Goal: Task Accomplishment & Management: Manage account settings

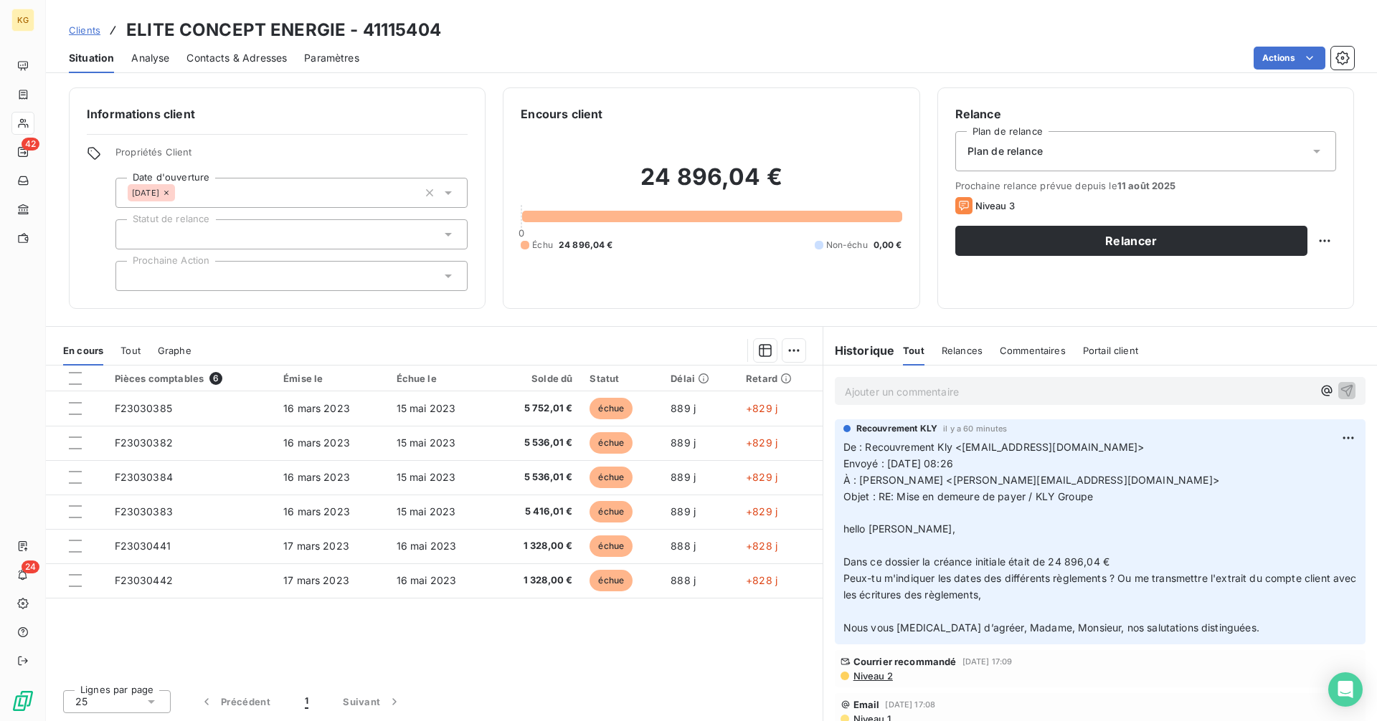
click at [75, 32] on span "Clients" at bounding box center [85, 29] width 32 height 11
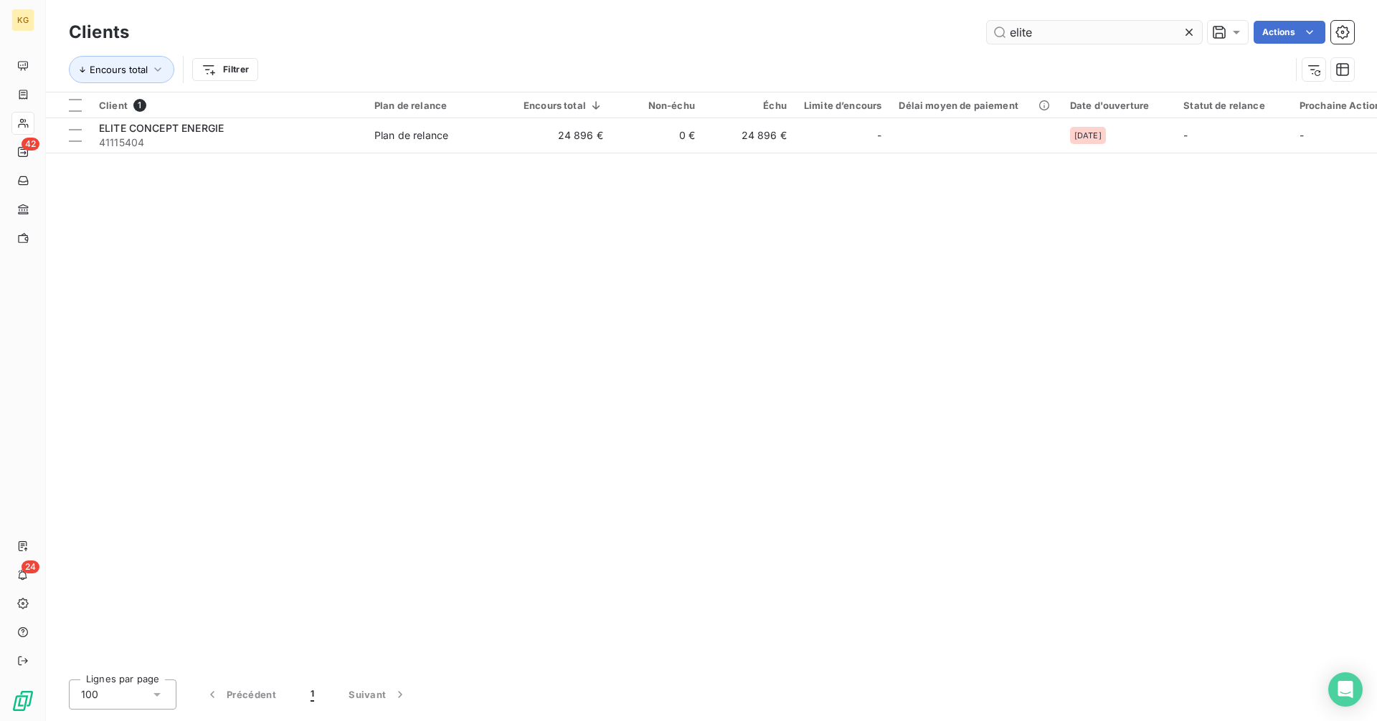
click at [988, 39] on input "elite" at bounding box center [1094, 32] width 215 height 23
click at [1042, 29] on input "elite" at bounding box center [1094, 32] width 215 height 23
type input "AE"
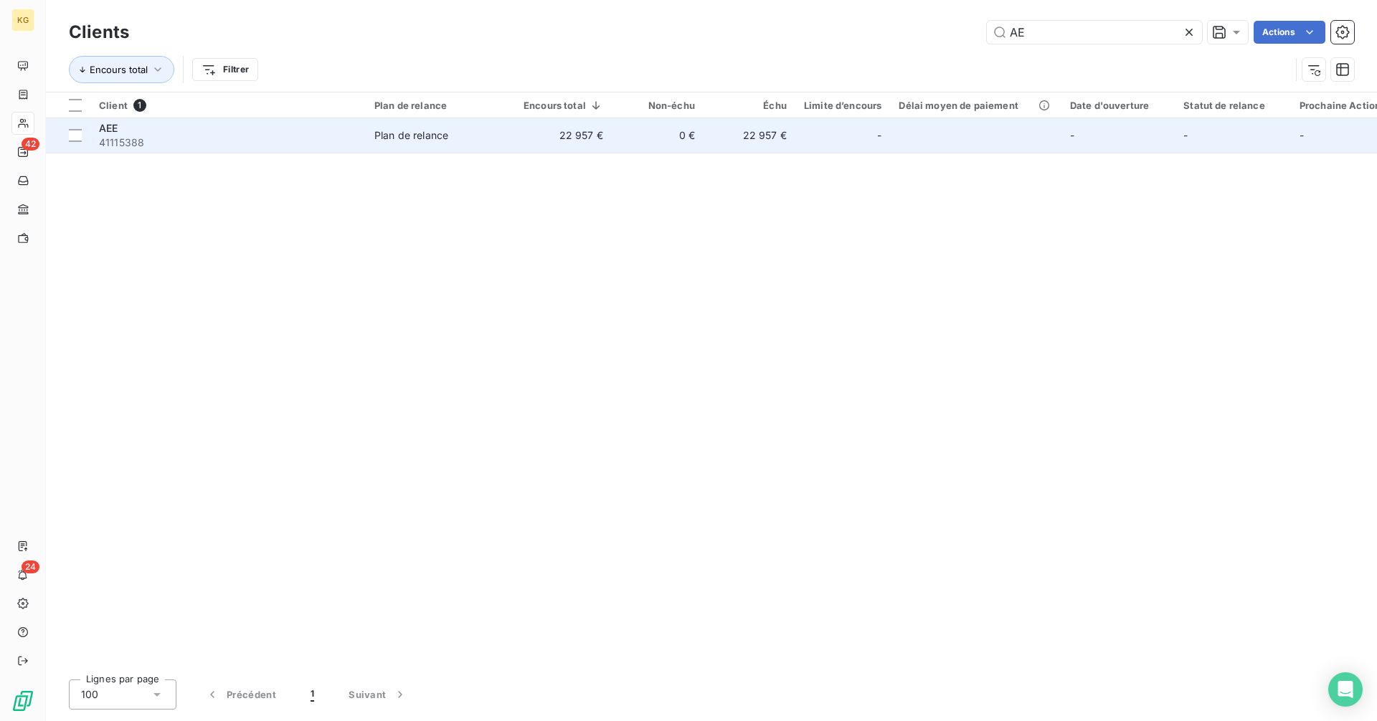
click at [479, 143] on td "Plan de relance" at bounding box center [440, 135] width 149 height 34
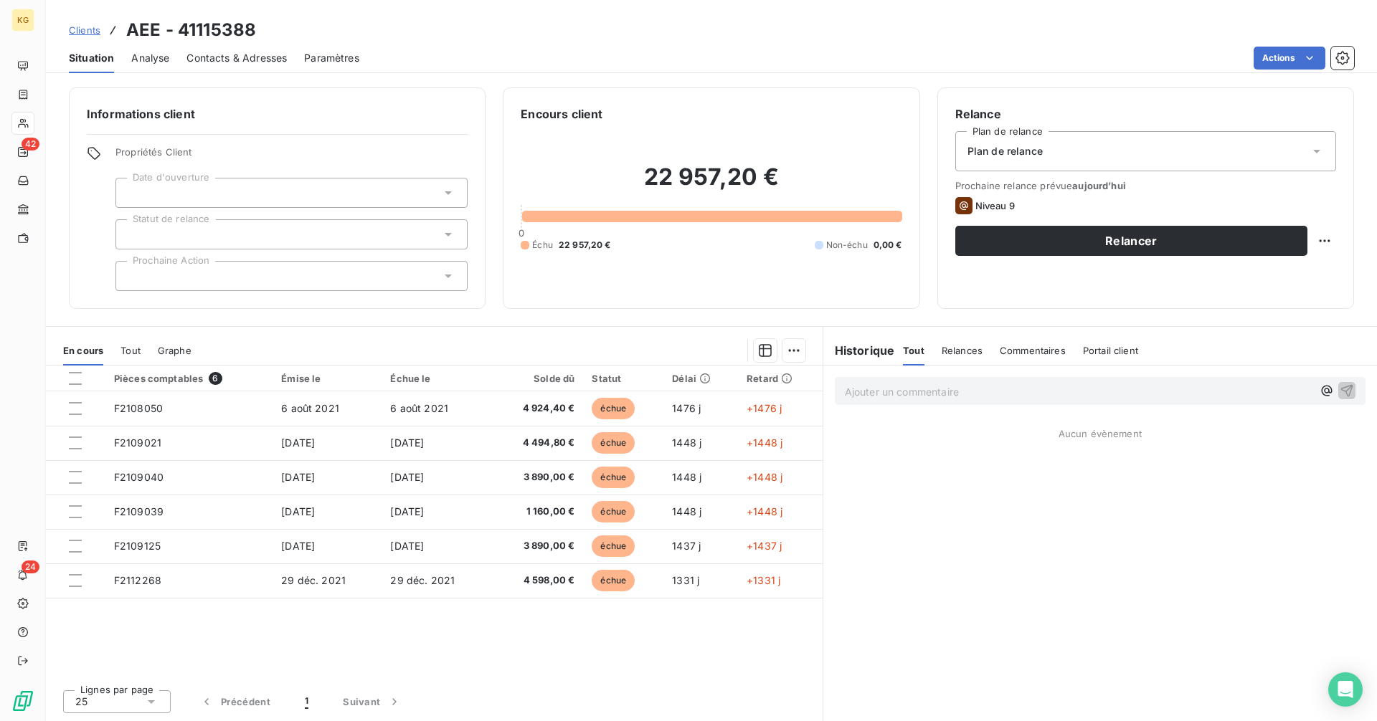
click at [262, 198] on div at bounding box center [291, 193] width 352 height 30
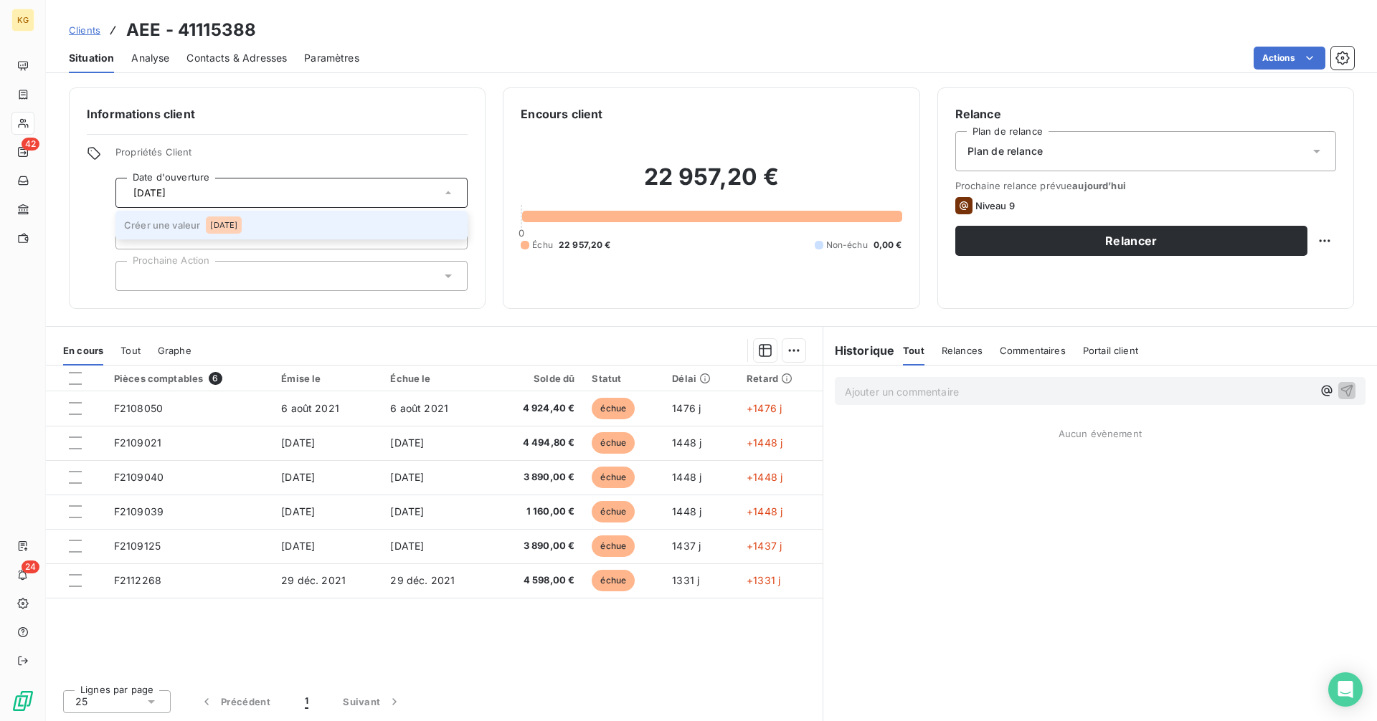
click at [266, 229] on li "Créer une valeur [DATE]" at bounding box center [291, 225] width 352 height 29
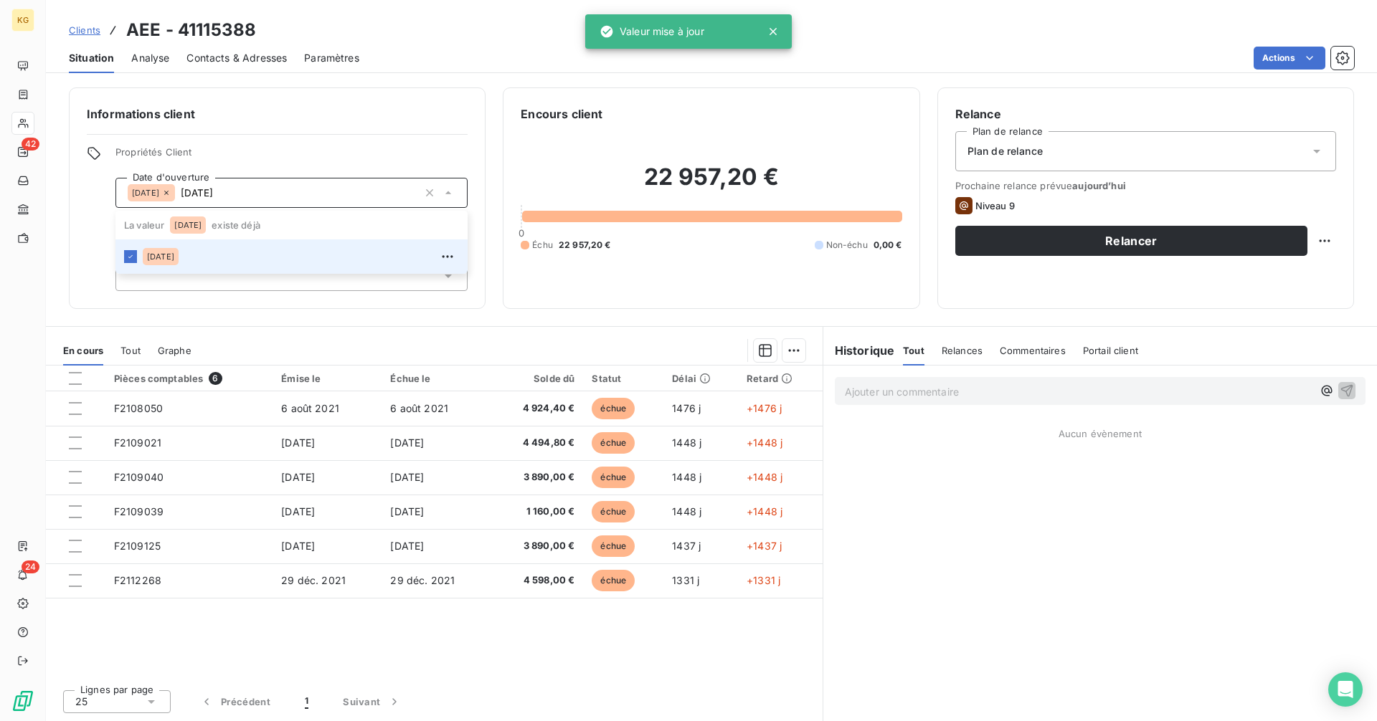
click at [290, 303] on div "Informations client Propriétés Client Date d'ouverture [DATE] [DATE] La valeur …" at bounding box center [277, 198] width 417 height 222
type input "[DATE]"
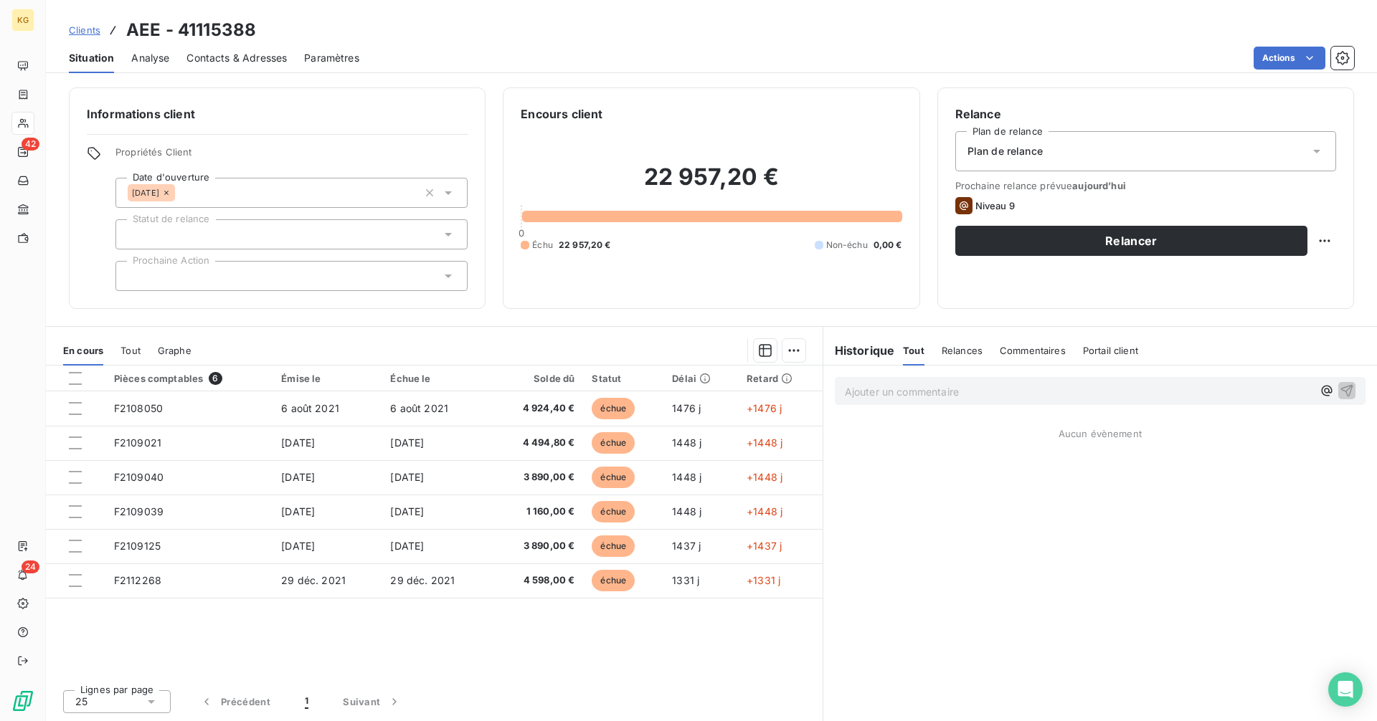
click at [869, 393] on p "Ajouter un commentaire ﻿" at bounding box center [1079, 392] width 468 height 18
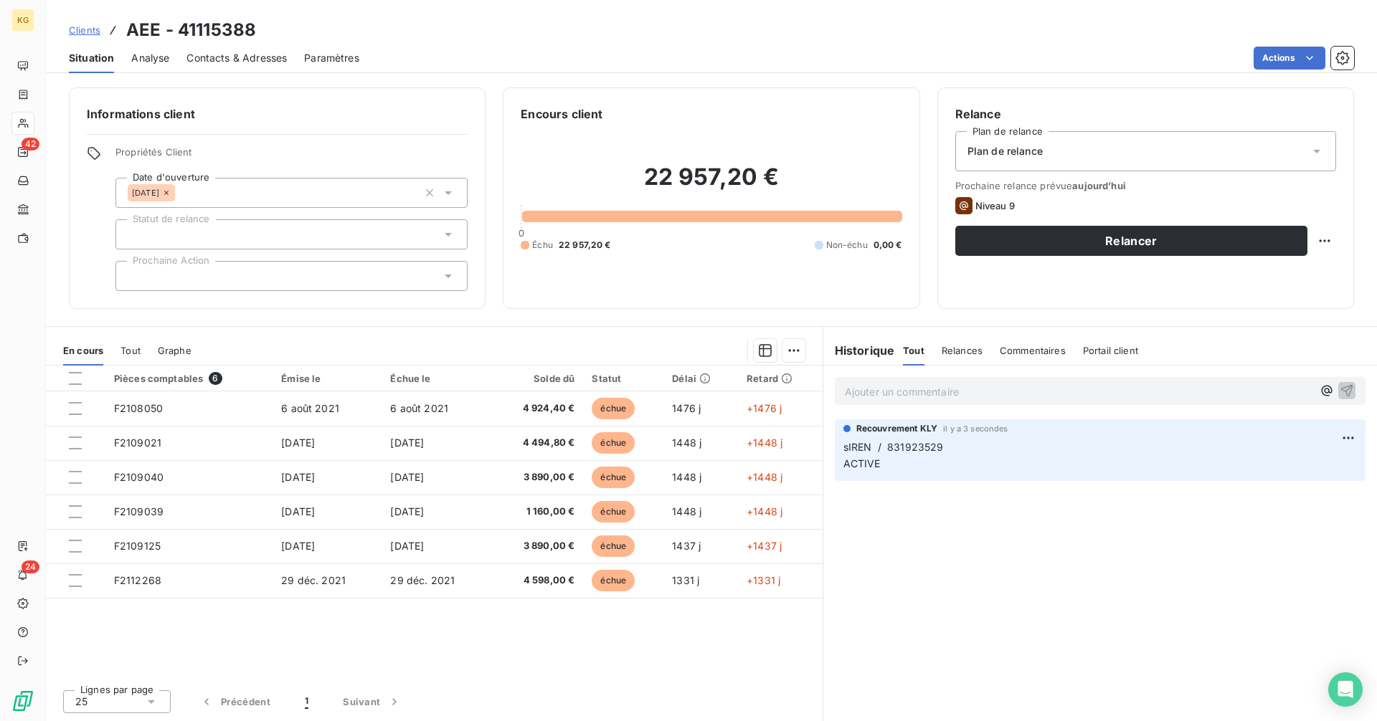
click at [274, 65] on span "Contacts & Adresses" at bounding box center [236, 58] width 100 height 14
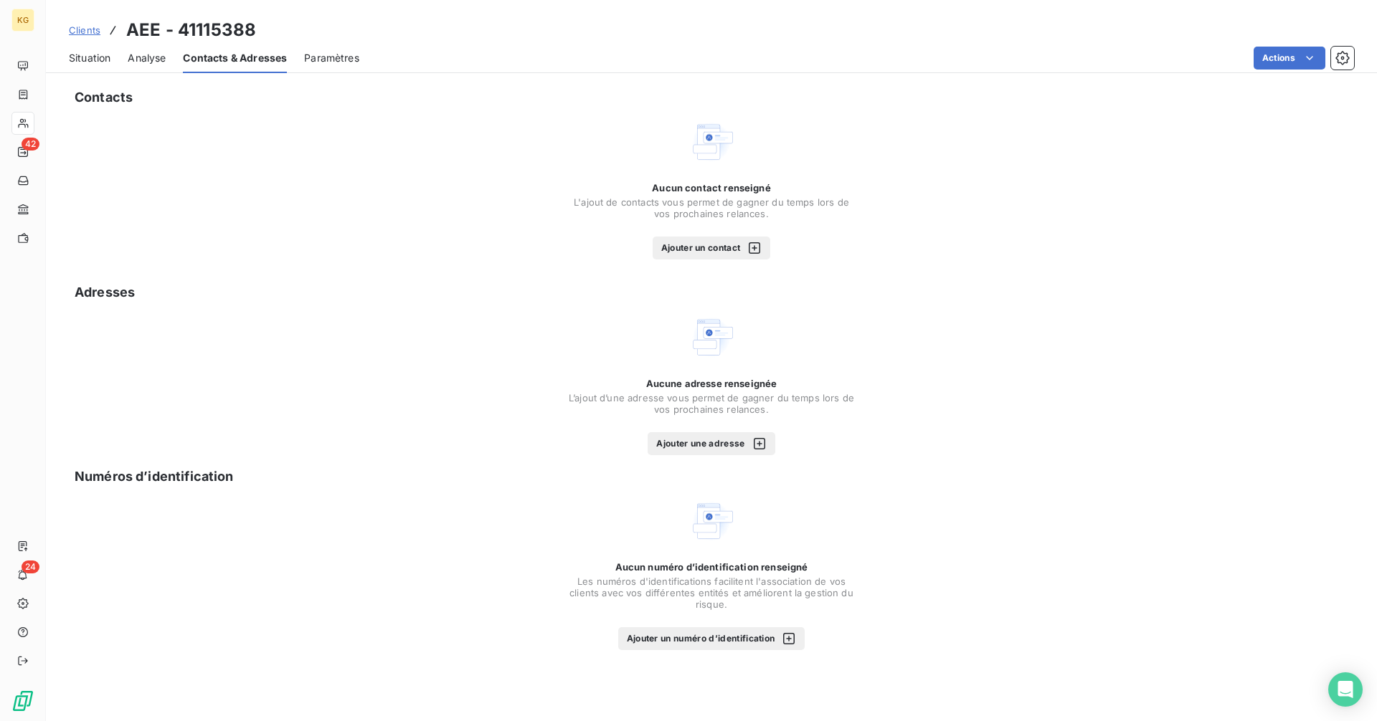
click at [93, 58] on span "Situation" at bounding box center [90, 58] width 42 height 14
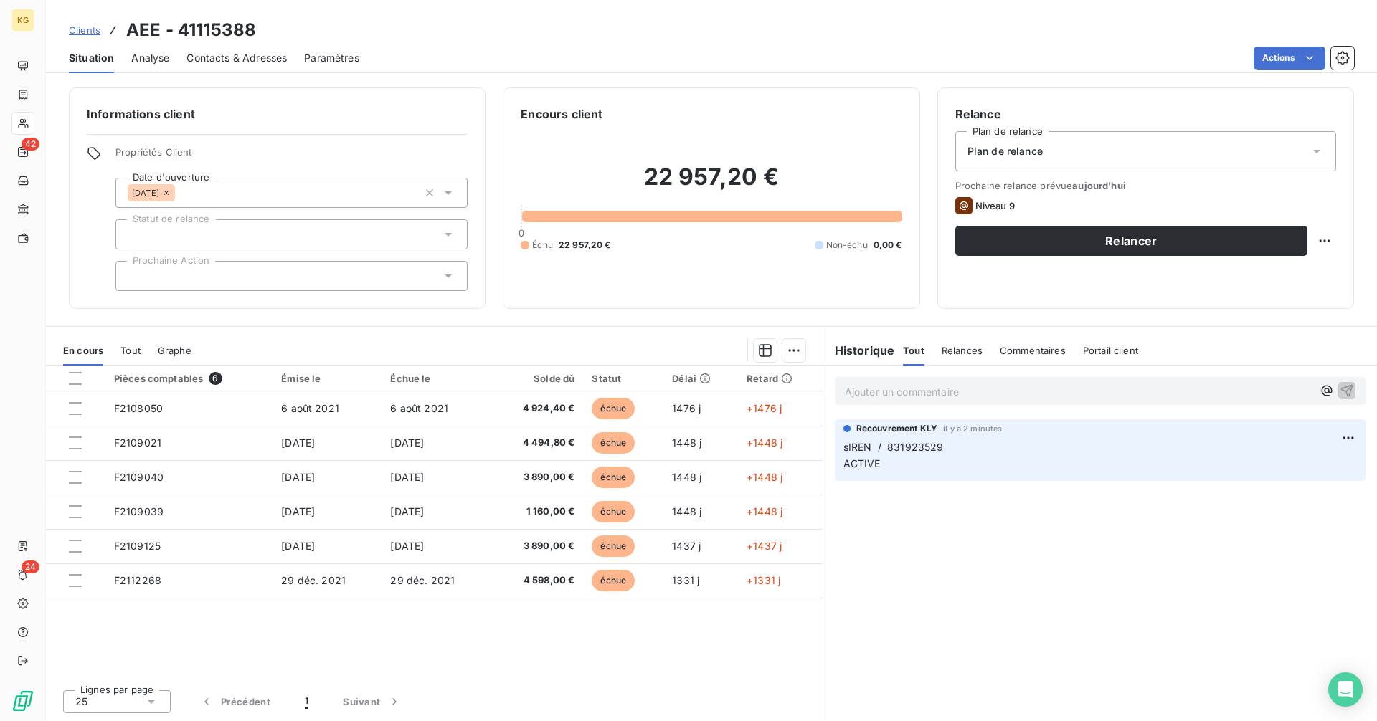
drag, startPoint x: 216, startPoint y: 59, endPoint x: 222, endPoint y: 64, distance: 7.6
click at [217, 59] on span "Contacts & Adresses" at bounding box center [236, 58] width 100 height 14
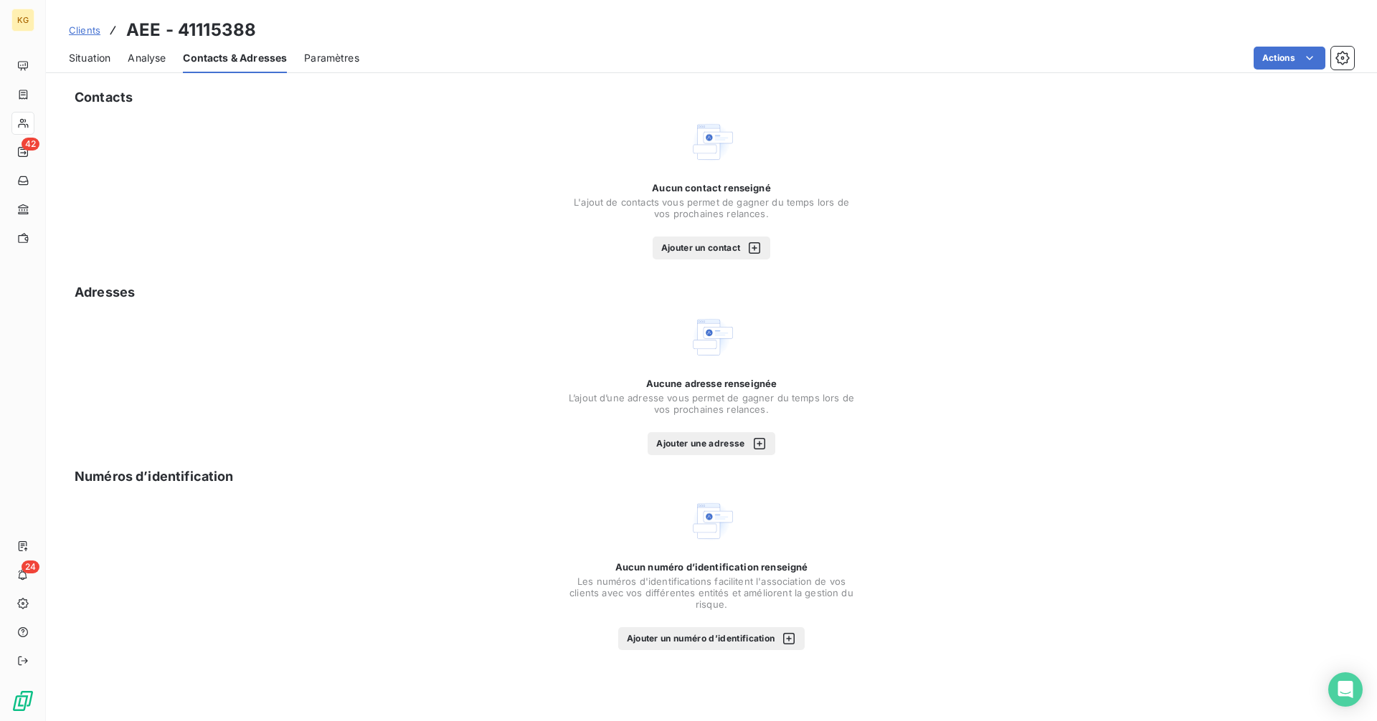
click at [730, 455] on div "Contacts Aucun contact renseigné L'ajout de contacts vous permet de gagner du t…" at bounding box center [711, 400] width 1331 height 643
click at [730, 445] on button "Ajouter une adresse" at bounding box center [711, 443] width 127 height 23
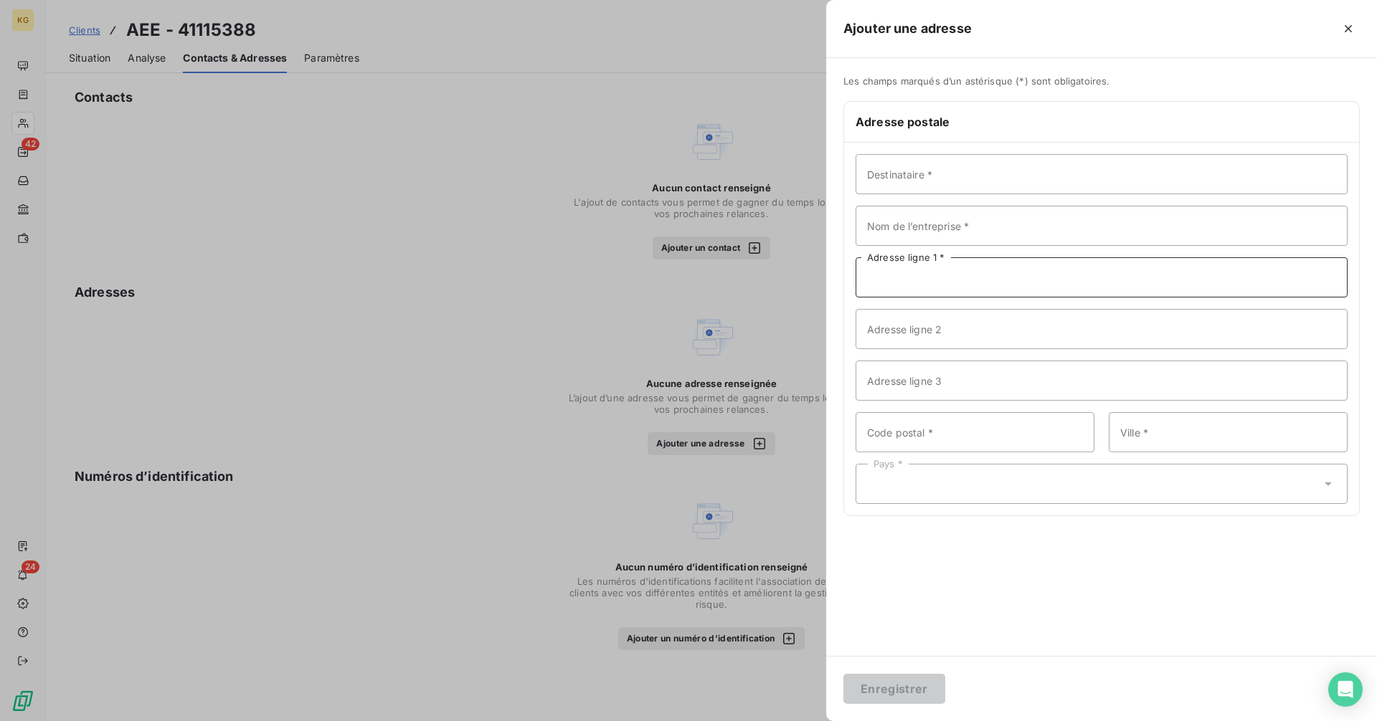
click at [892, 276] on input "Adresse ligne 1 *" at bounding box center [1102, 277] width 492 height 40
paste input "[STREET_ADDRESS][PERSON_NAME]"
drag, startPoint x: 1000, startPoint y: 278, endPoint x: 1121, endPoint y: 278, distance: 121.2
click at [1121, 278] on input "[STREET_ADDRESS][PERSON_NAME]" at bounding box center [1102, 277] width 492 height 40
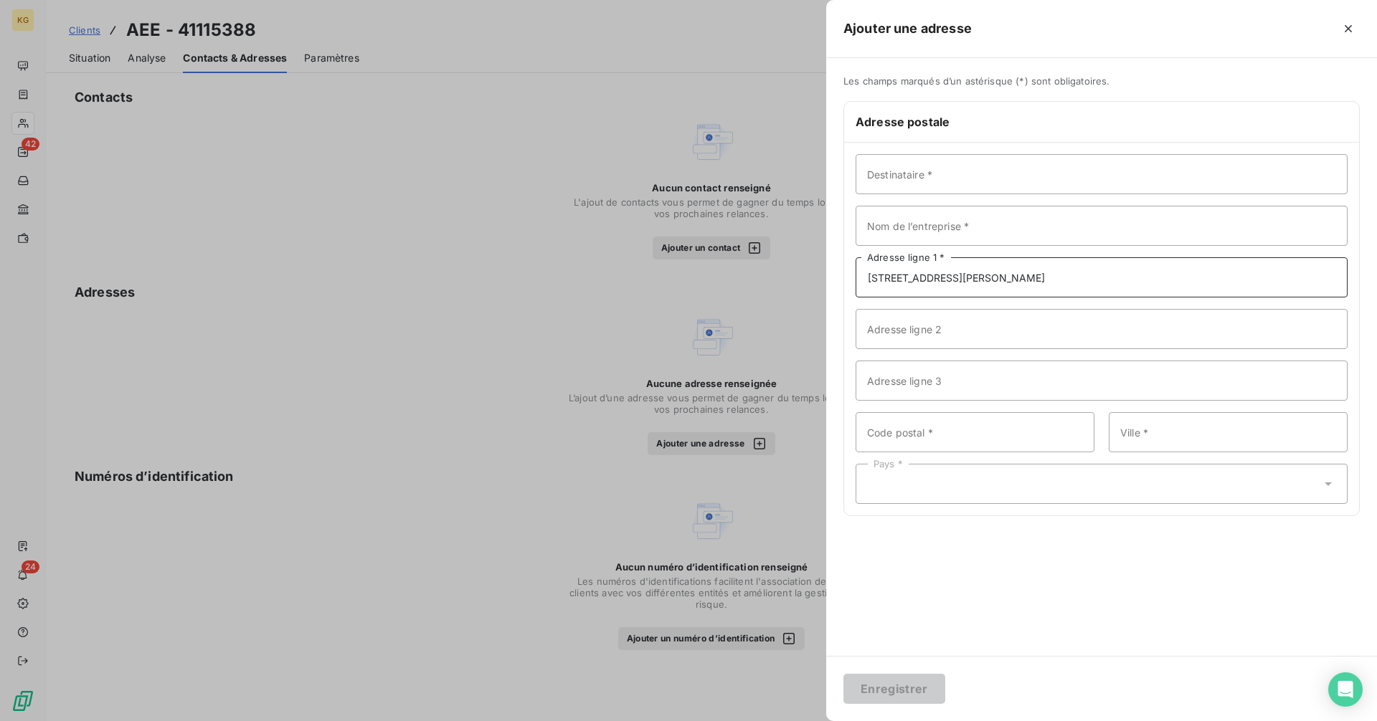
type input "[STREET_ADDRESS][PERSON_NAME]"
click at [902, 421] on input "Code postal *" at bounding box center [975, 432] width 239 height 40
paste input "[STREET_ADDRESS][PERSON_NAME]"
type input "[STREET_ADDRESS][PERSON_NAME]"
click at [990, 278] on input "[STREET_ADDRESS][PERSON_NAME]" at bounding box center [1102, 277] width 492 height 40
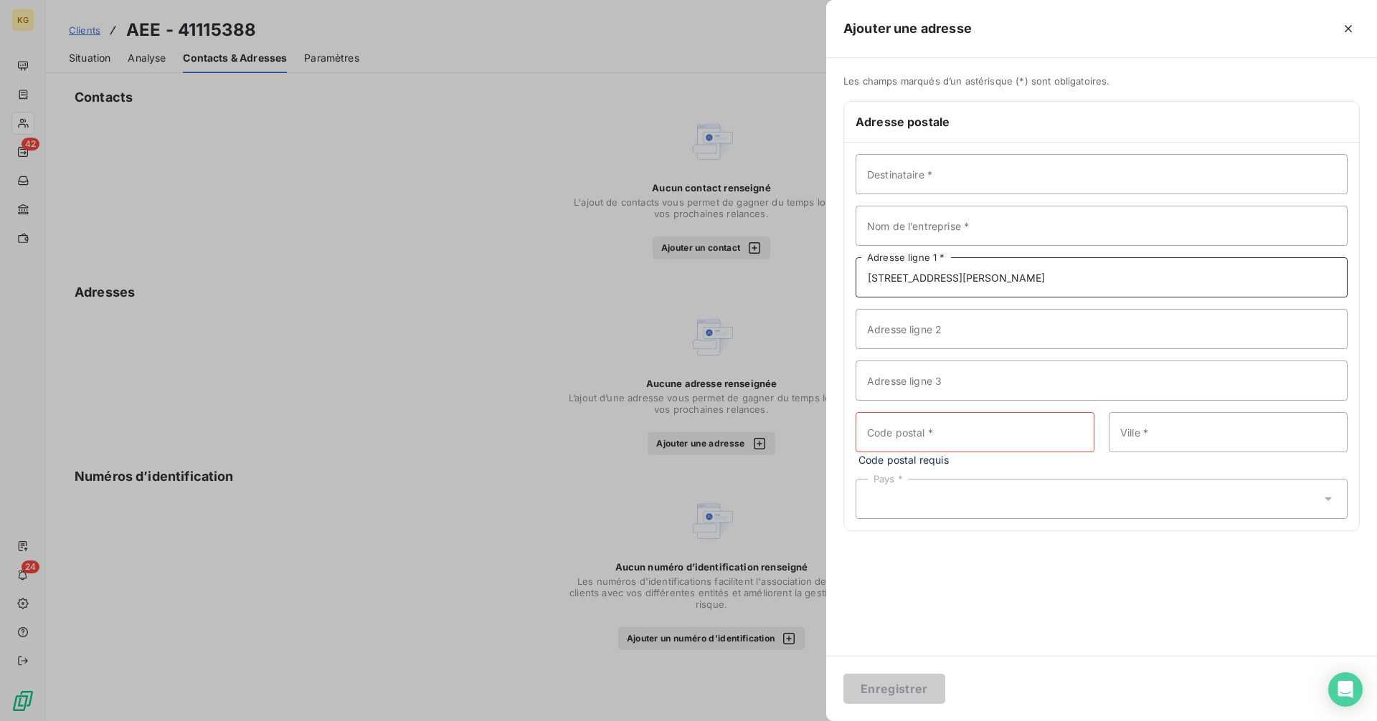
drag, startPoint x: 1000, startPoint y: 275, endPoint x: 1068, endPoint y: 275, distance: 68.1
click at [1003, 275] on input "[STREET_ADDRESS][PERSON_NAME]" at bounding box center [1102, 277] width 492 height 40
drag, startPoint x: 1068, startPoint y: 275, endPoint x: 1103, endPoint y: 275, distance: 34.4
click at [1103, 275] on input "[STREET_ADDRESS][PERSON_NAME]" at bounding box center [1102, 277] width 492 height 40
drag, startPoint x: 999, startPoint y: 276, endPoint x: 1066, endPoint y: 278, distance: 66.7
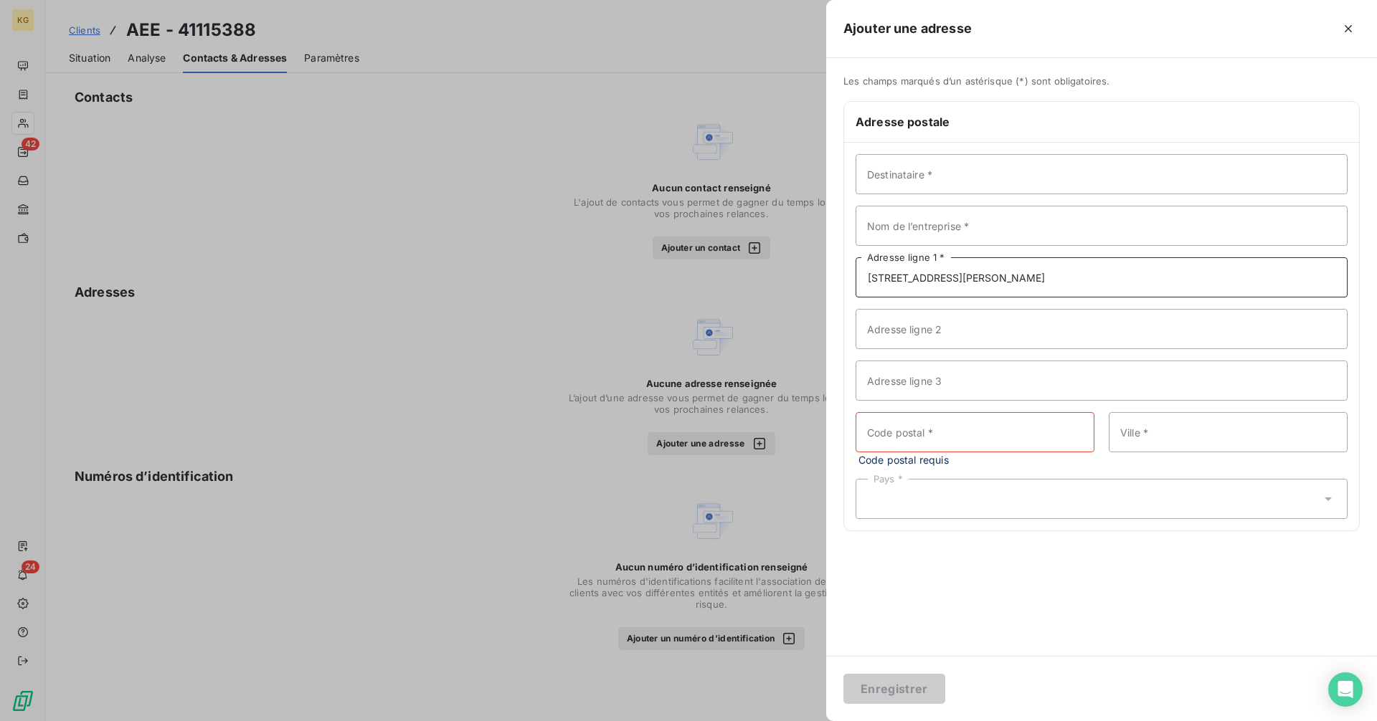
click at [1066, 278] on input "[STREET_ADDRESS][PERSON_NAME]" at bounding box center [1102, 277] width 492 height 40
type input "[STREET_ADDRESS][PERSON_NAME]"
click at [914, 437] on input "Code postal *" at bounding box center [975, 432] width 239 height 40
paste input "75019 [GEOGRAPHIC_DATA]"
drag, startPoint x: 898, startPoint y: 429, endPoint x: 1009, endPoint y: 427, distance: 111.2
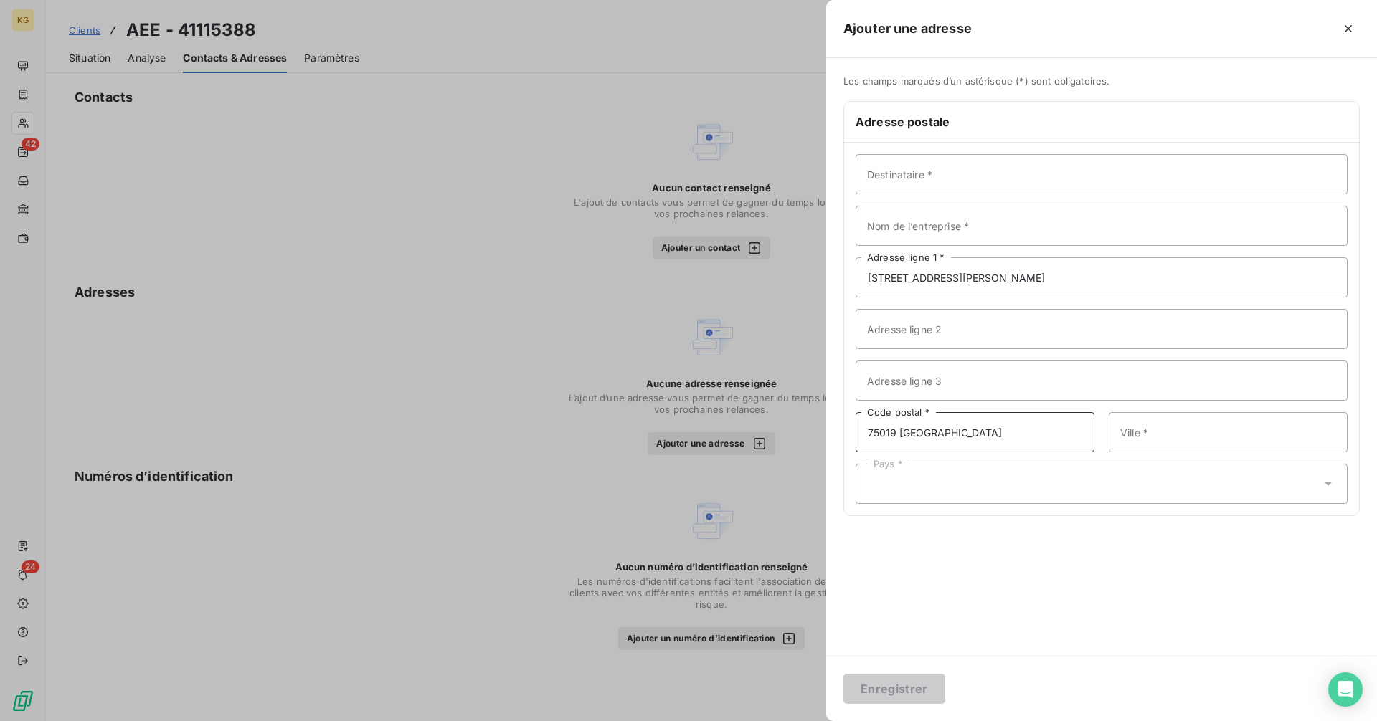
click at [1009, 427] on input "75019 [GEOGRAPHIC_DATA]" at bounding box center [975, 432] width 239 height 40
type input "75019"
click at [1161, 430] on input "Ville *" at bounding box center [1228, 432] width 239 height 40
paste input "[GEOGRAPHIC_DATA]"
type input "[GEOGRAPHIC_DATA]"
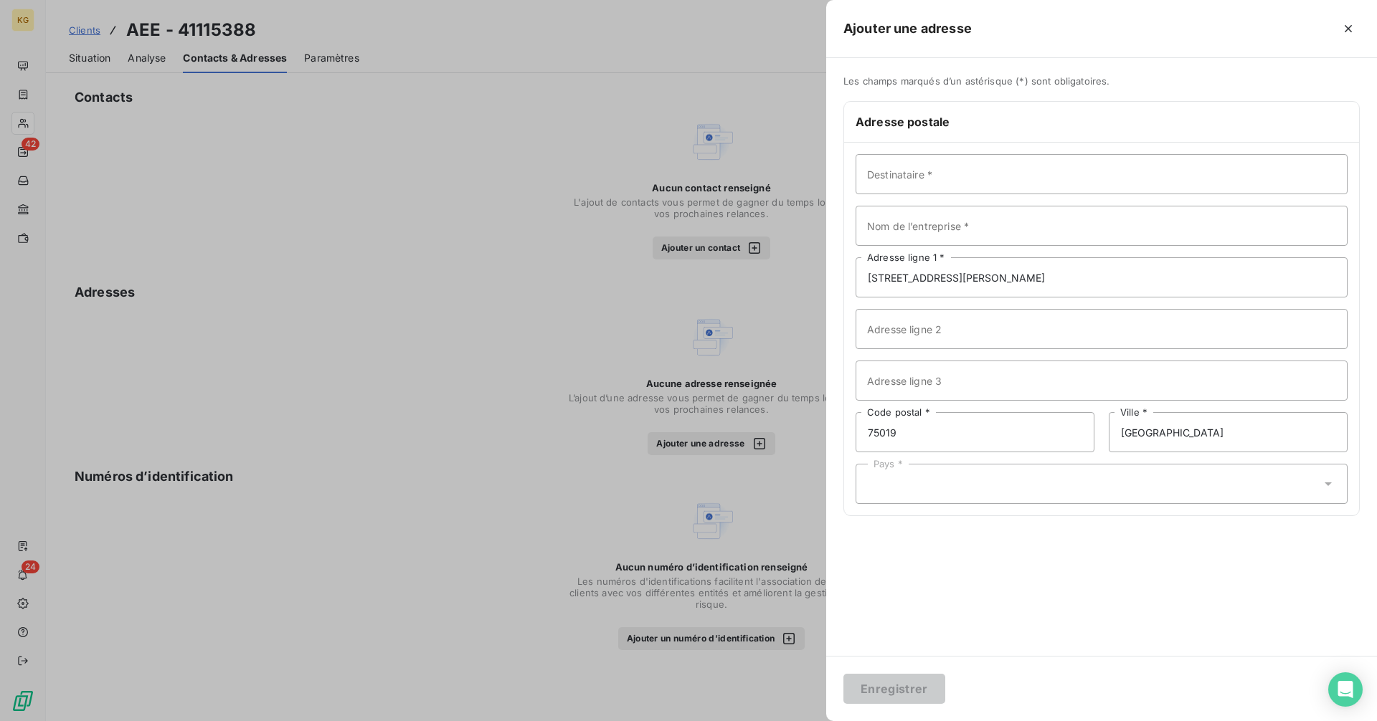
click at [950, 486] on div "Pays *" at bounding box center [1102, 484] width 492 height 40
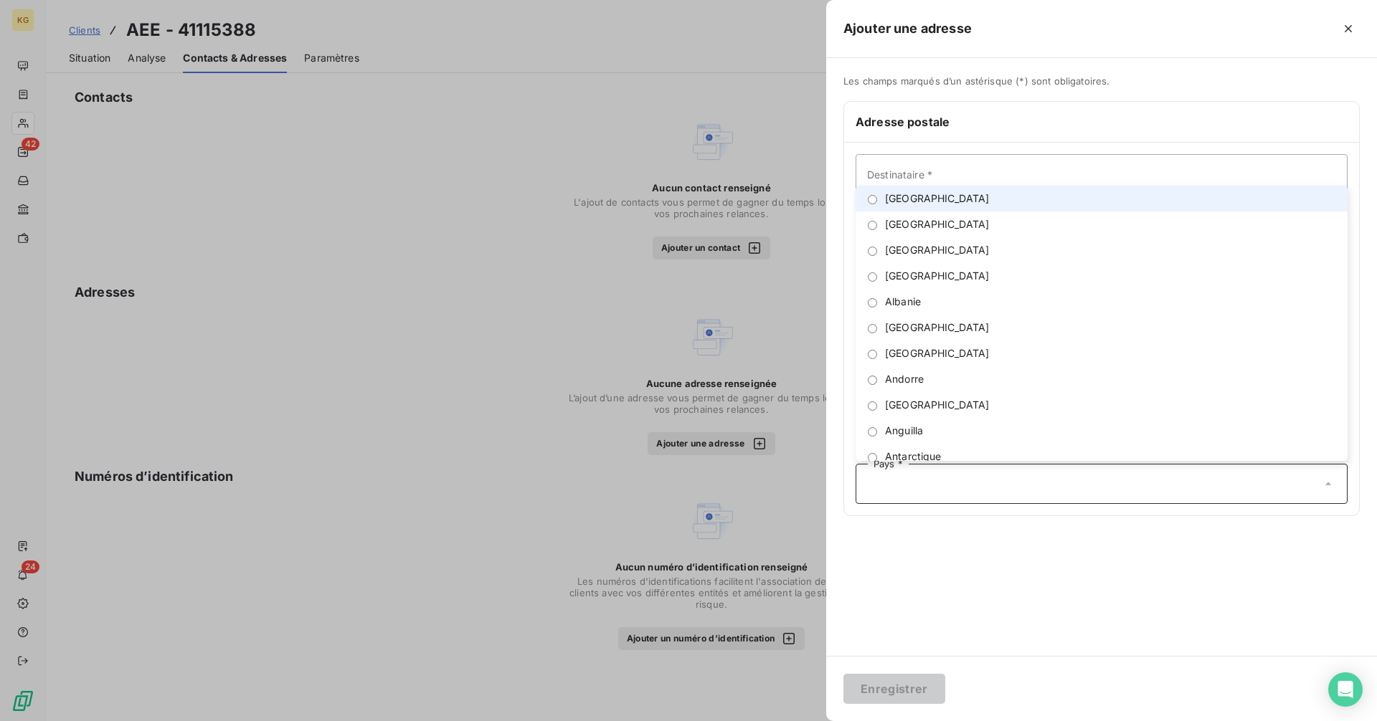
click at [900, 190] on li "[GEOGRAPHIC_DATA]" at bounding box center [1102, 199] width 492 height 26
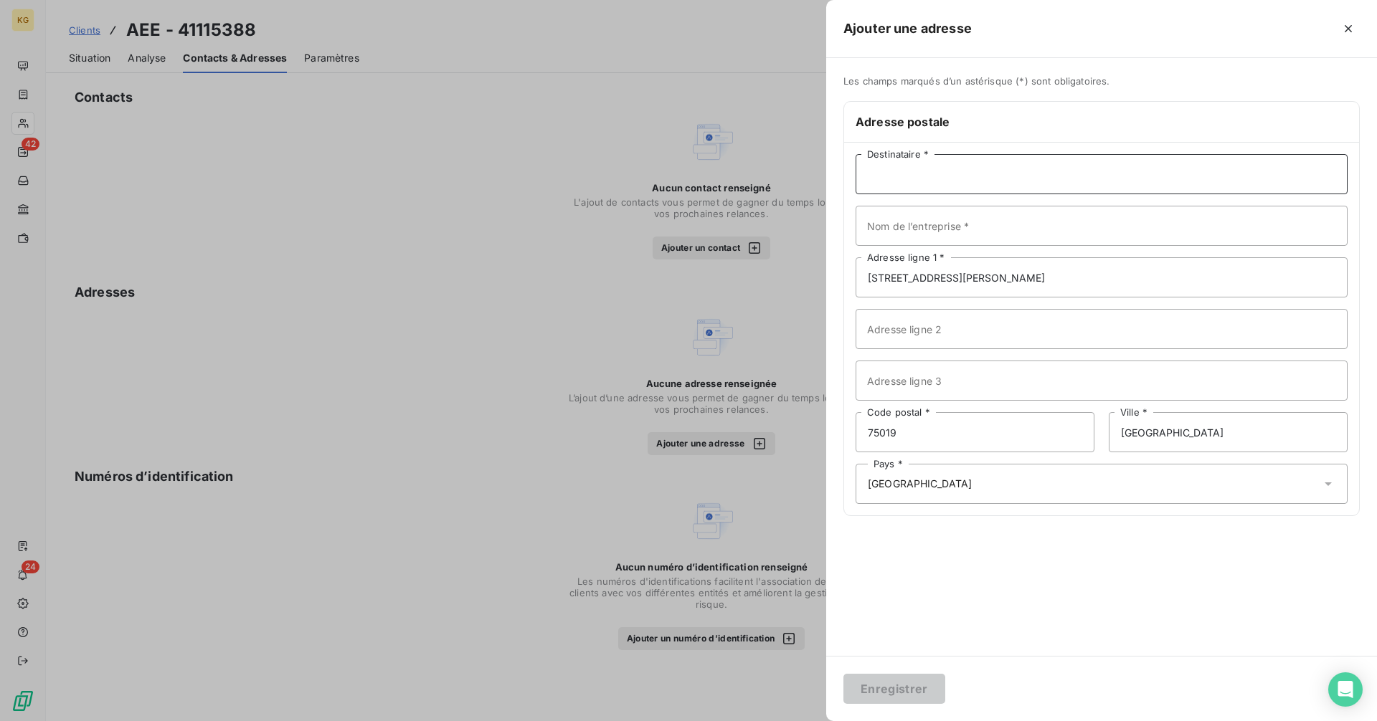
click at [921, 166] on input "Destinataire *" at bounding box center [1102, 174] width 492 height 40
paste input "[PERSON_NAME]"
type input "[PERSON_NAME]"
click at [1101, 231] on input "Nom de l’entreprise *" at bounding box center [1102, 226] width 492 height 40
paste input "AEE ISOLATION"
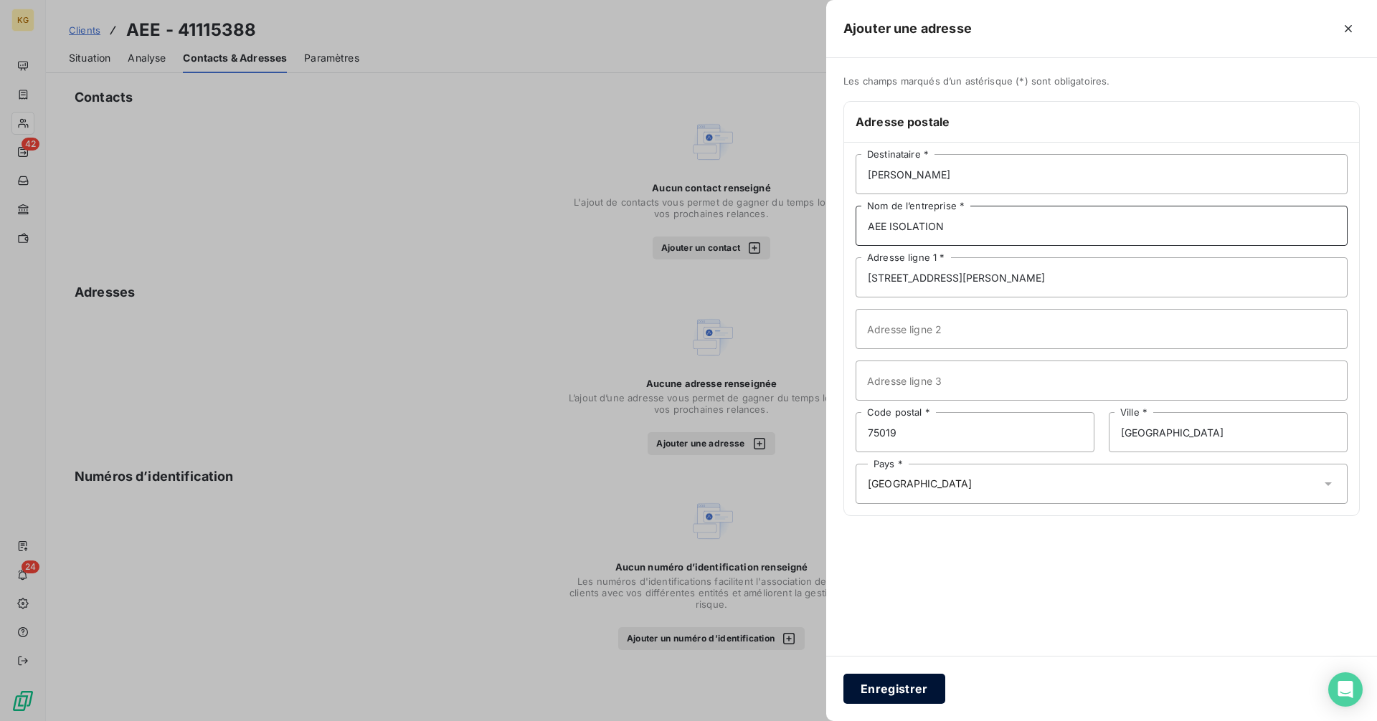
type input "AEE ISOLATION"
click at [886, 687] on button "Enregistrer" at bounding box center [894, 689] width 102 height 30
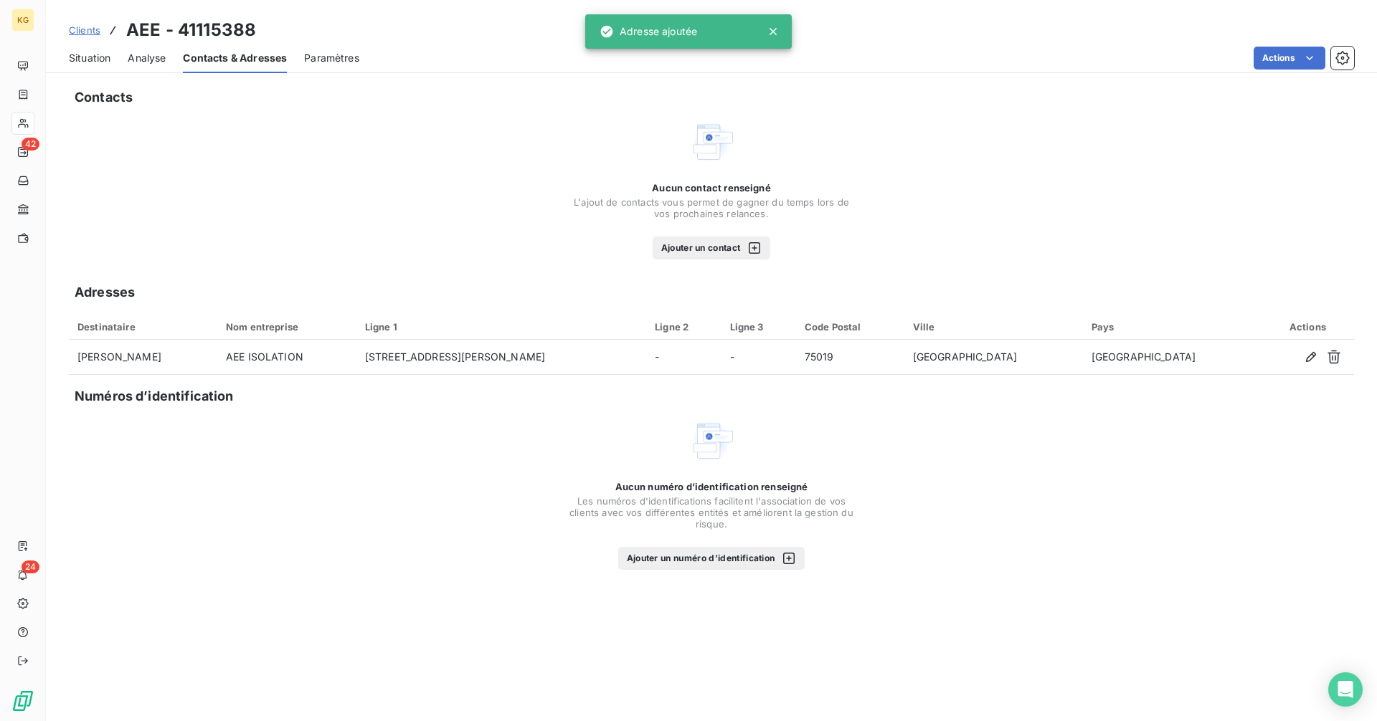
click at [714, 247] on button "Ajouter un contact" at bounding box center [712, 248] width 118 height 23
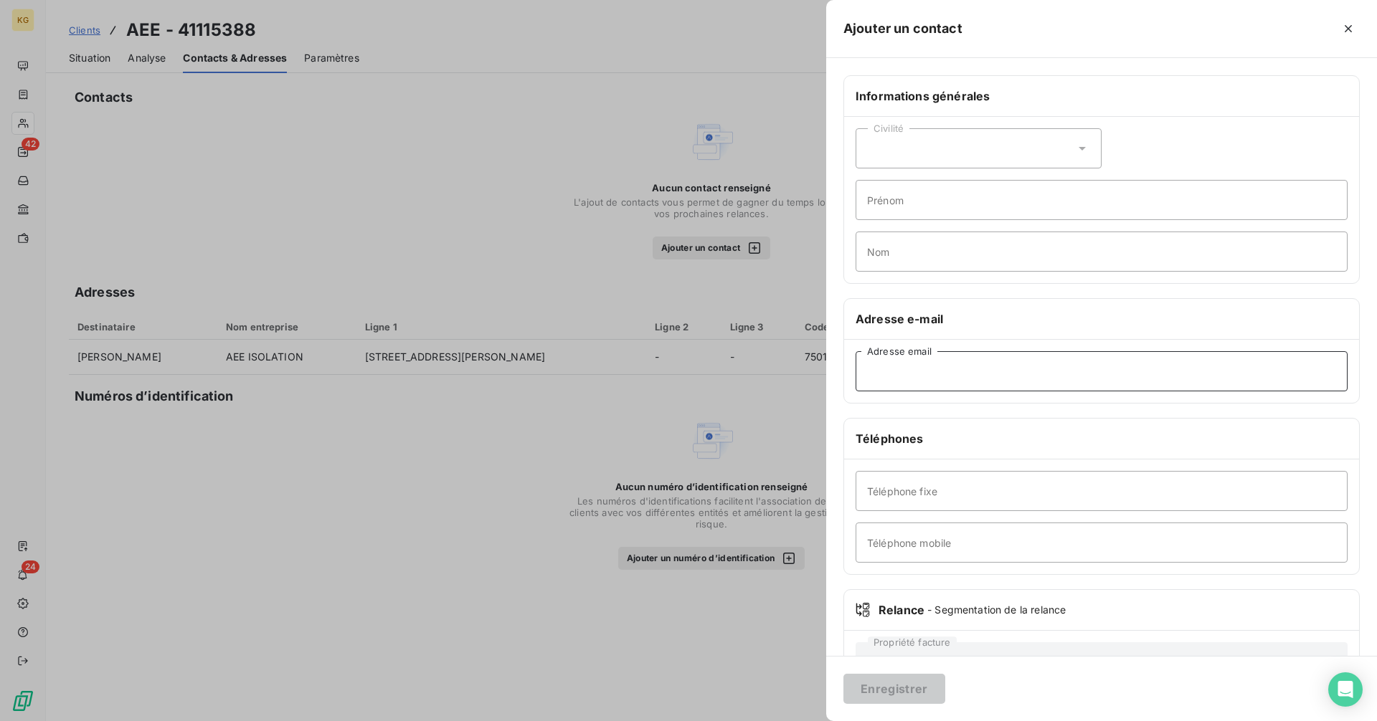
click at [1076, 376] on input "Adresse email" at bounding box center [1102, 371] width 492 height 40
paste input "[EMAIL_ADDRESS][DOMAIN_NAME] [DOMAIN_NAME][EMAIL_ADDRESS][DOMAIN_NAME]"
click at [997, 375] on input "[EMAIL_ADDRESS][DOMAIN_NAME] [DOMAIN_NAME][EMAIL_ADDRESS][DOMAIN_NAME]" at bounding box center [1102, 371] width 492 height 40
click at [1160, 369] on input "[EMAIL_ADDRESS][DOMAIN_NAME] [DOMAIN_NAME][EMAIL_ADDRESS][DOMAIN_NAME]" at bounding box center [1102, 371] width 492 height 40
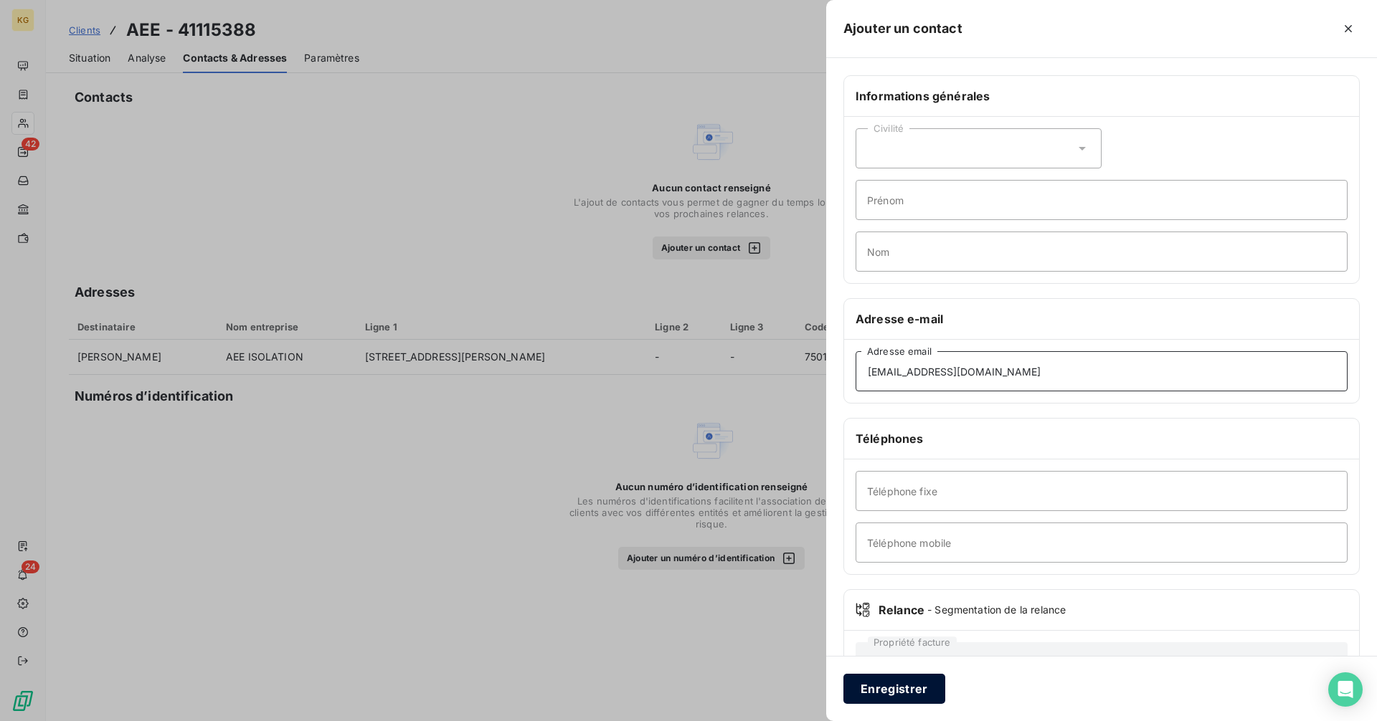
type input "[EMAIL_ADDRESS][DOMAIN_NAME]"
click at [885, 683] on button "Enregistrer" at bounding box center [894, 689] width 102 height 30
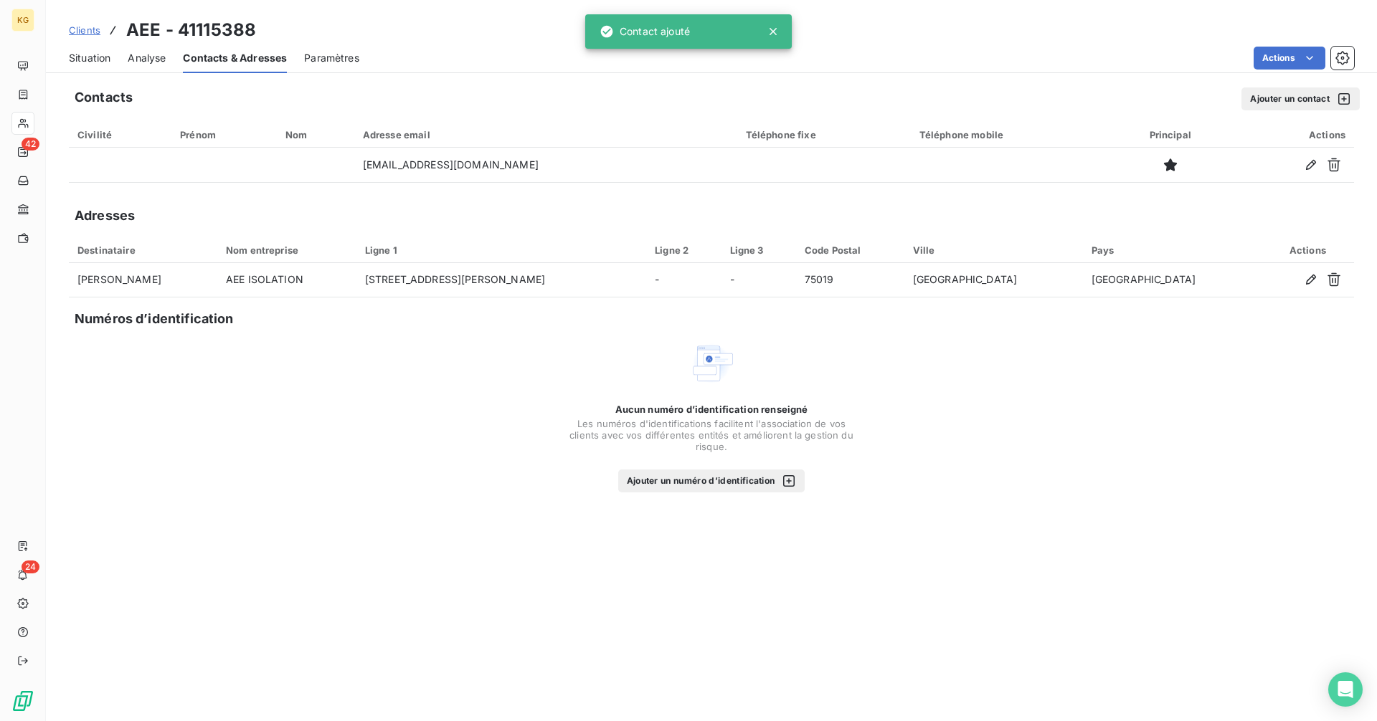
click at [1299, 95] on button "Ajouter un contact" at bounding box center [1300, 98] width 118 height 23
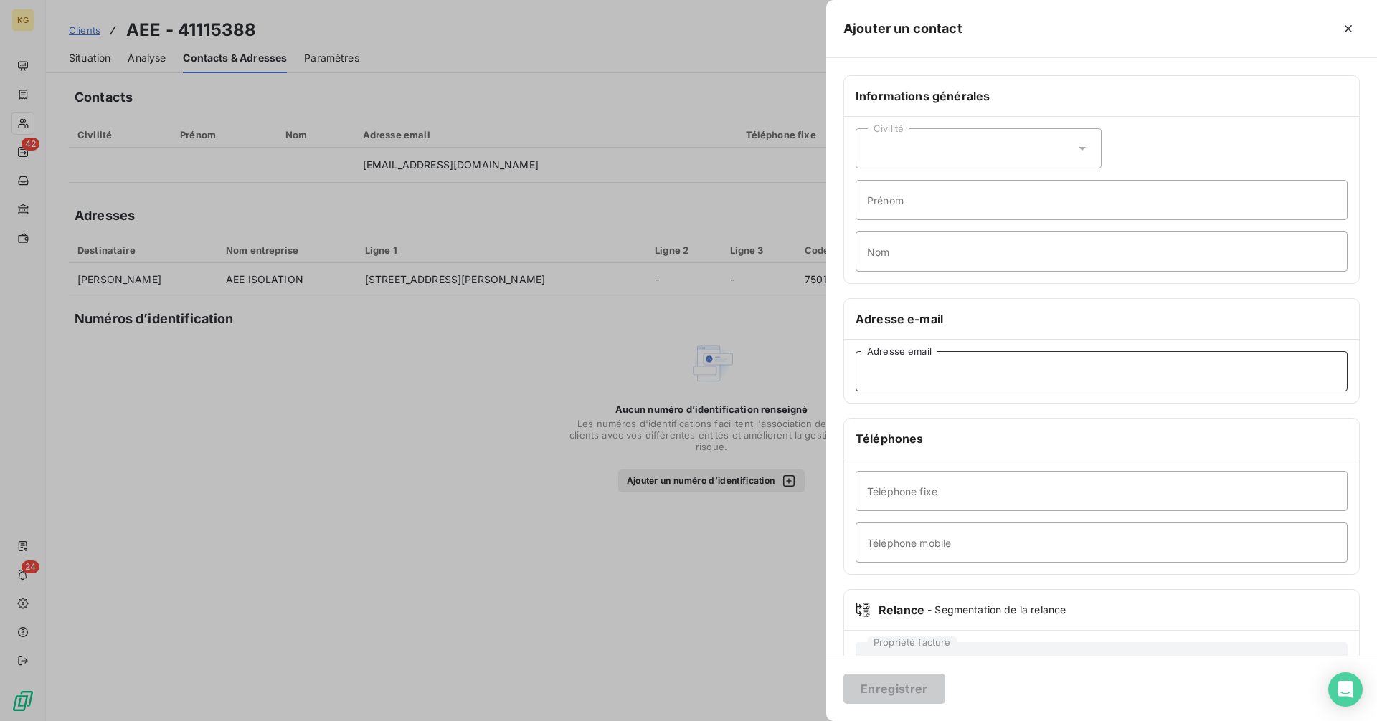
click at [1015, 377] on input "Adresse email" at bounding box center [1102, 371] width 492 height 40
paste input "[EMAIL_ADDRESS][DOMAIN_NAME]"
type input "[EMAIL_ADDRESS][DOMAIN_NAME]"
click at [899, 688] on button "Enregistrer" at bounding box center [894, 689] width 102 height 30
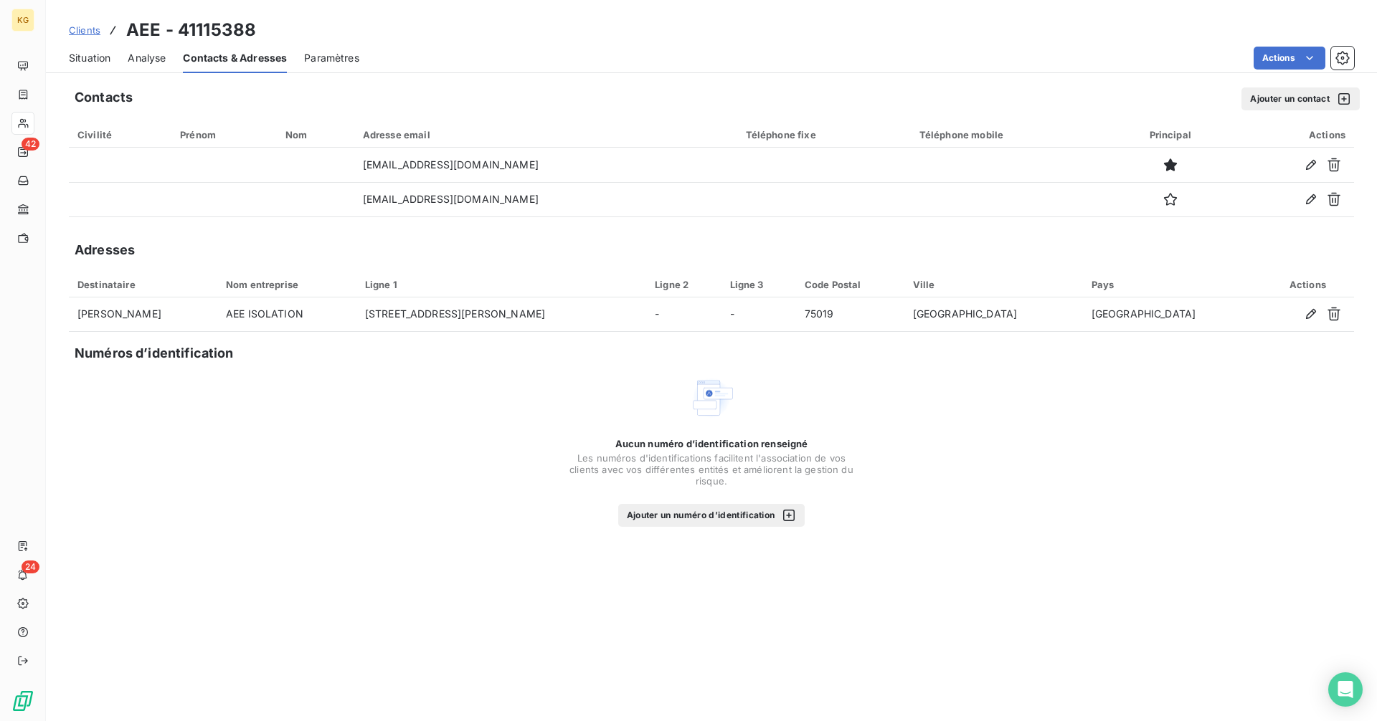
click at [100, 56] on span "Situation" at bounding box center [90, 58] width 42 height 14
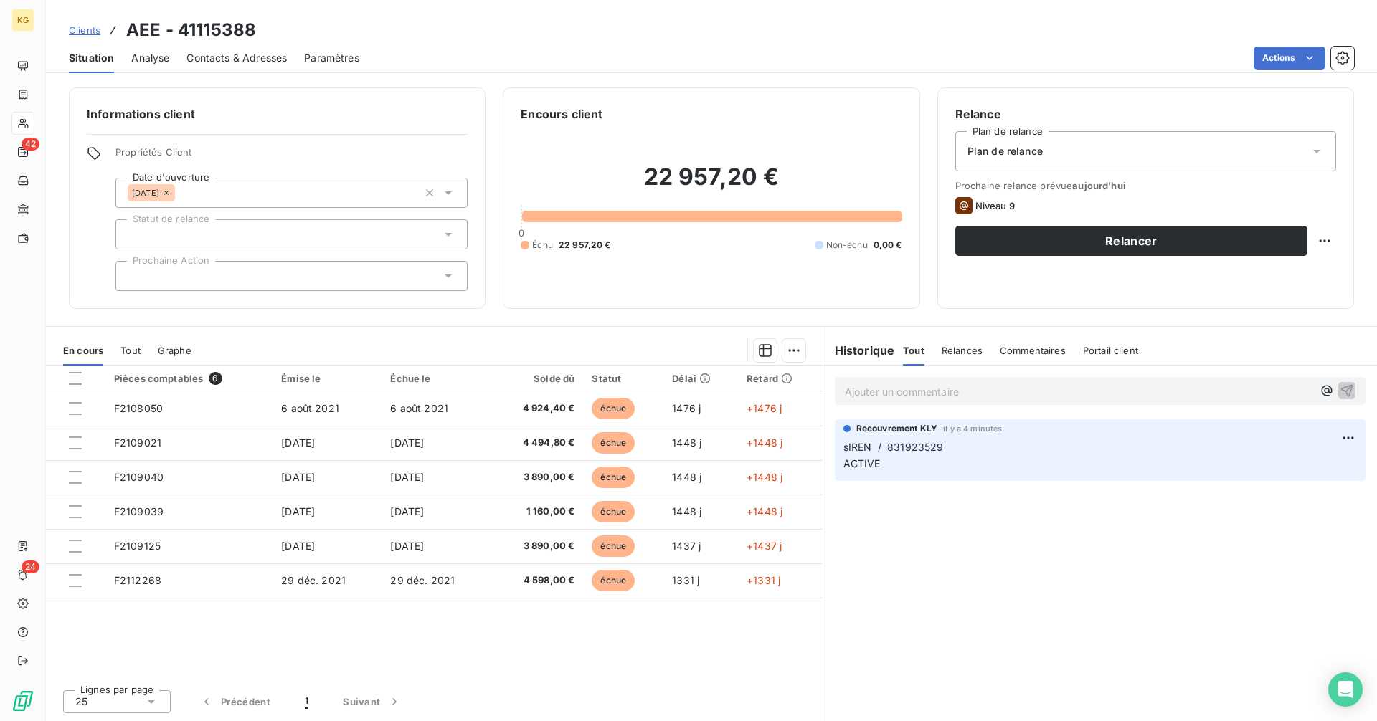
click at [288, 241] on div at bounding box center [291, 234] width 352 height 30
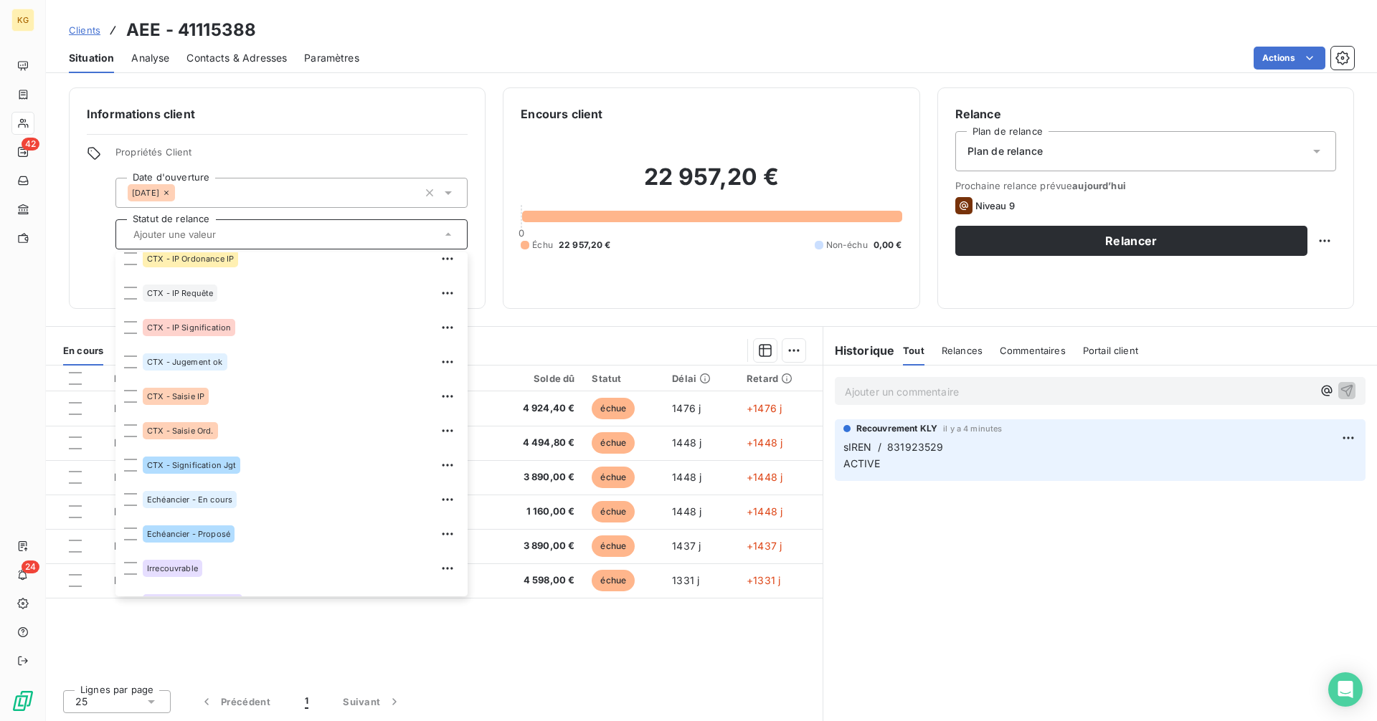
scroll to position [335, 0]
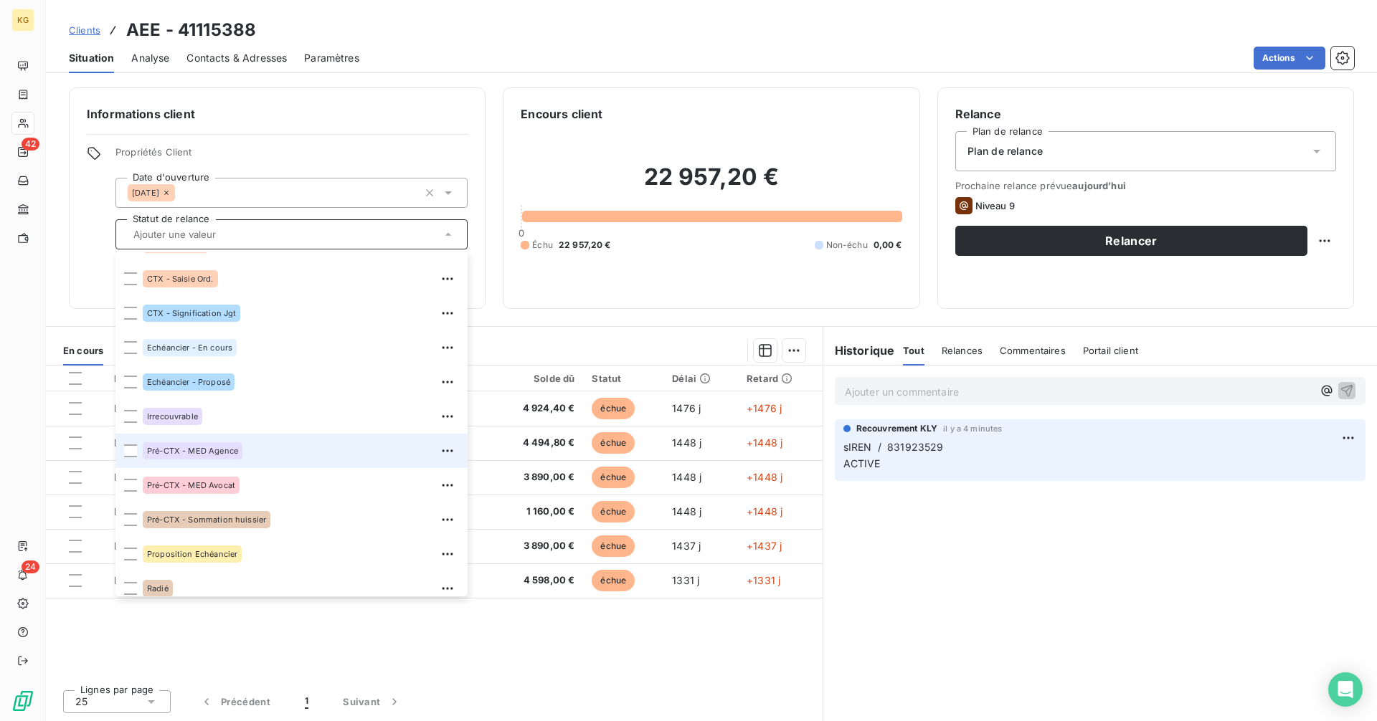
click at [287, 455] on div "Pré-CTX - MED Agence" at bounding box center [301, 451] width 316 height 23
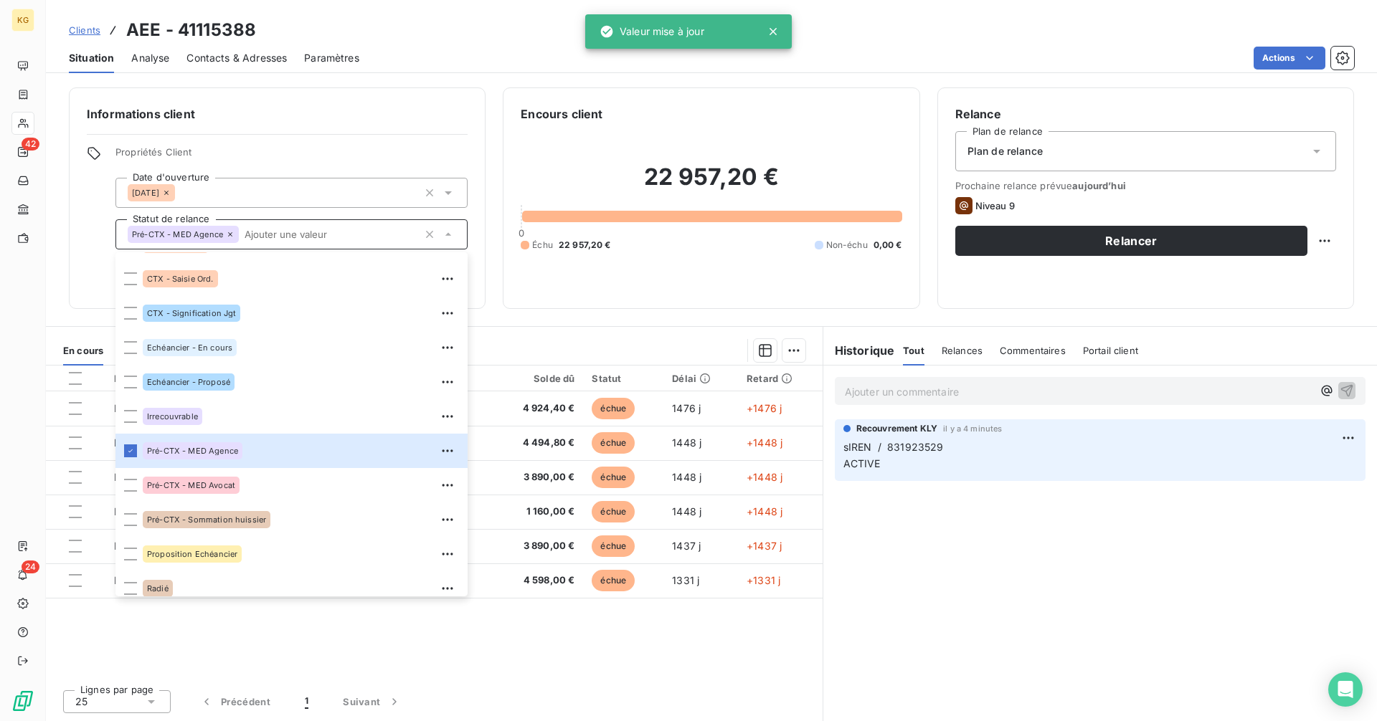
click at [392, 151] on span "Propriétés Client" at bounding box center [291, 156] width 352 height 20
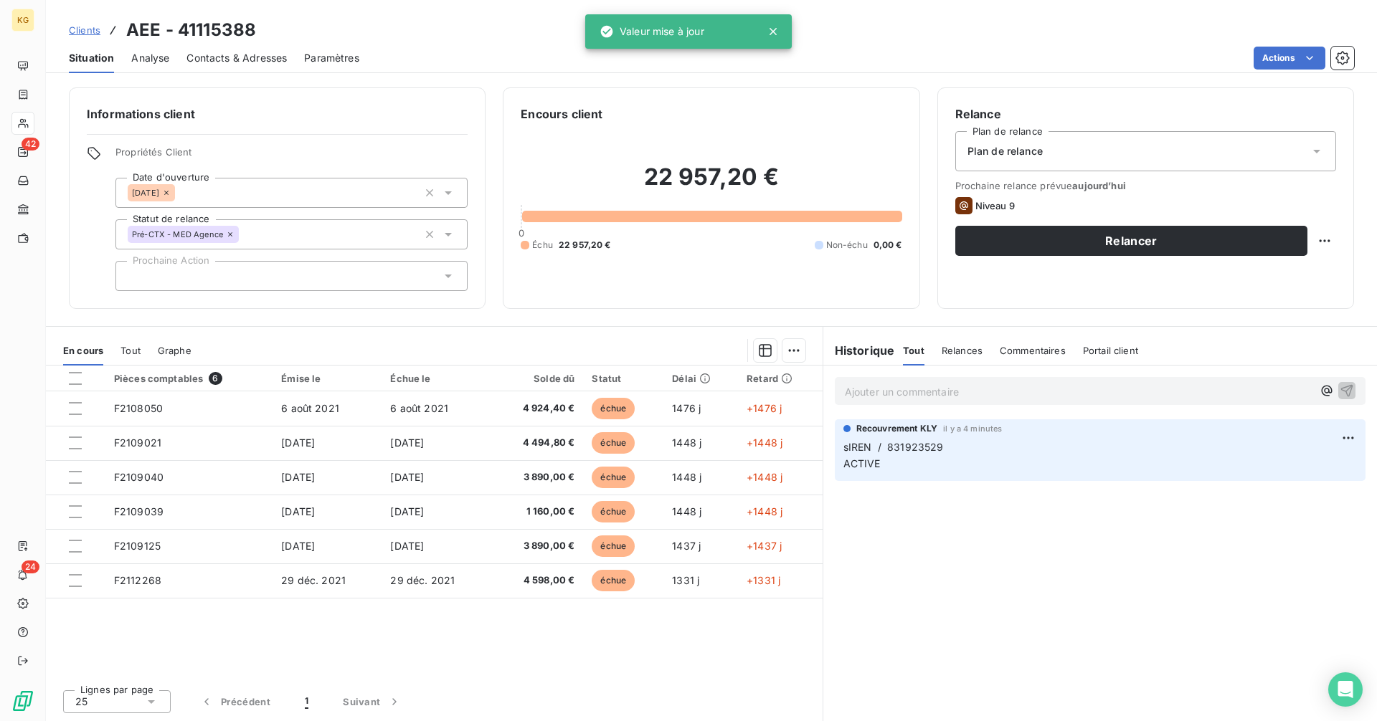
click at [394, 286] on div at bounding box center [291, 276] width 352 height 30
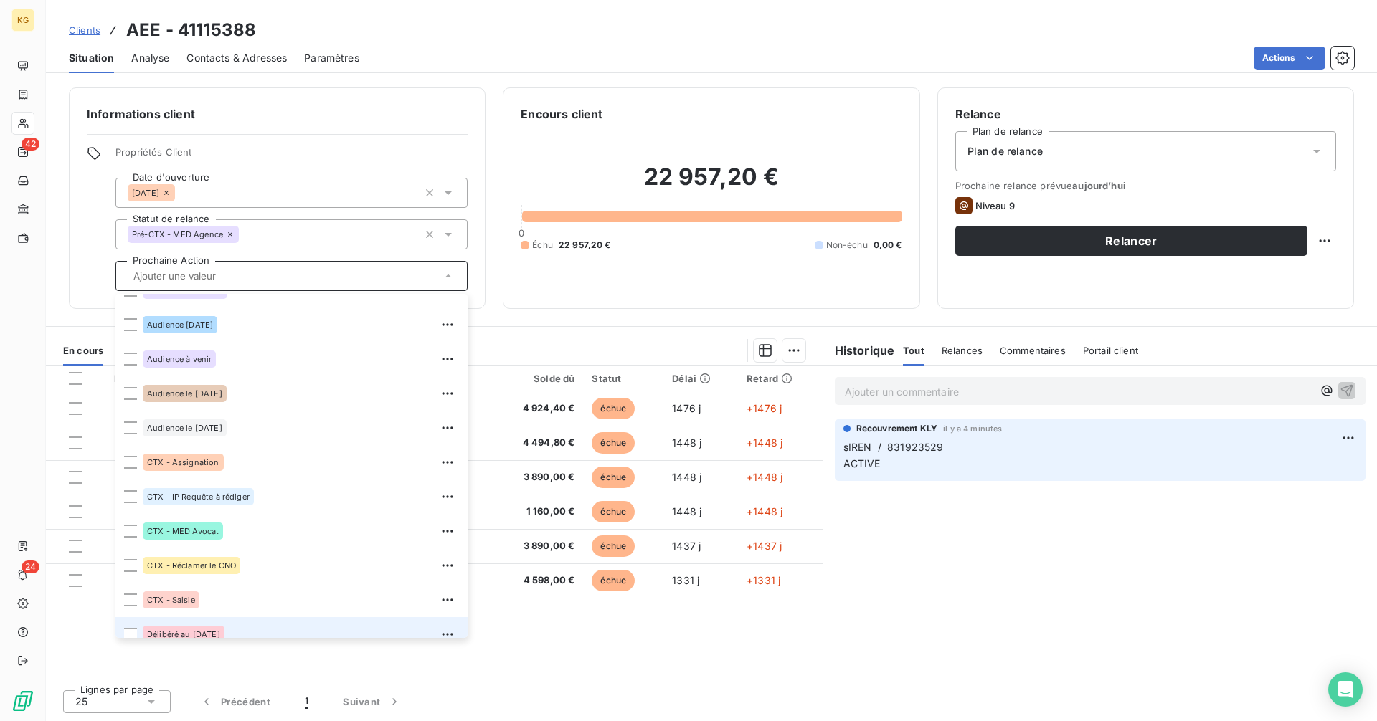
scroll to position [0, 0]
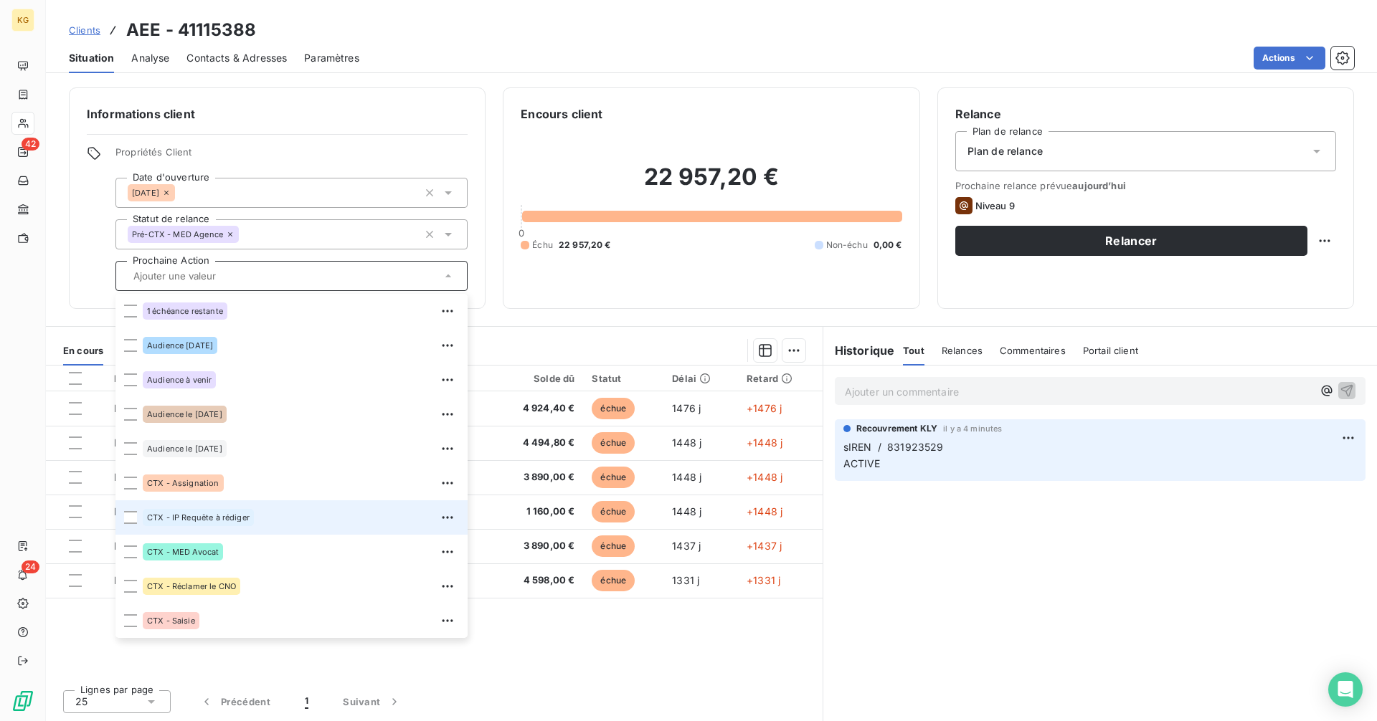
click at [257, 518] on div "CTX - IP Requête à rédiger" at bounding box center [301, 517] width 316 height 23
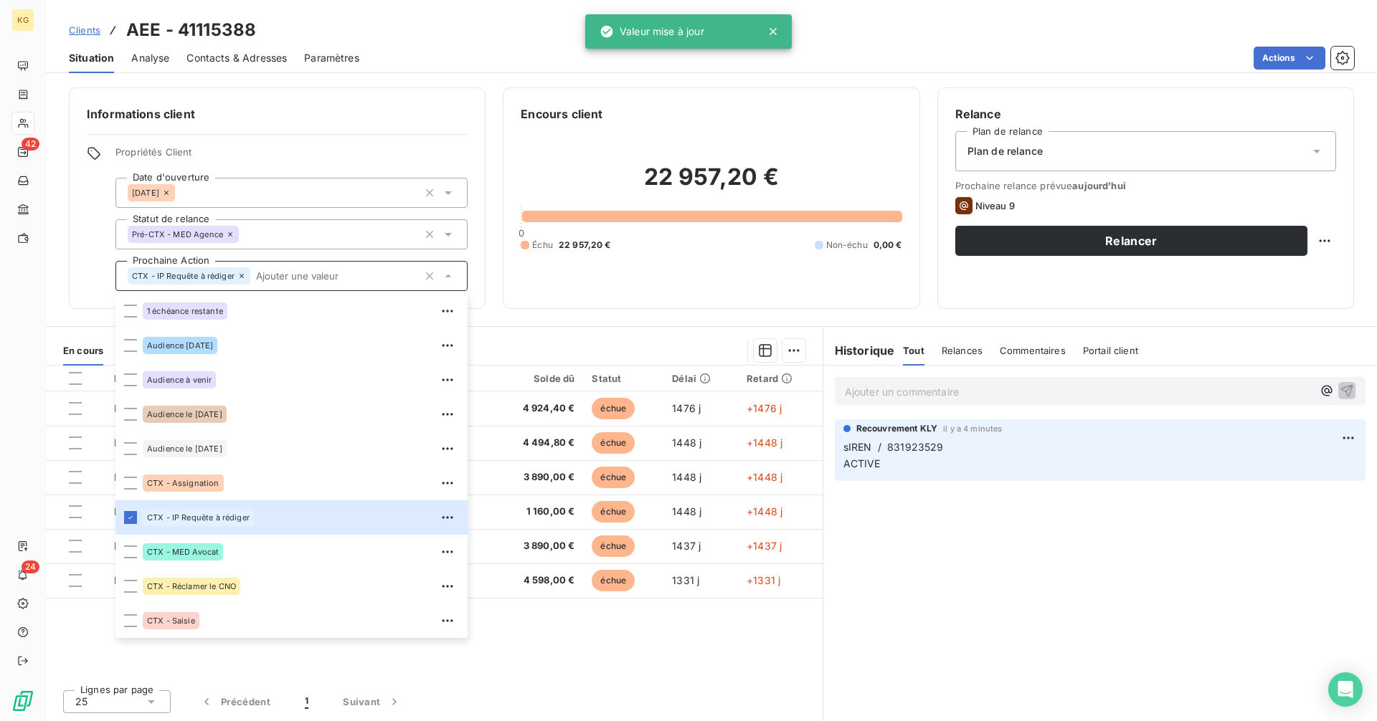
click at [383, 149] on span "Propriétés Client" at bounding box center [291, 156] width 352 height 20
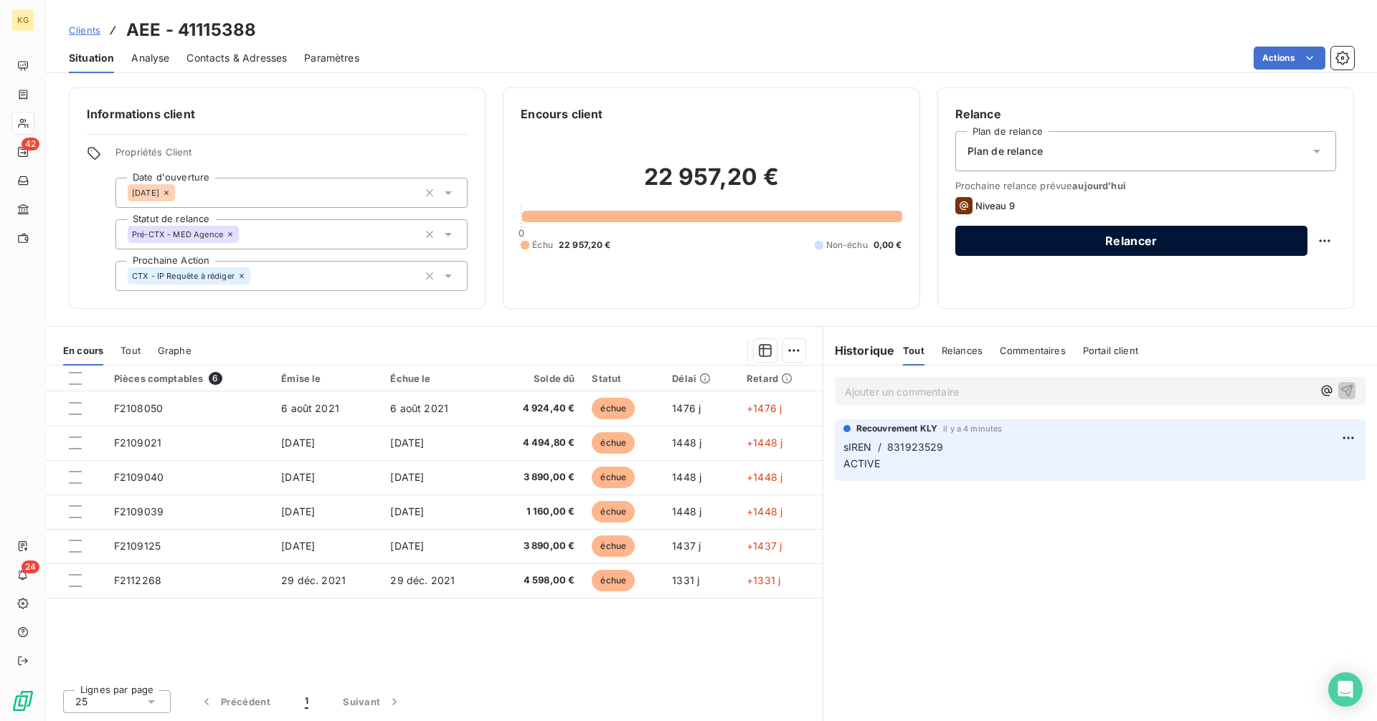
click at [1226, 247] on button "Relancer" at bounding box center [1131, 241] width 352 height 30
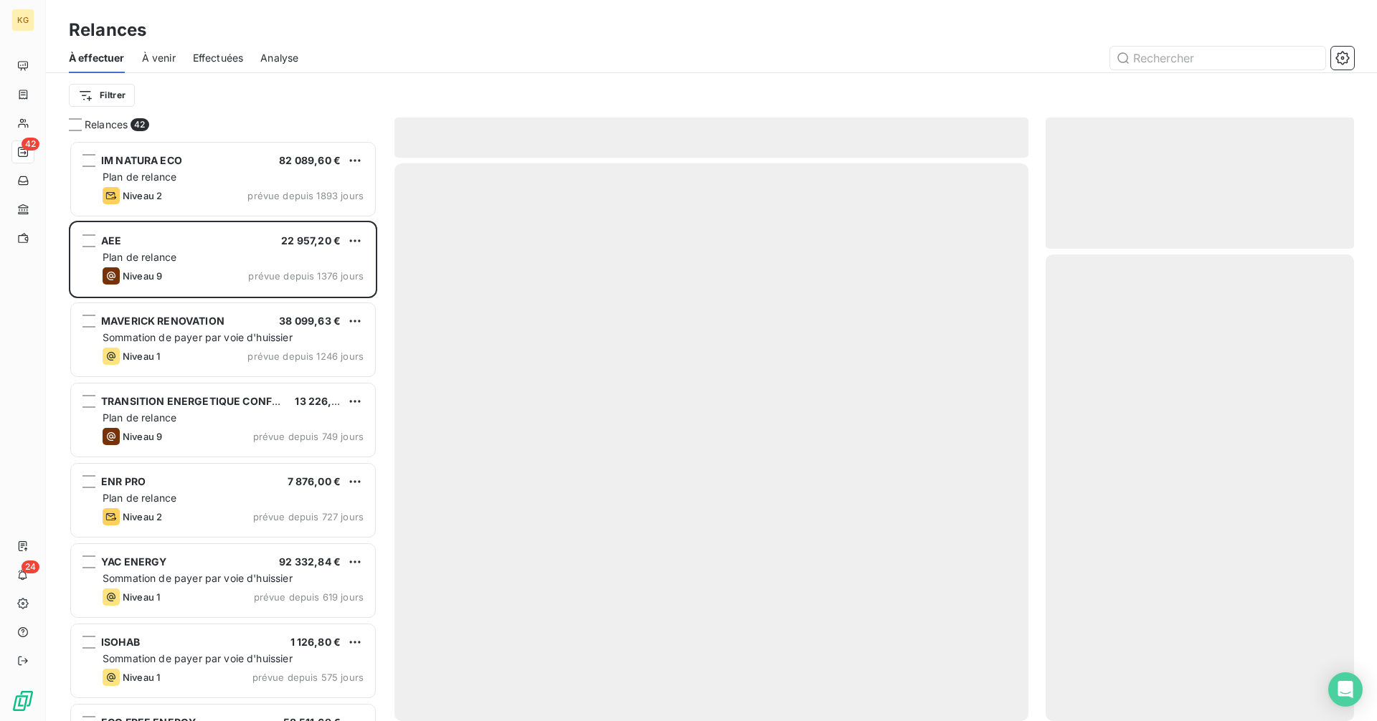
scroll to position [570, 298]
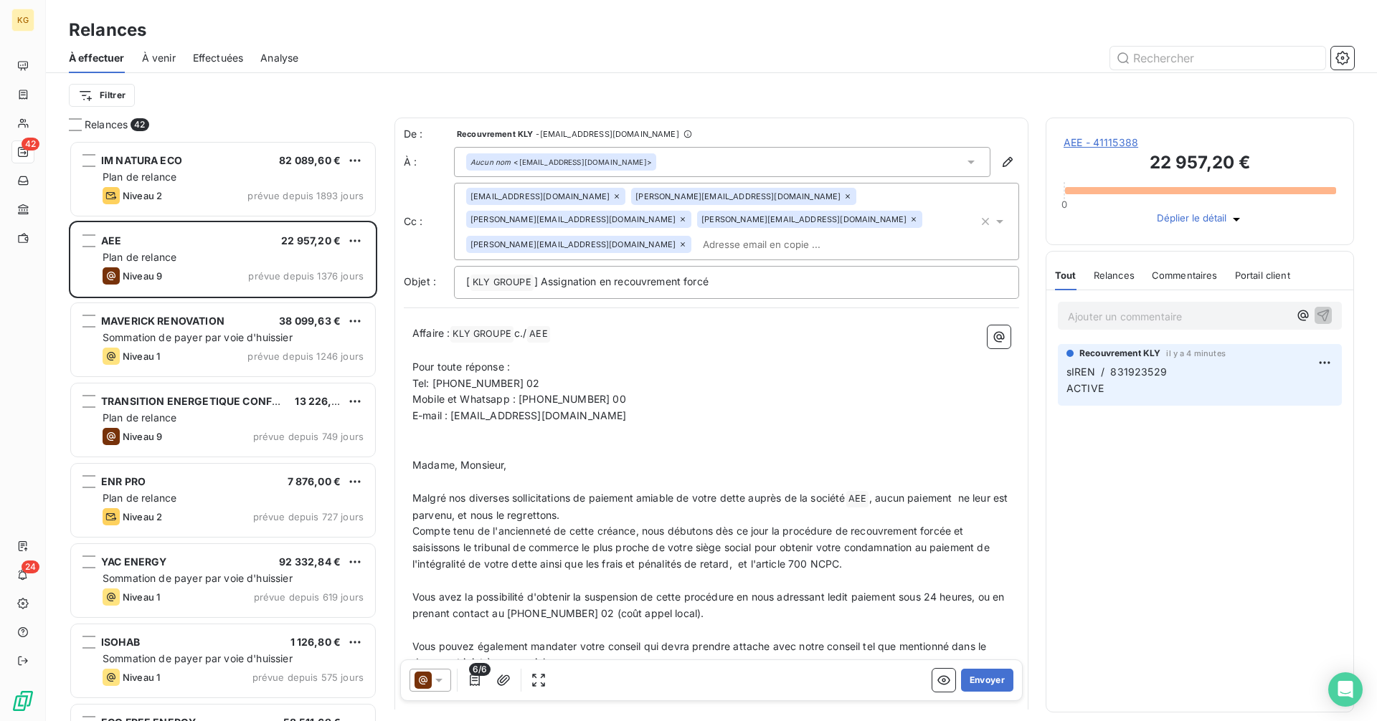
click at [432, 684] on icon at bounding box center [439, 680] width 14 height 14
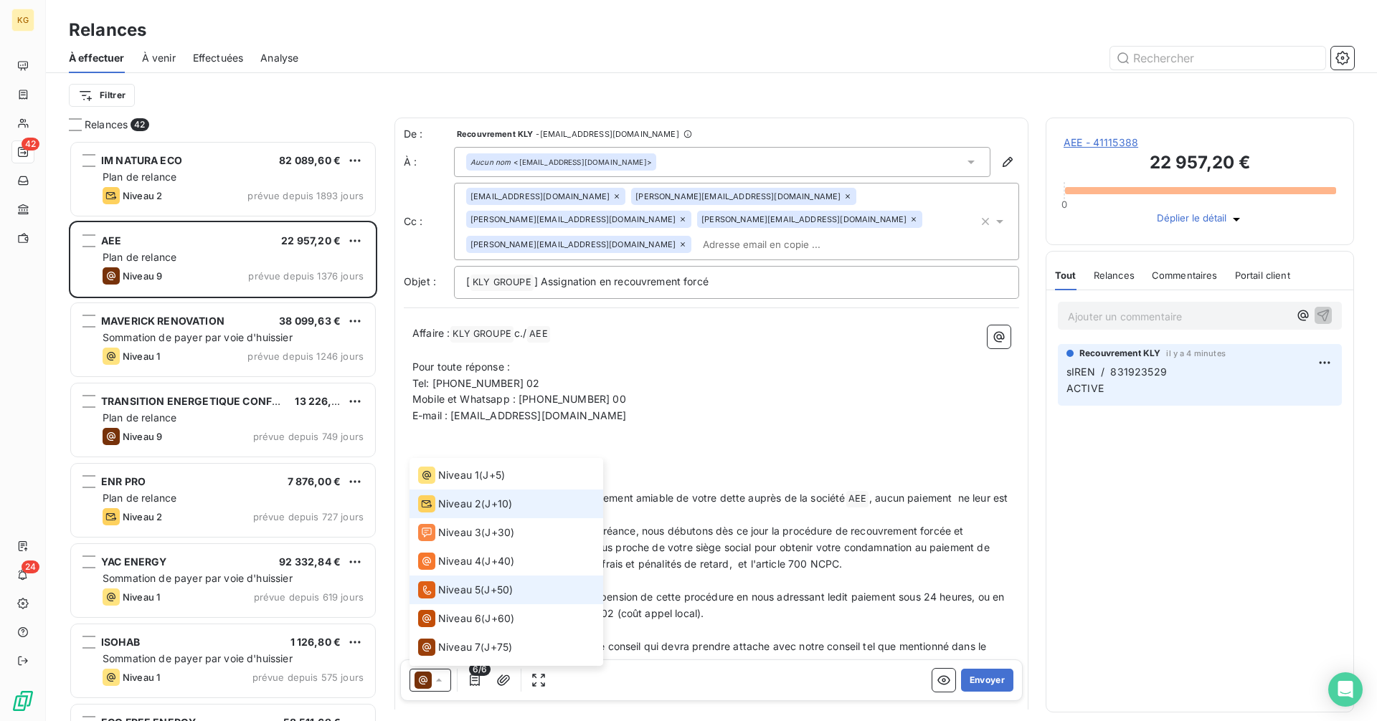
scroll to position [0, 0]
click at [458, 498] on span "Niveau 1" at bounding box center [458, 501] width 41 height 14
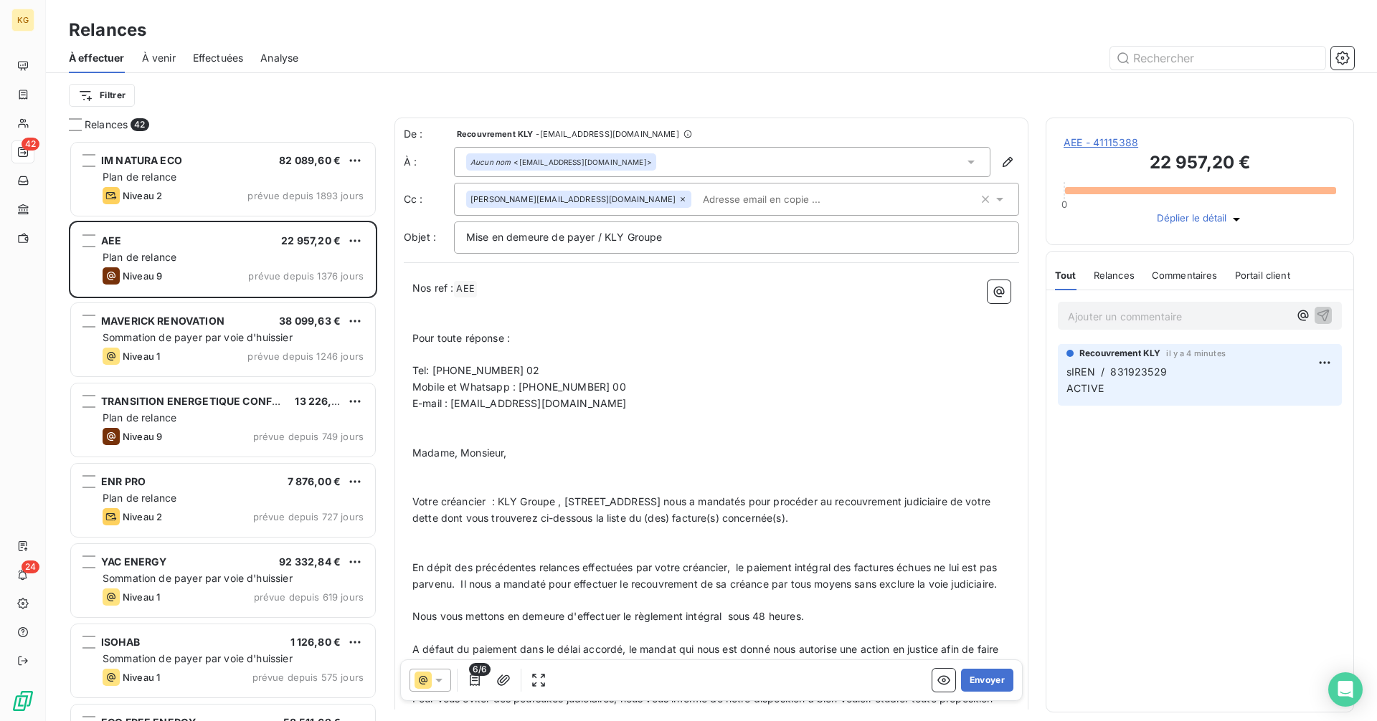
click at [447, 683] on div at bounding box center [430, 680] width 42 height 23
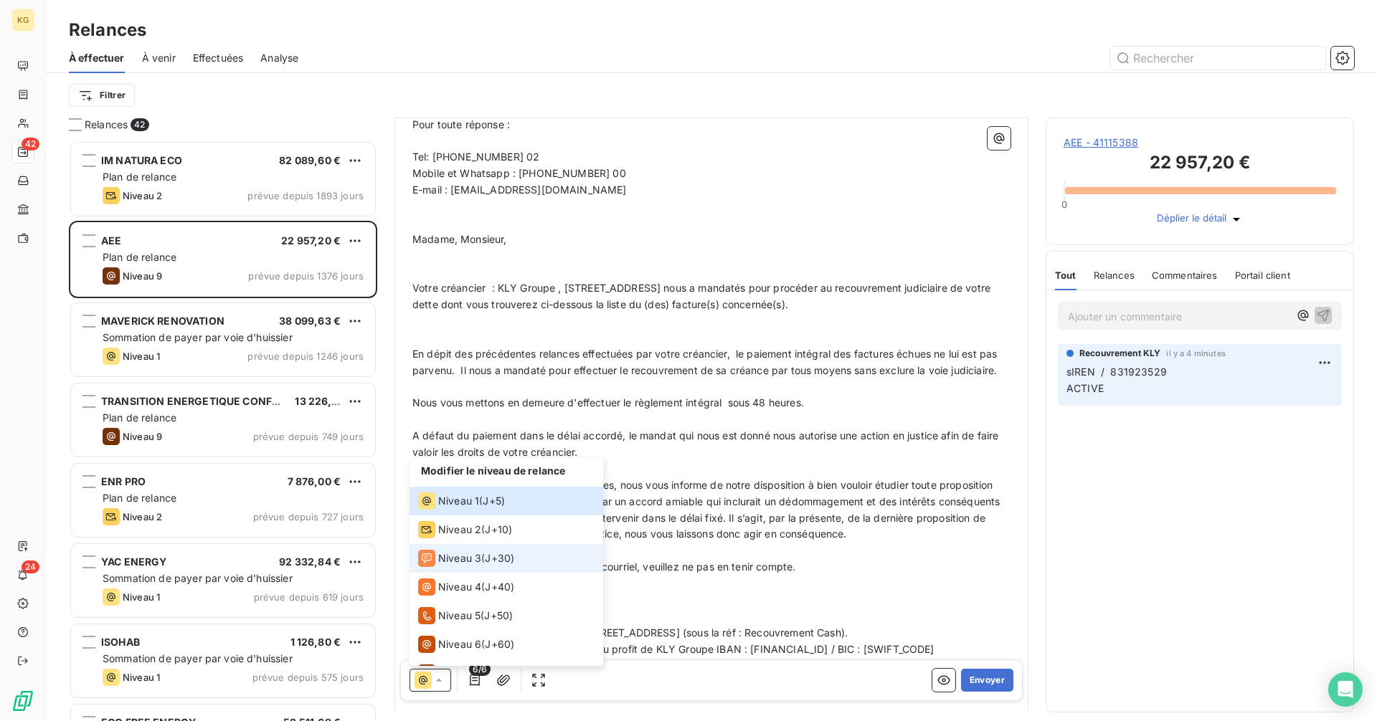
scroll to position [168, 0]
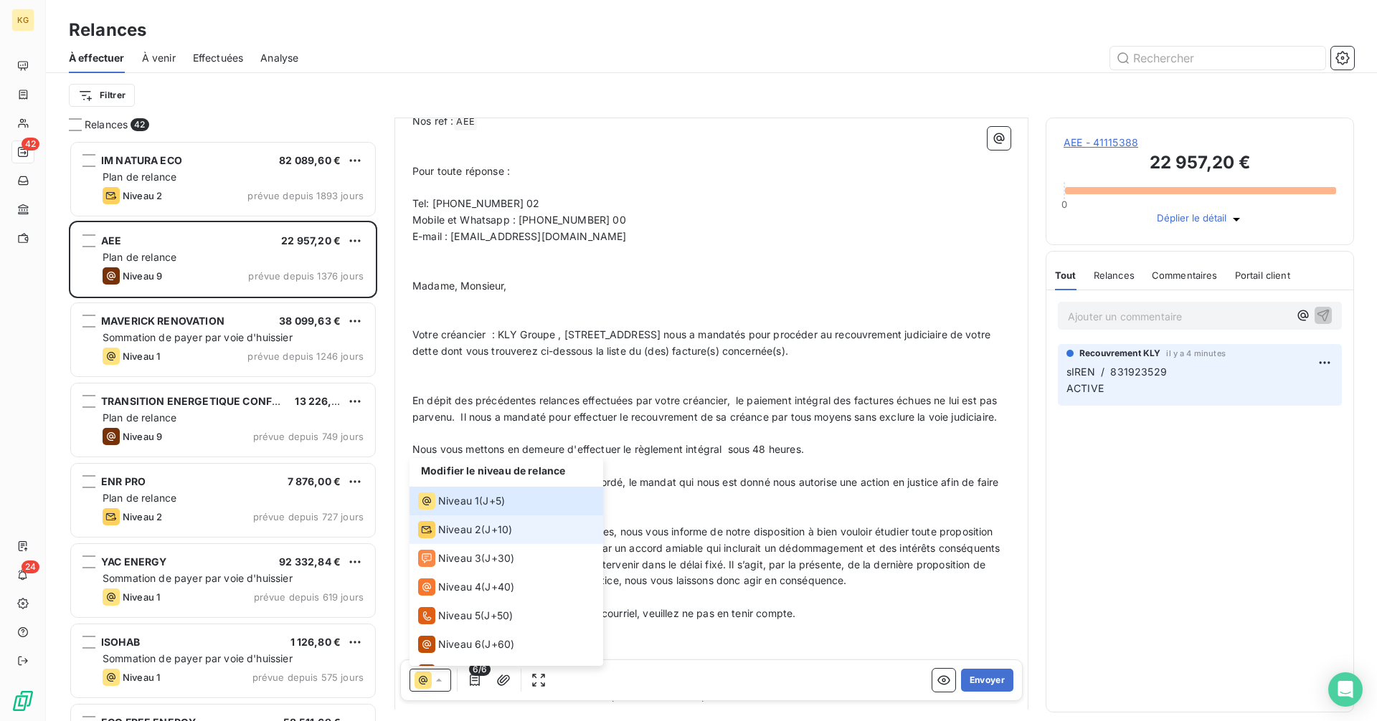
click at [483, 531] on div "Niveau 2 ( J+10 )" at bounding box center [465, 529] width 94 height 17
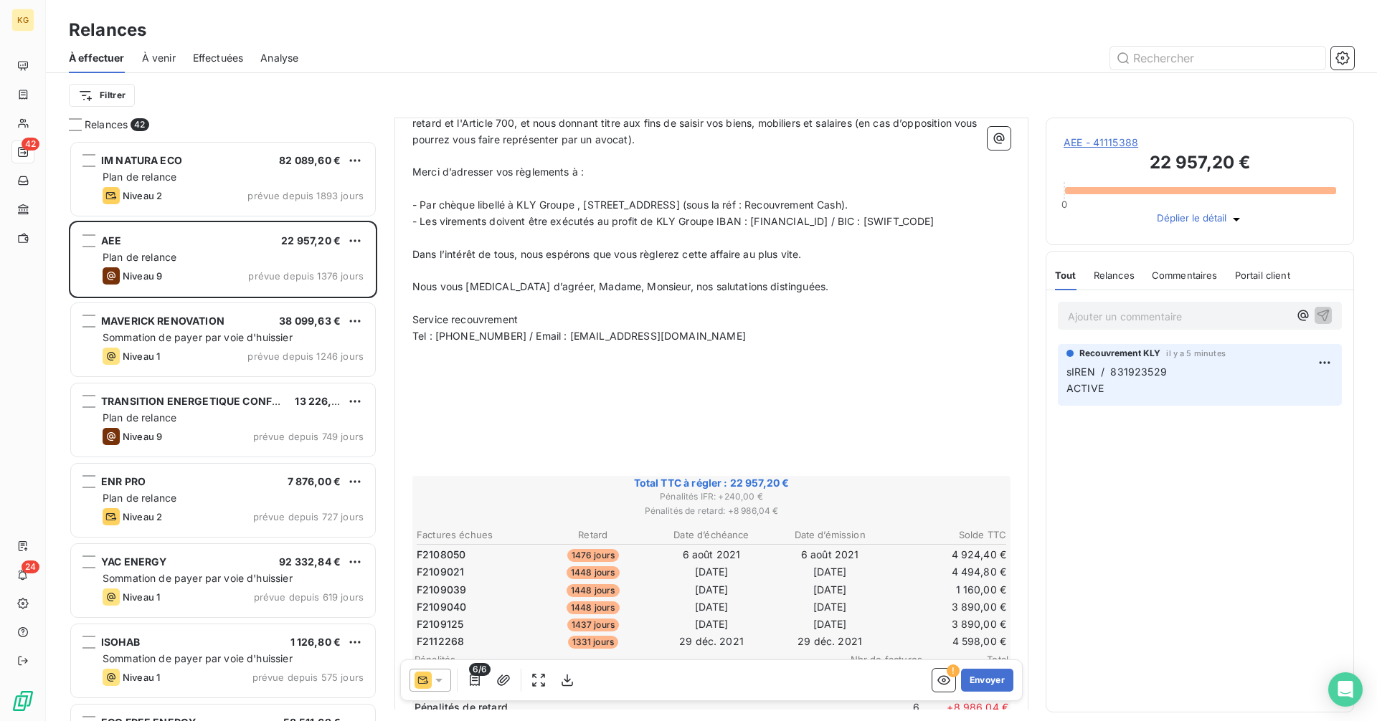
scroll to position [744, 0]
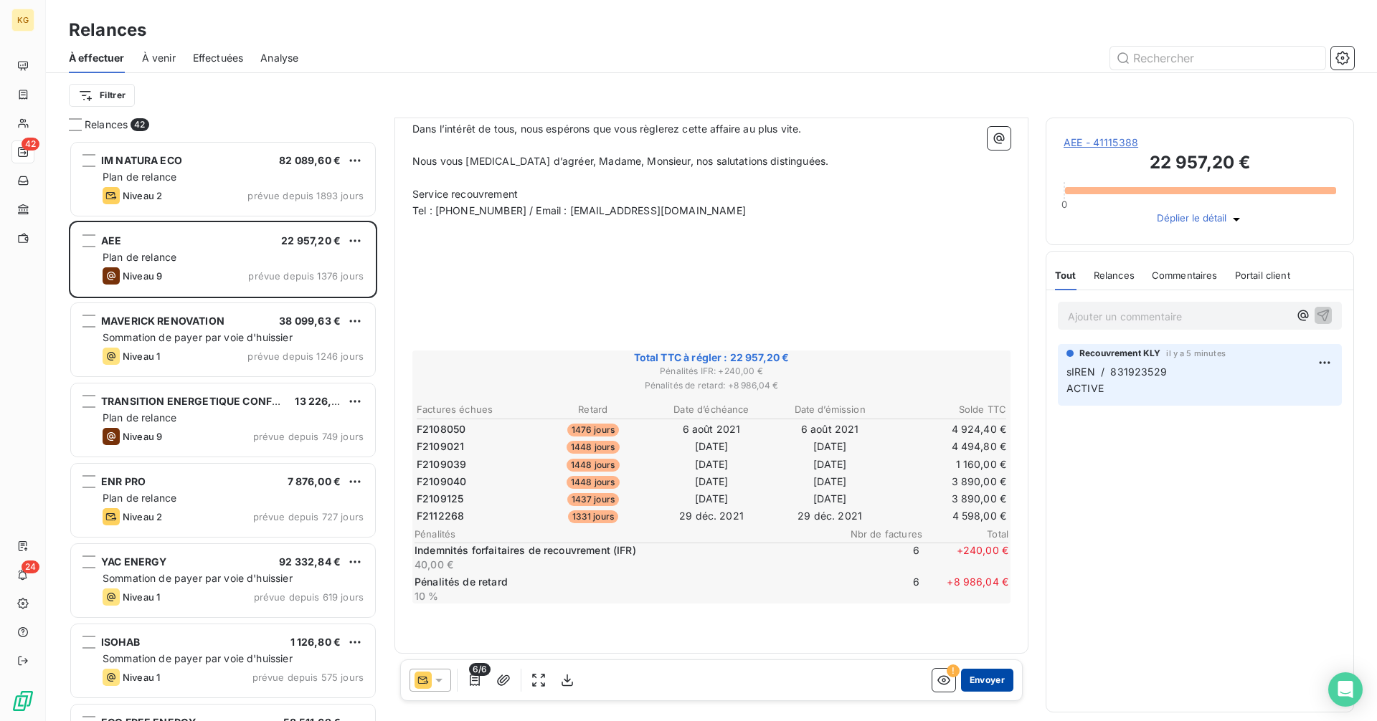
click at [977, 686] on button "Envoyer" at bounding box center [987, 680] width 52 height 23
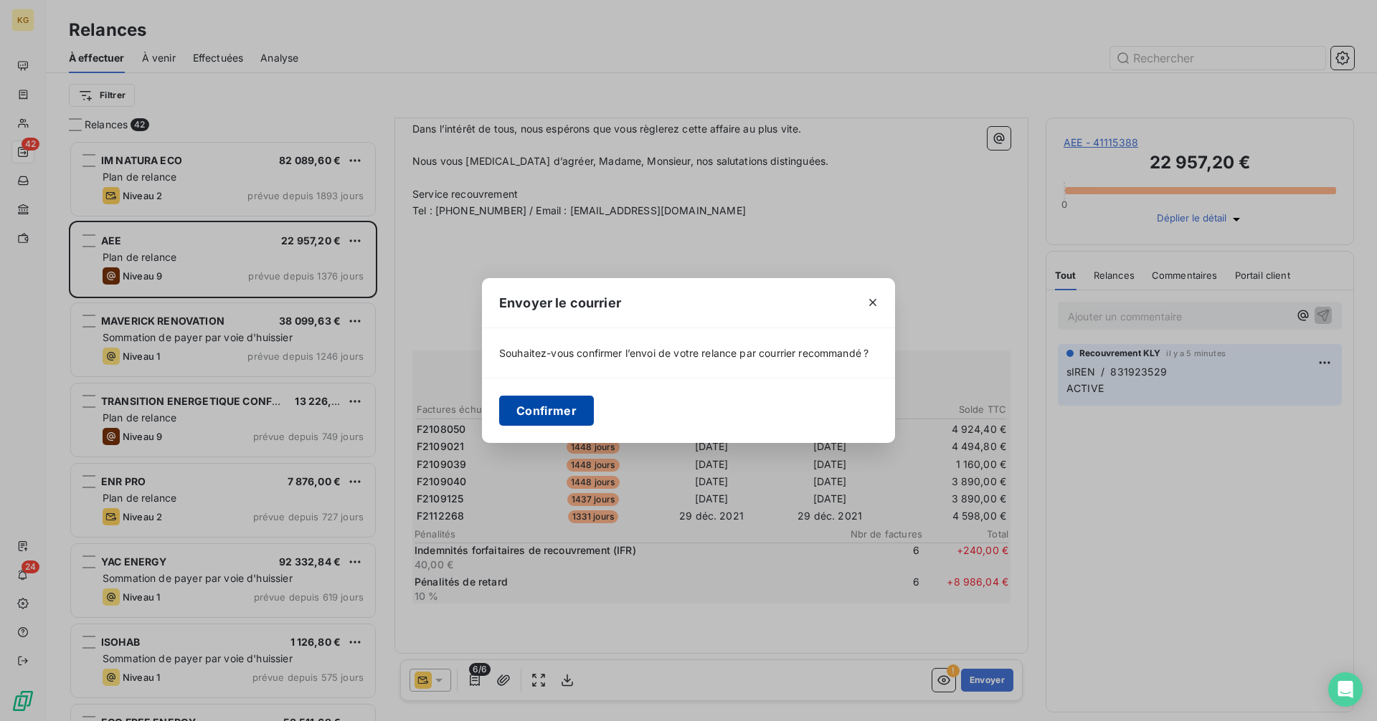
click at [566, 420] on button "Confirmer" at bounding box center [546, 411] width 95 height 30
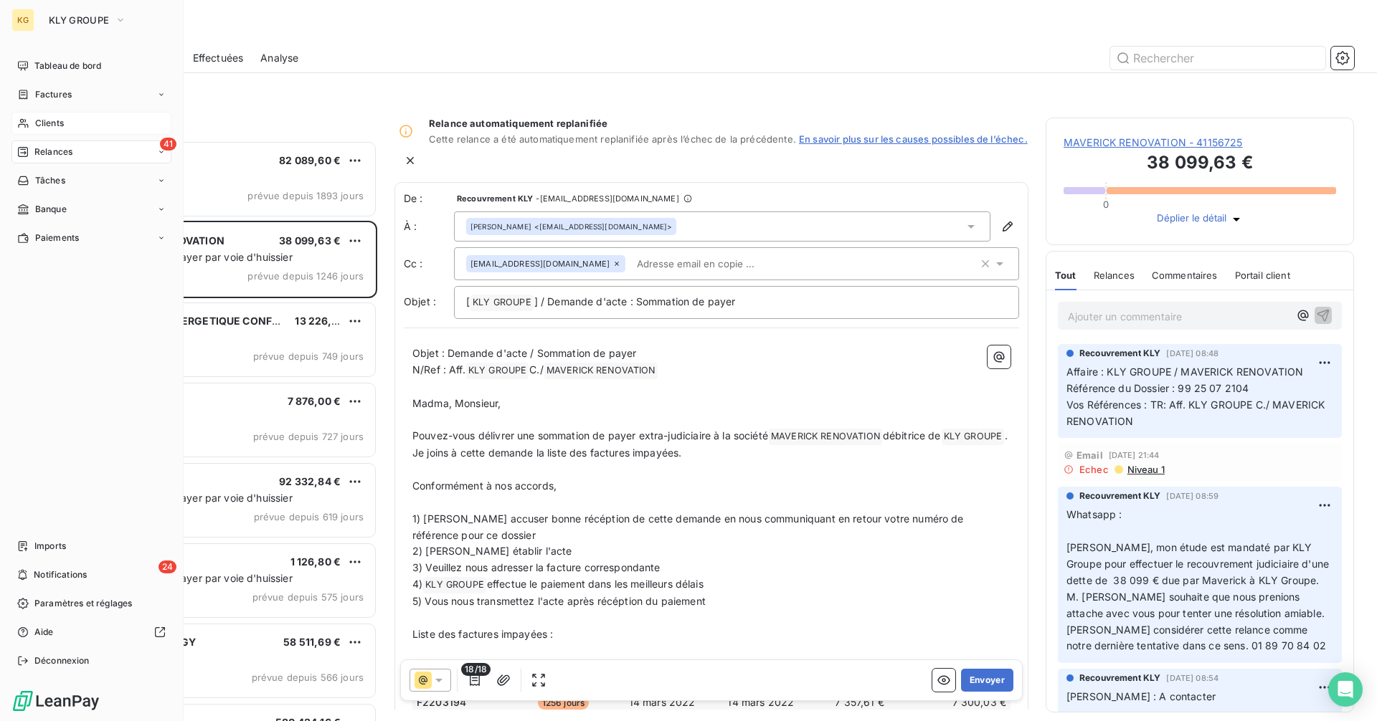
drag, startPoint x: 30, startPoint y: 125, endPoint x: 96, endPoint y: 123, distance: 66.0
click at [32, 125] on div "Clients" at bounding box center [91, 123] width 160 height 23
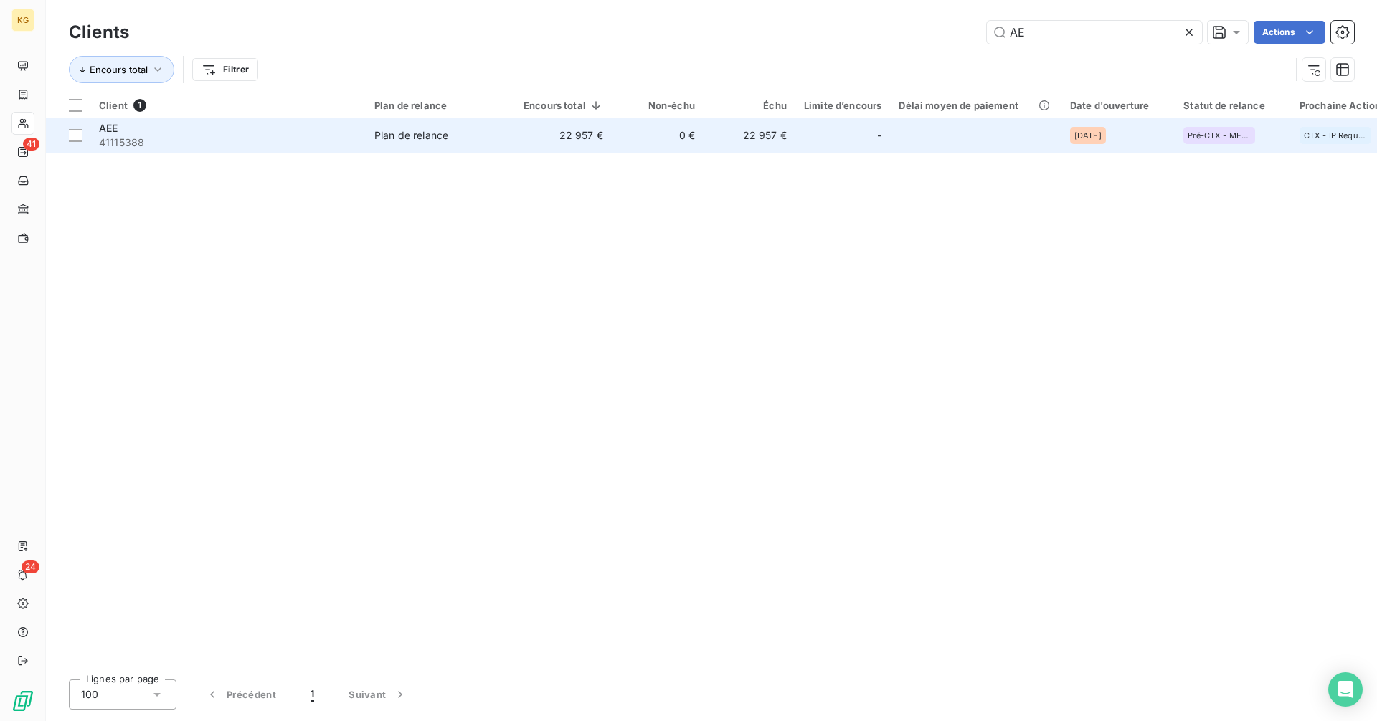
click at [442, 143] on td "Plan de relance" at bounding box center [440, 135] width 149 height 34
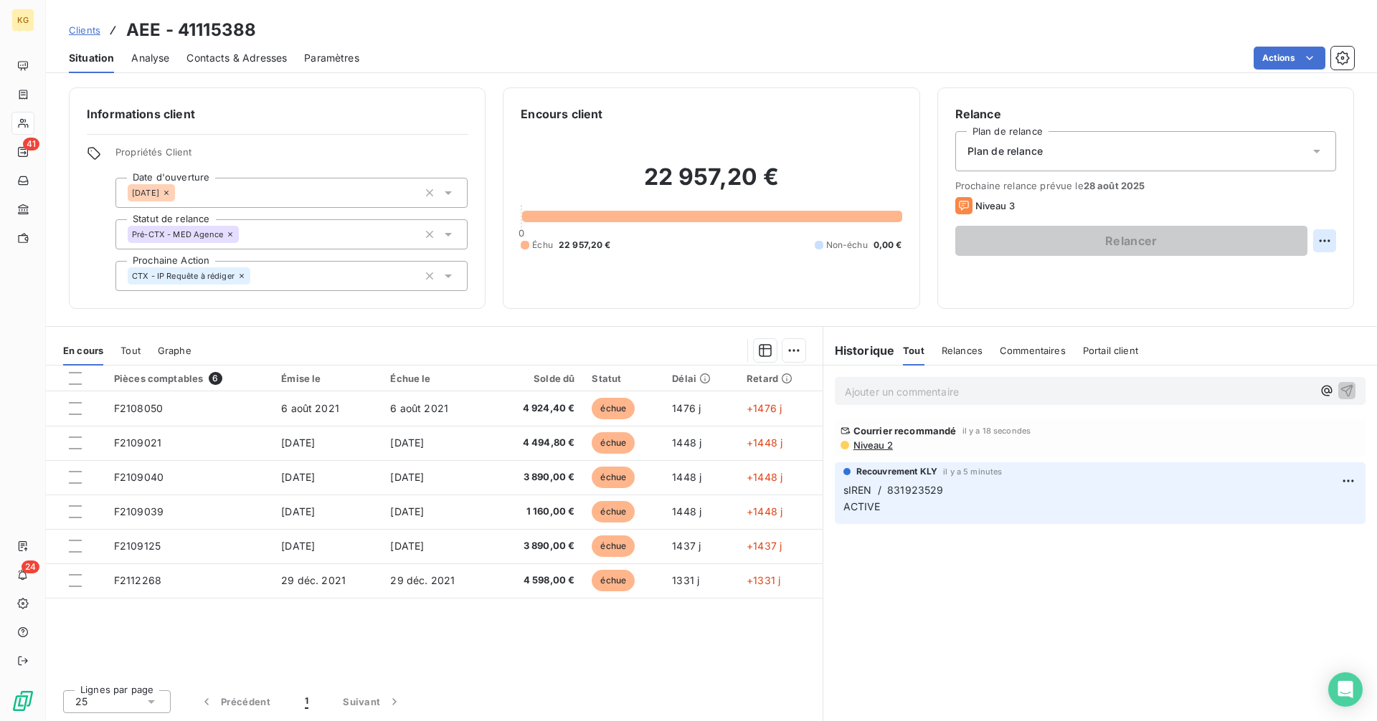
click at [1327, 241] on html "KG 41 24 Clients AEE - 41115388 Situation Analyse Contacts & Adresses Paramètre…" at bounding box center [688, 360] width 1377 height 721
click at [1284, 262] on div "Replanifier cette action" at bounding box center [1265, 272] width 128 height 23
select select "7"
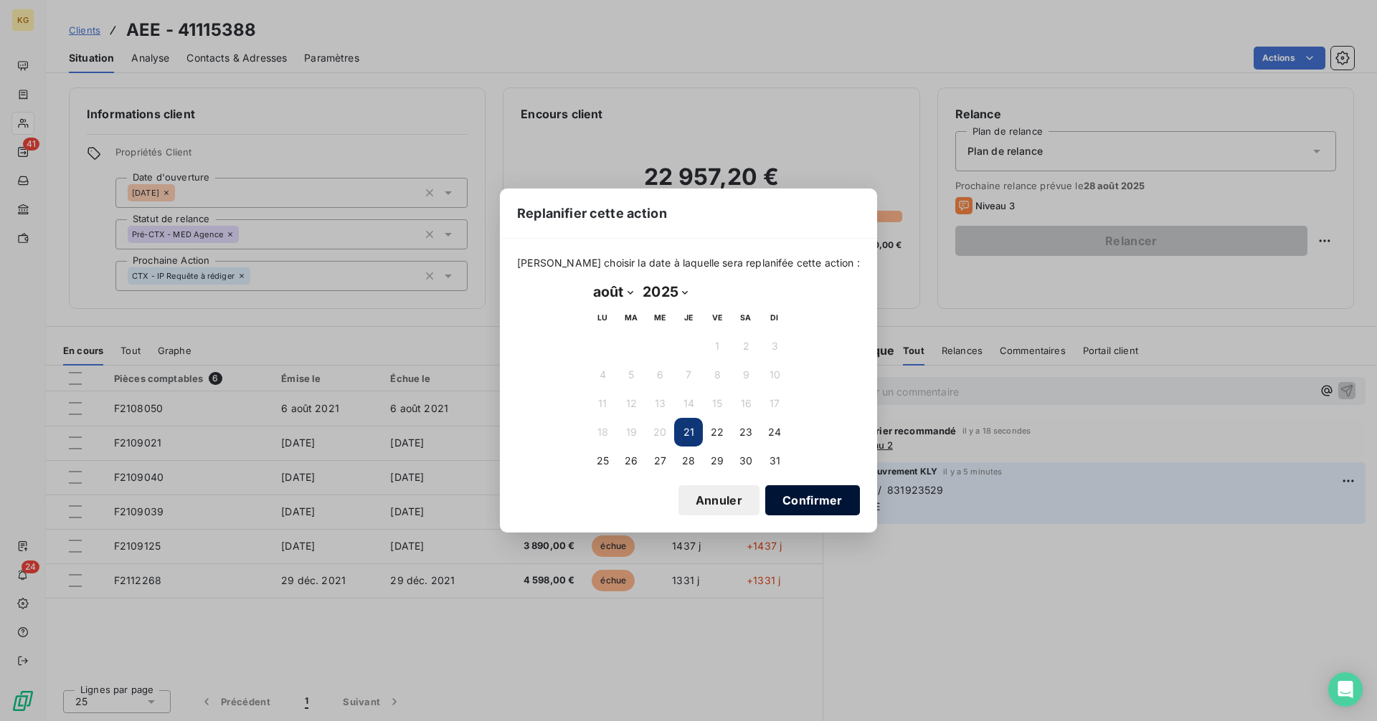
click at [782, 501] on button "Confirmer" at bounding box center [812, 500] width 95 height 30
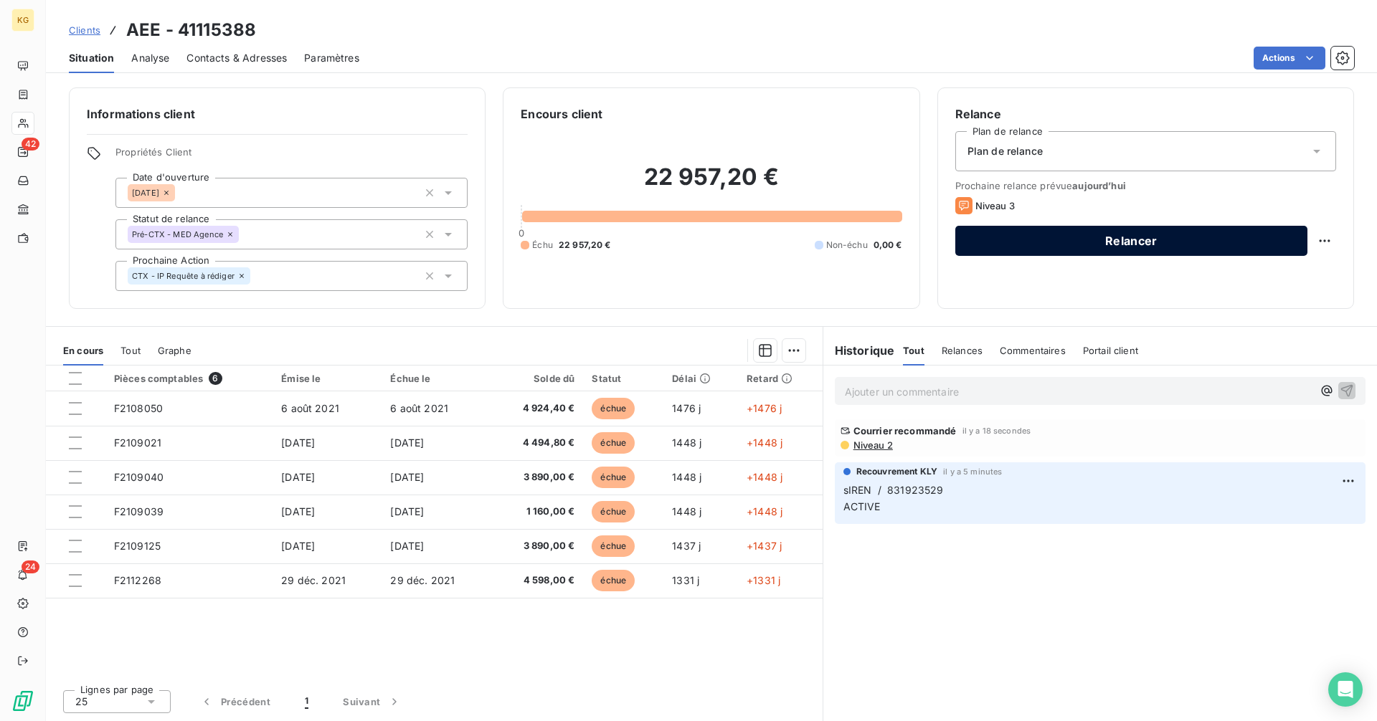
click at [1113, 237] on button "Relancer" at bounding box center [1131, 241] width 352 height 30
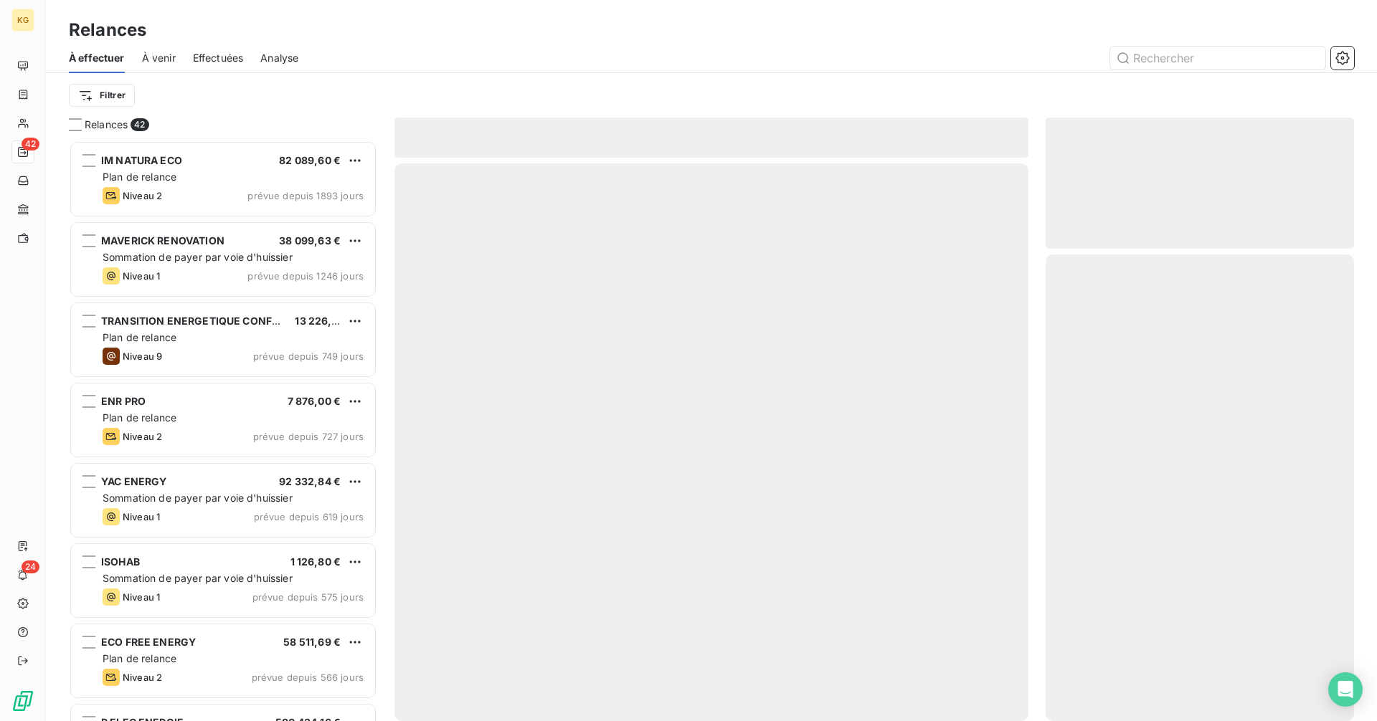
scroll to position [570, 298]
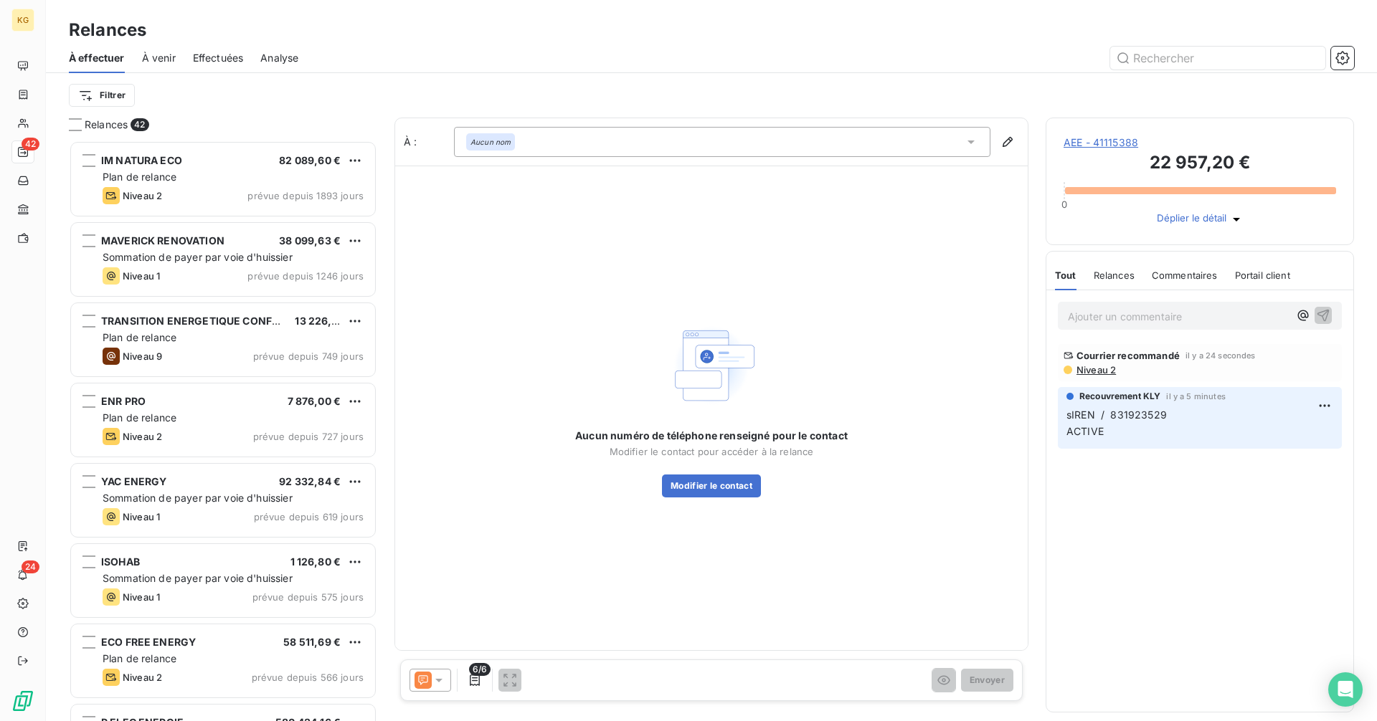
click at [428, 687] on icon at bounding box center [422, 680] width 17 height 17
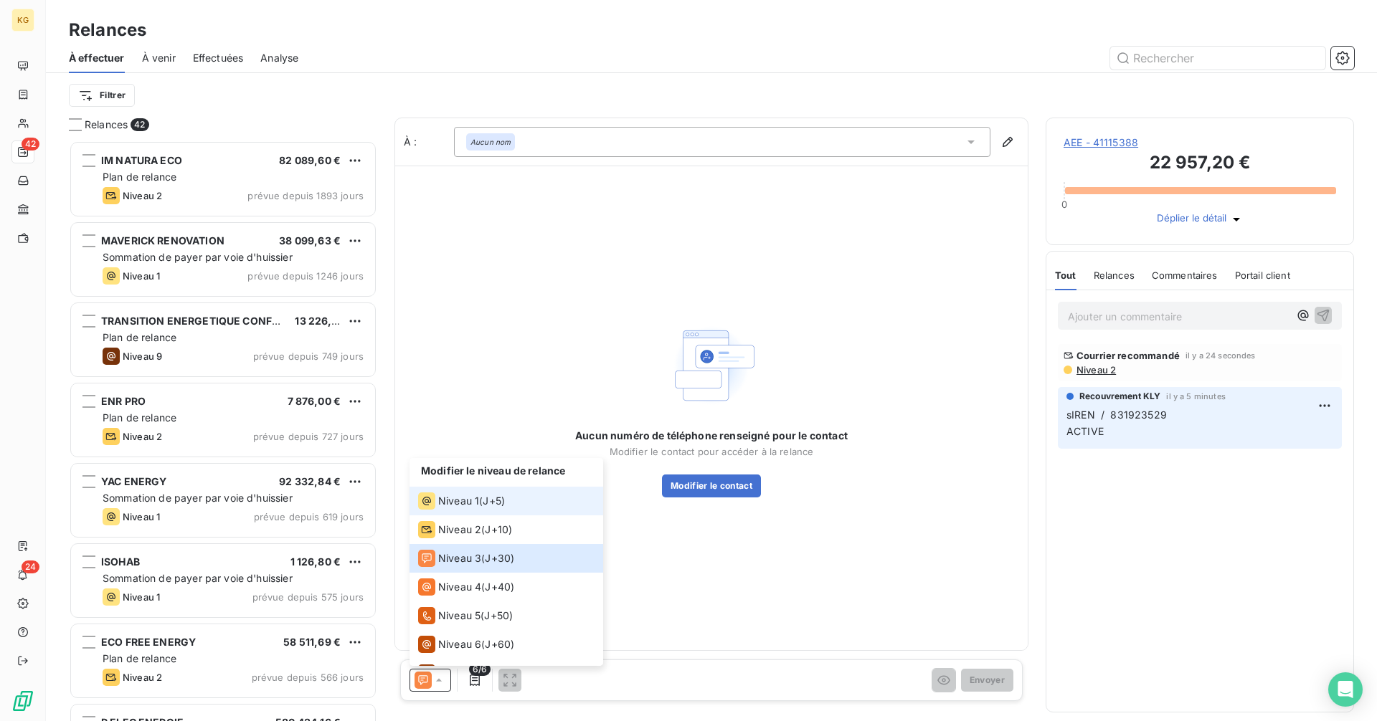
click at [444, 505] on span "Niveau 1" at bounding box center [458, 501] width 41 height 14
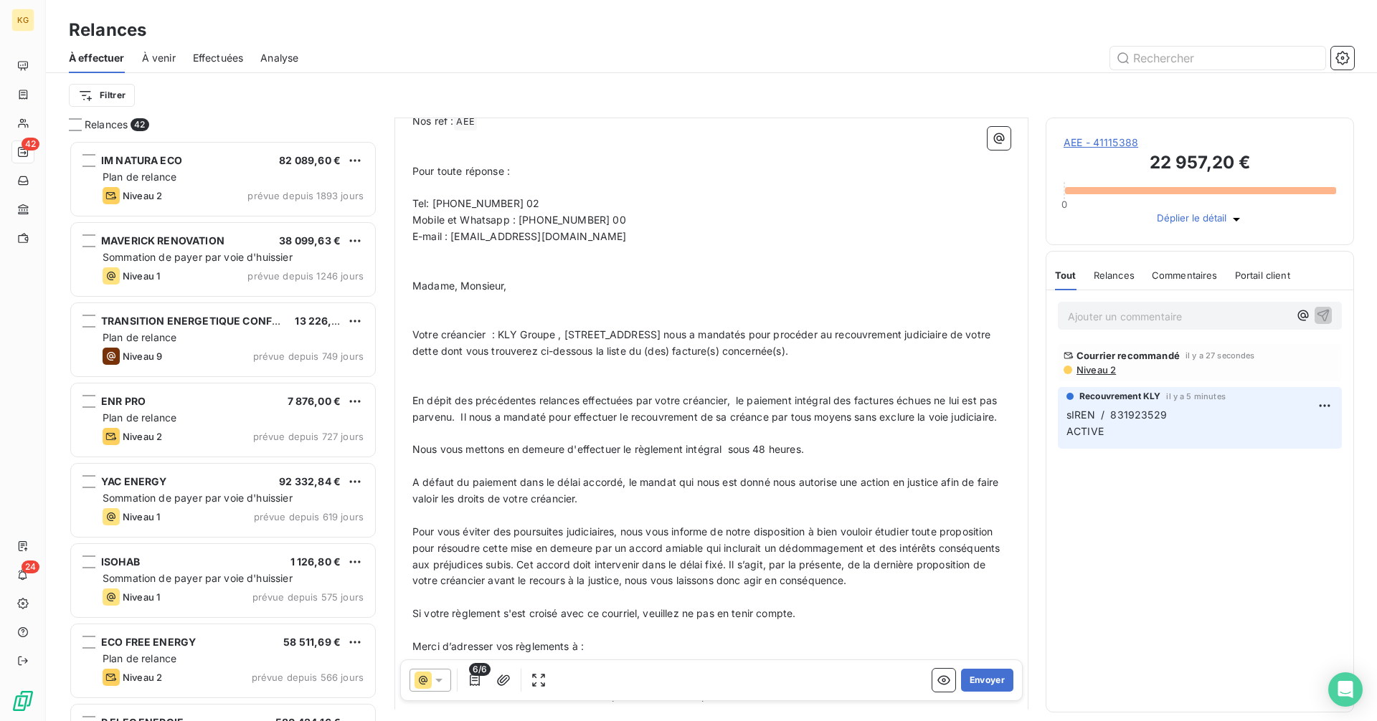
scroll to position [0, 0]
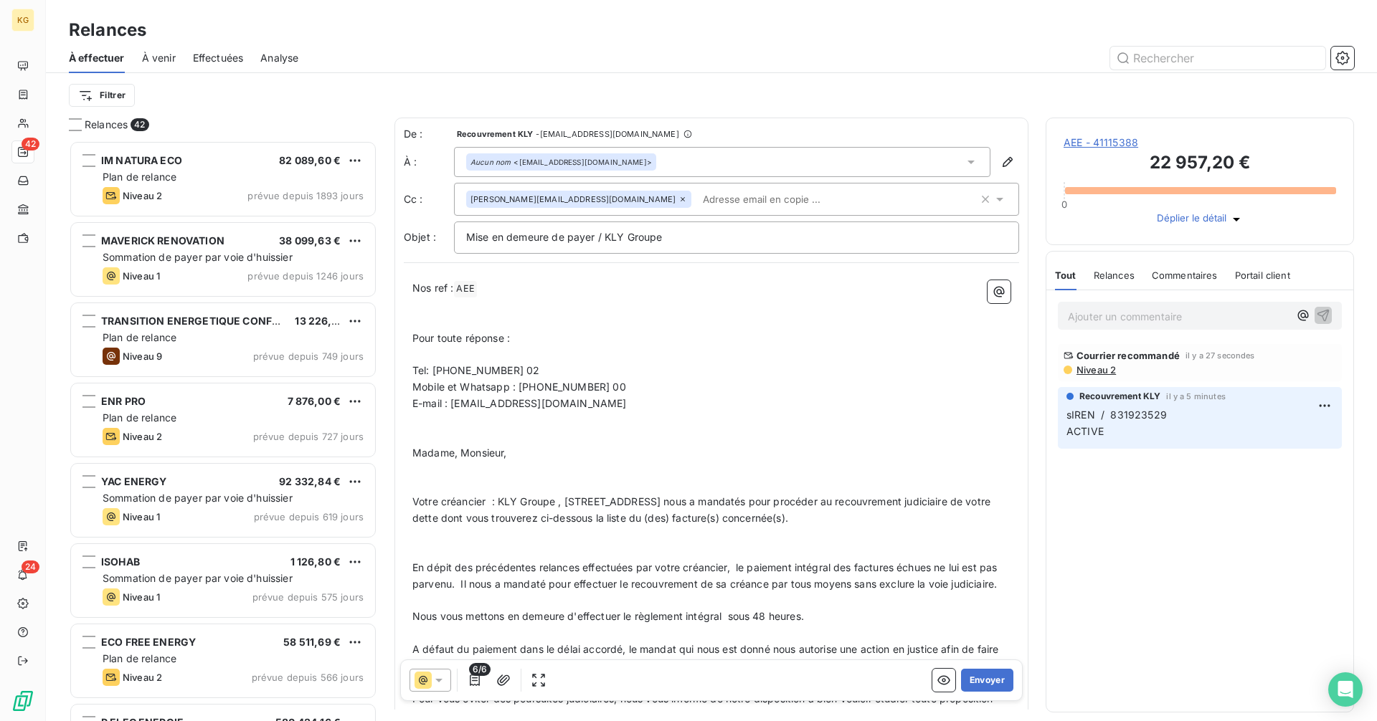
click at [681, 199] on icon at bounding box center [683, 199] width 4 height 4
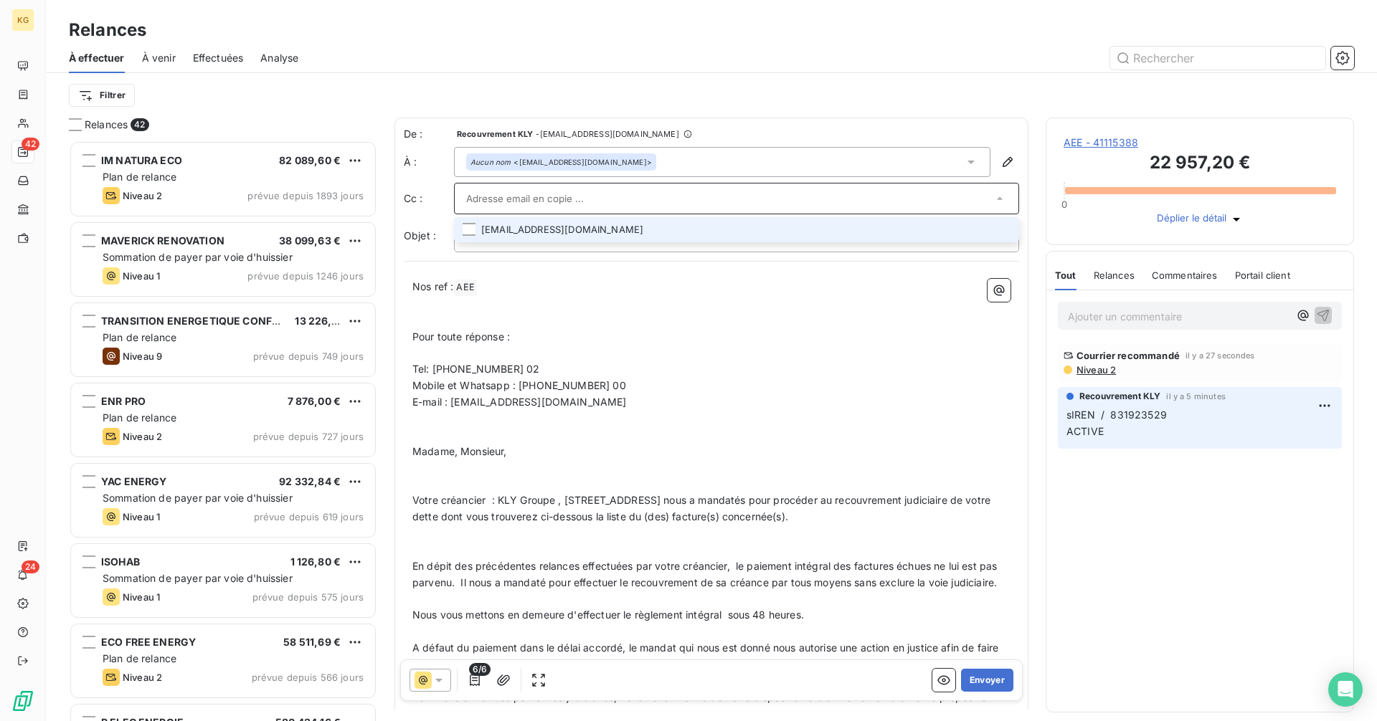
click at [567, 229] on li "[EMAIL_ADDRESS][DOMAIN_NAME]" at bounding box center [736, 229] width 565 height 25
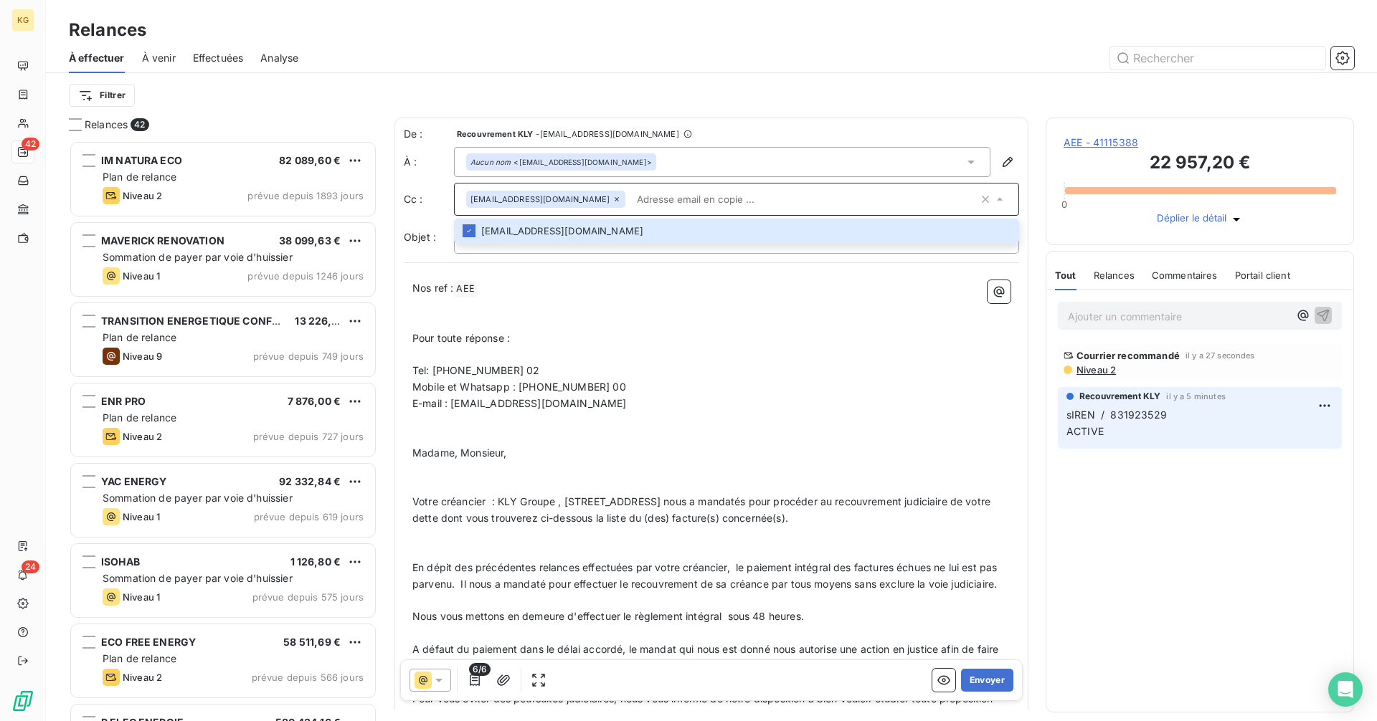
click at [676, 196] on input "text" at bounding box center [804, 200] width 347 height 22
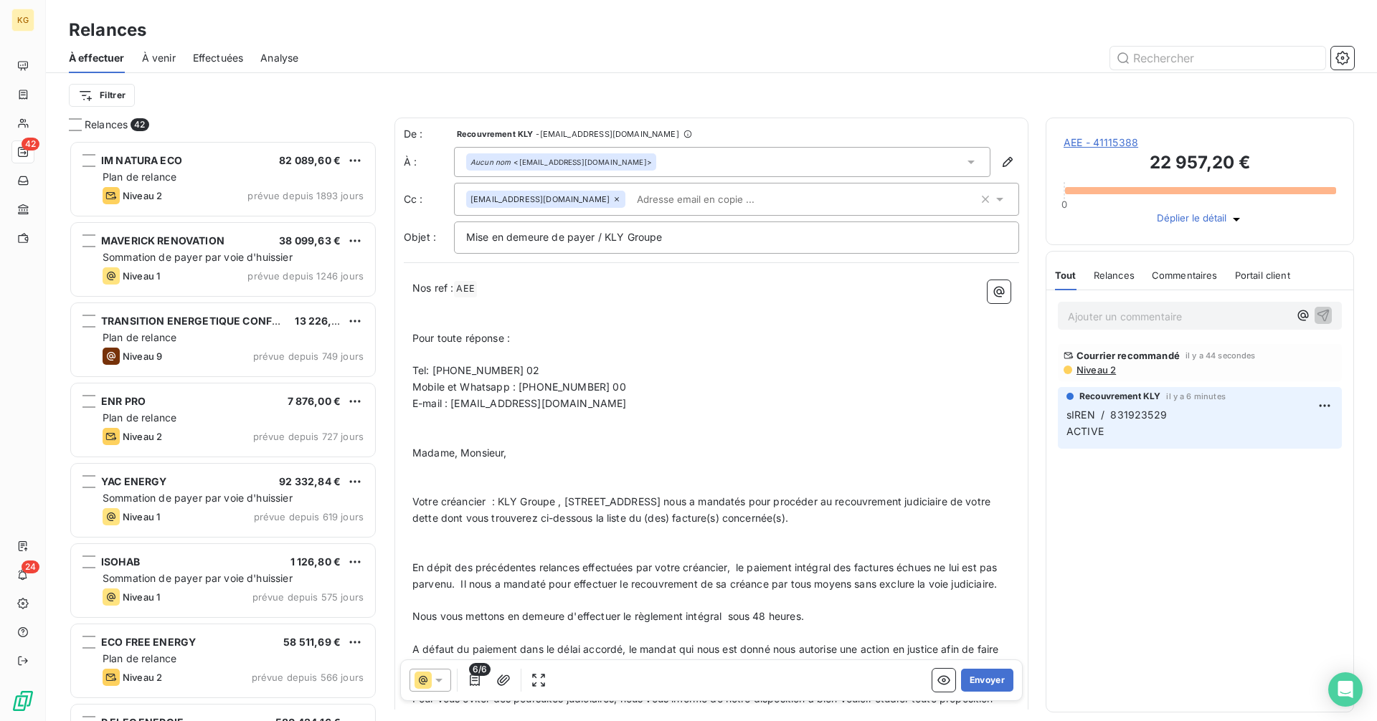
paste input "[PERSON_NAME][EMAIL_ADDRESS][DOMAIN_NAME]"
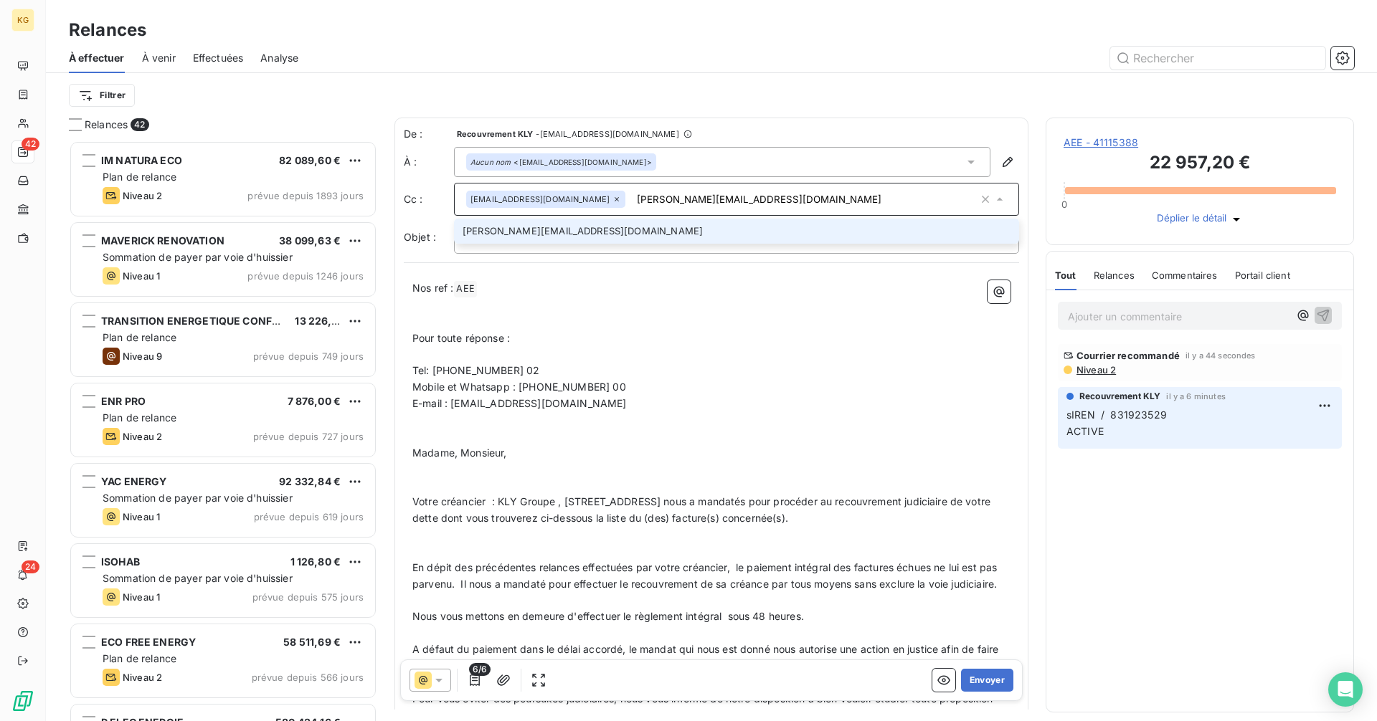
type input "[PERSON_NAME][EMAIL_ADDRESS][DOMAIN_NAME]"
click at [561, 234] on li "[PERSON_NAME][EMAIL_ADDRESS][DOMAIN_NAME]" at bounding box center [736, 231] width 565 height 25
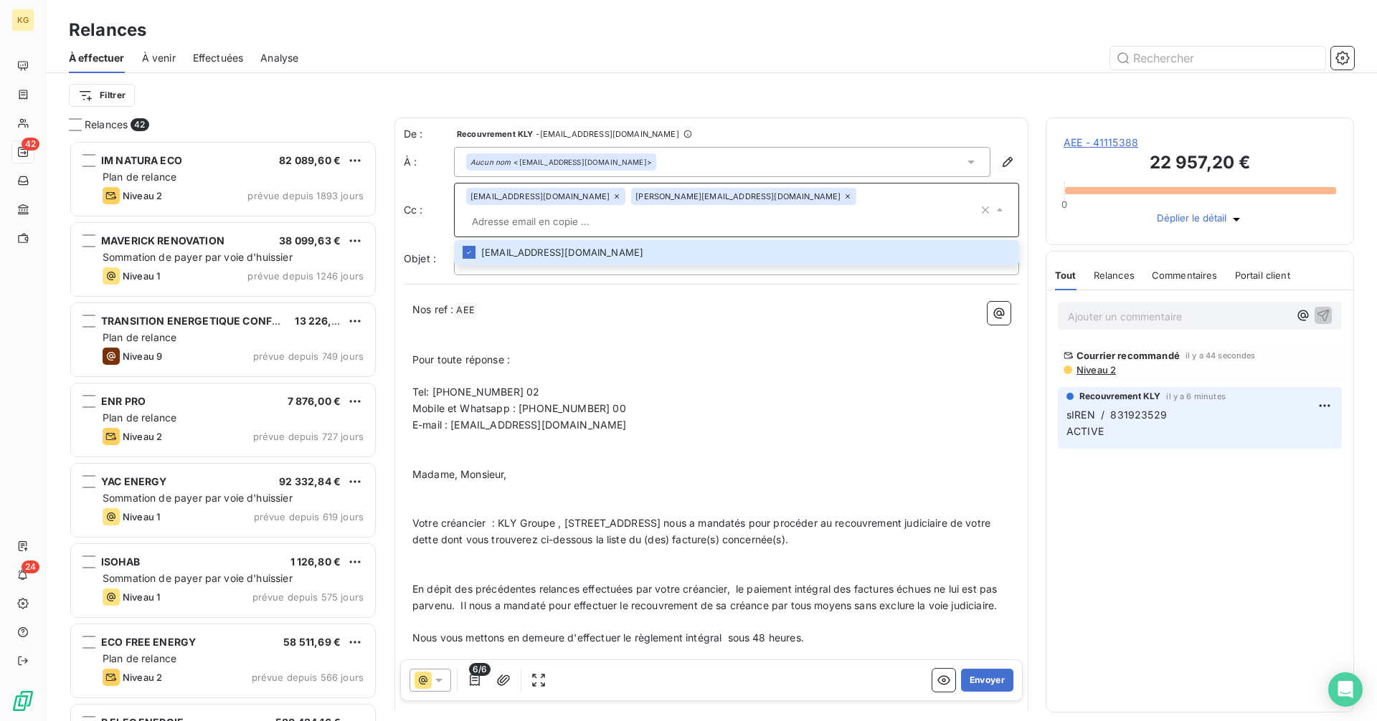
click at [610, 450] on p "﻿" at bounding box center [711, 458] width 598 height 16
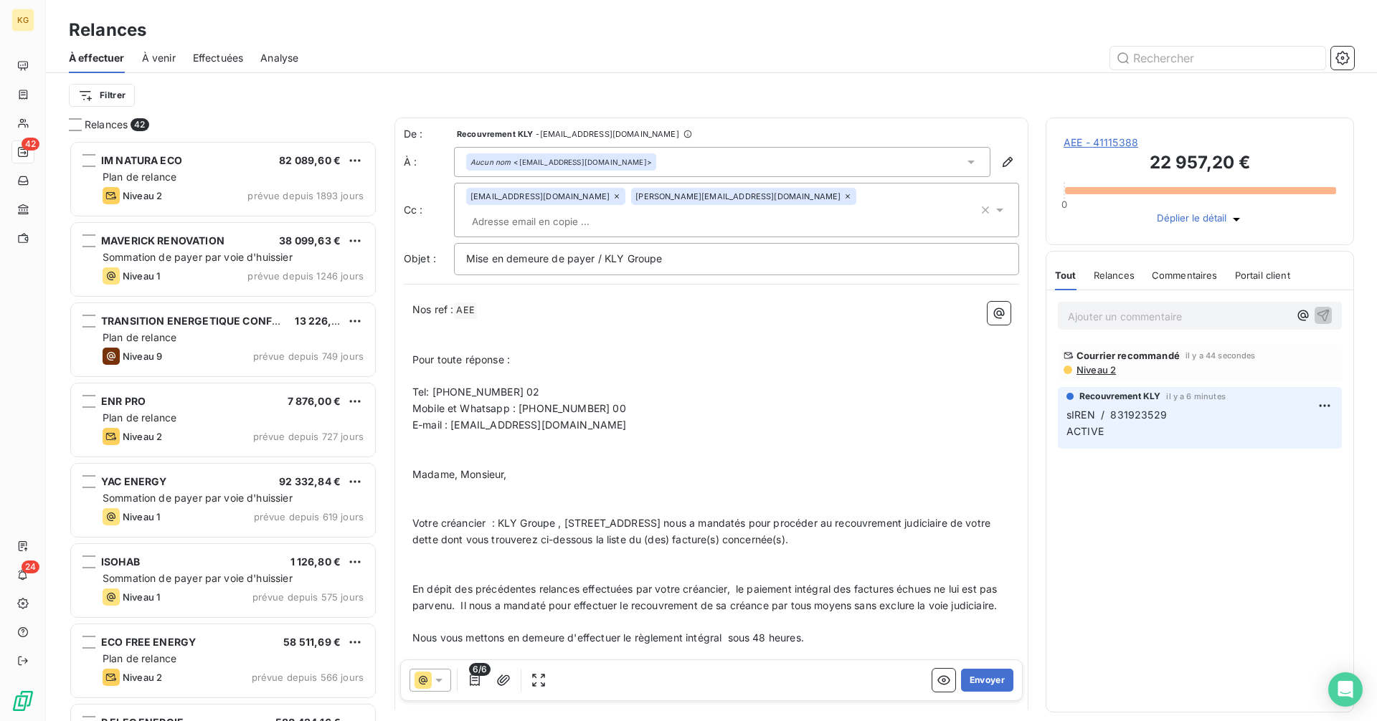
click at [634, 401] on p "Mobile et Whatsapp : [PHONE_NUMBER] 00" at bounding box center [711, 409] width 598 height 16
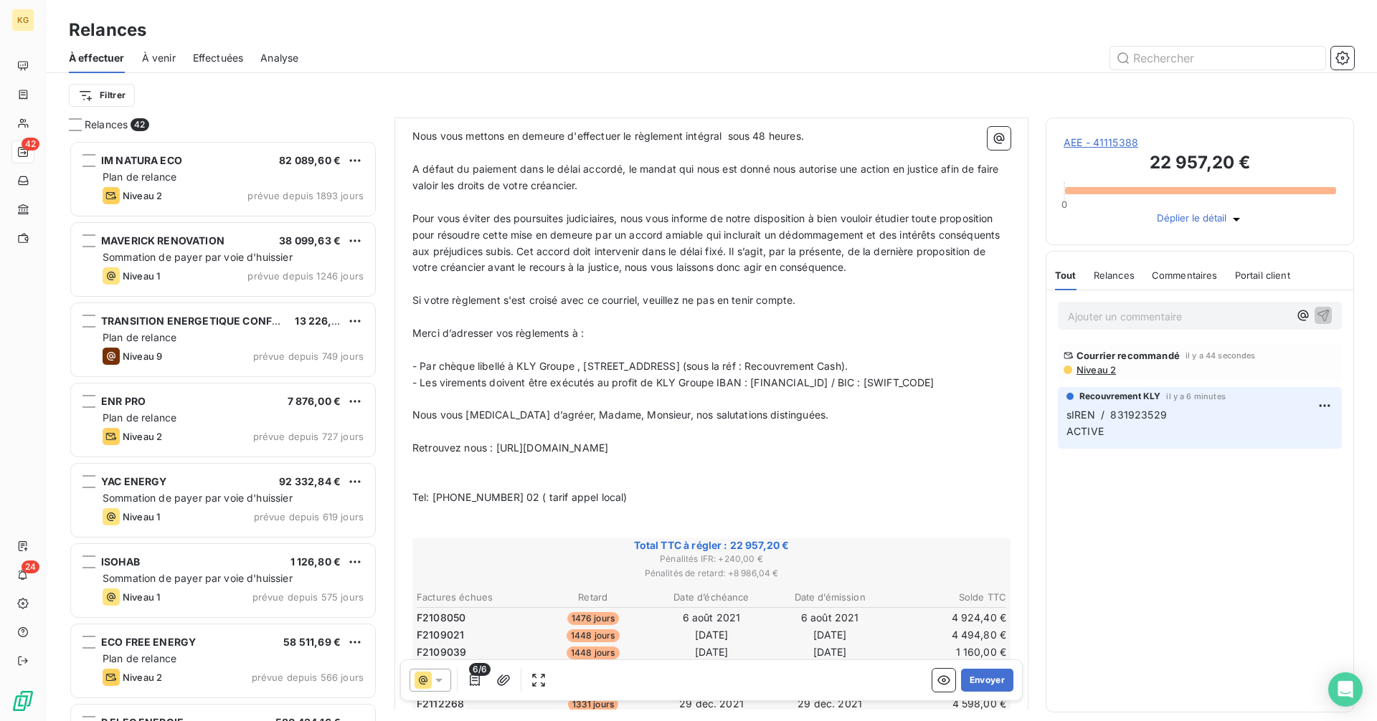
scroll to position [790, 0]
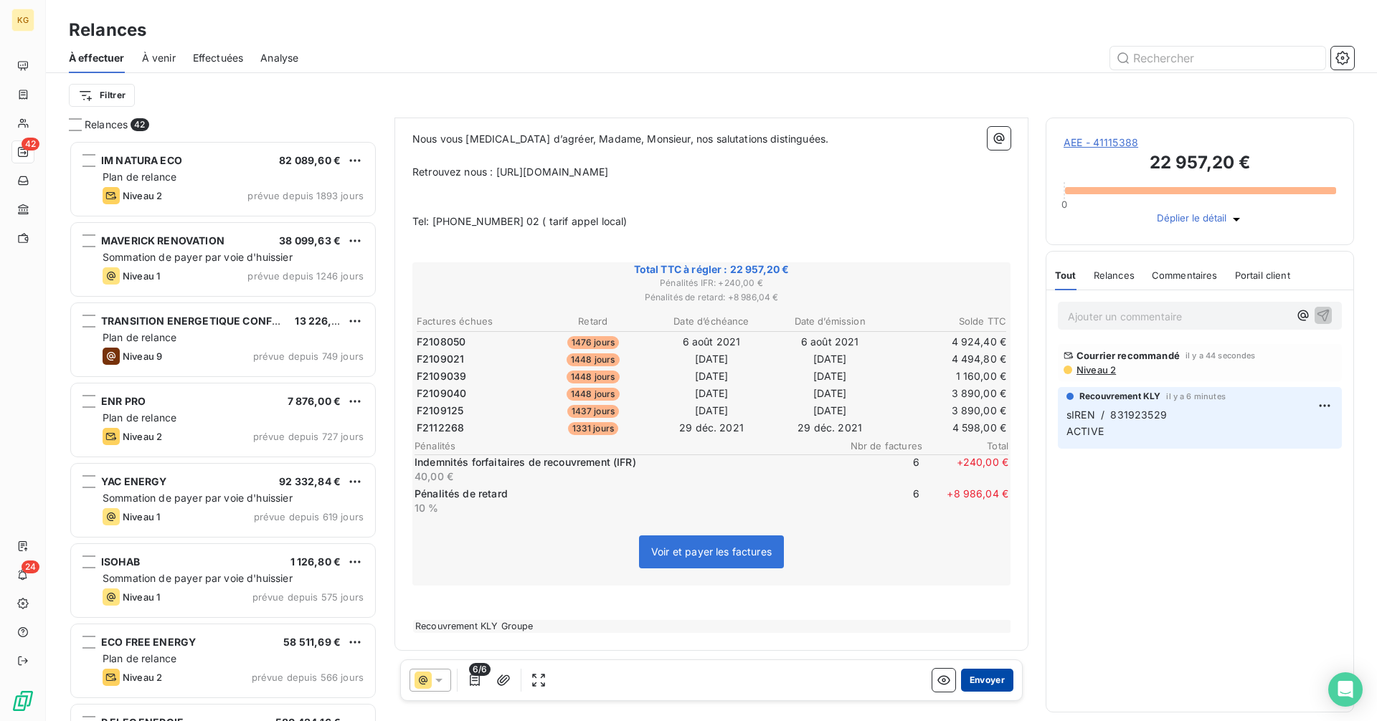
click at [973, 681] on button "Envoyer" at bounding box center [987, 680] width 52 height 23
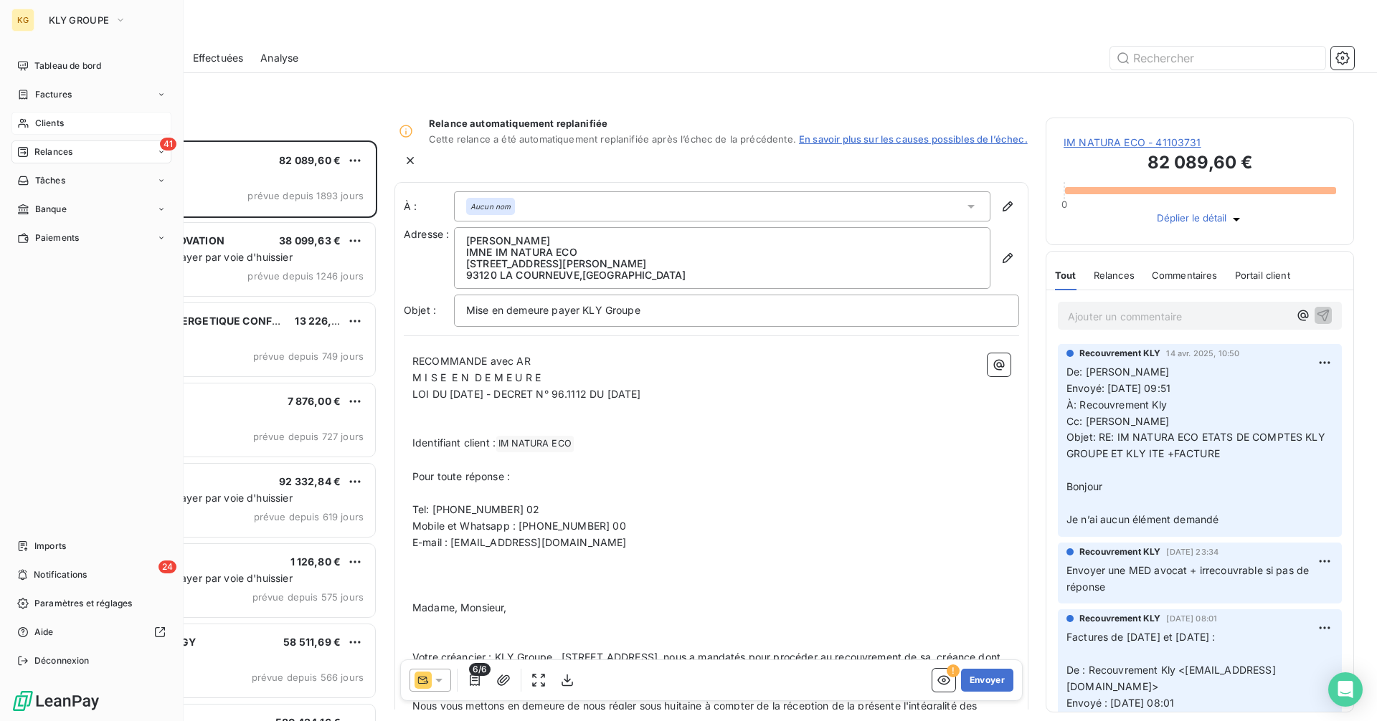
click at [42, 118] on span "Clients" at bounding box center [49, 123] width 29 height 13
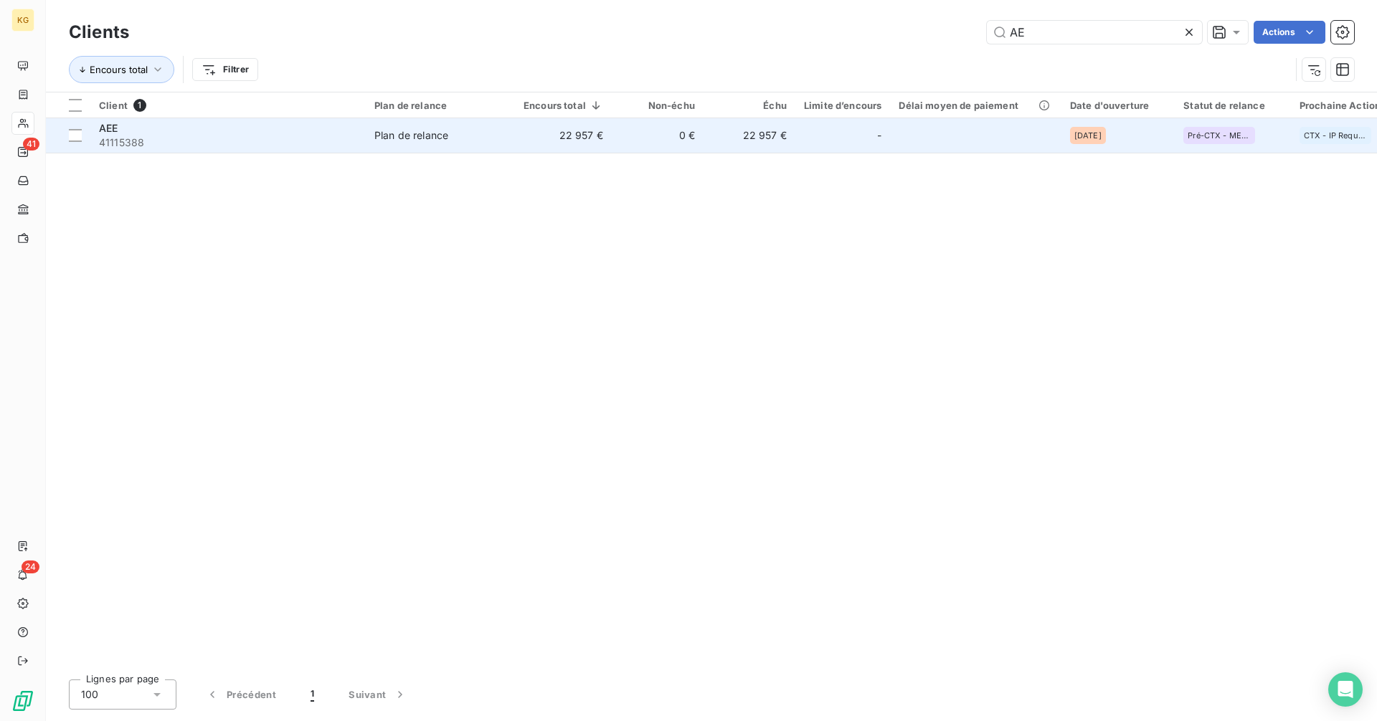
click at [460, 131] on span "Plan de relance" at bounding box center [440, 135] width 132 height 14
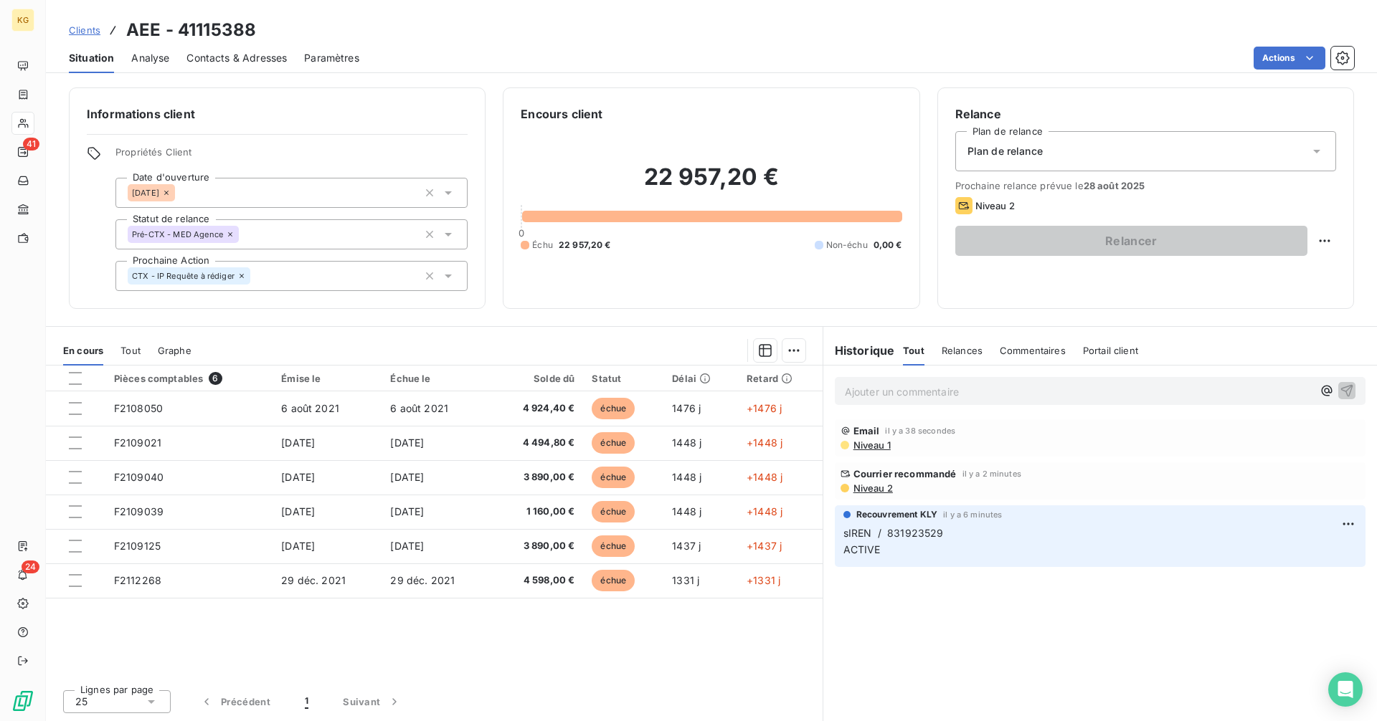
click at [863, 393] on p "Ajouter un commentaire ﻿" at bounding box center [1079, 392] width 468 height 18
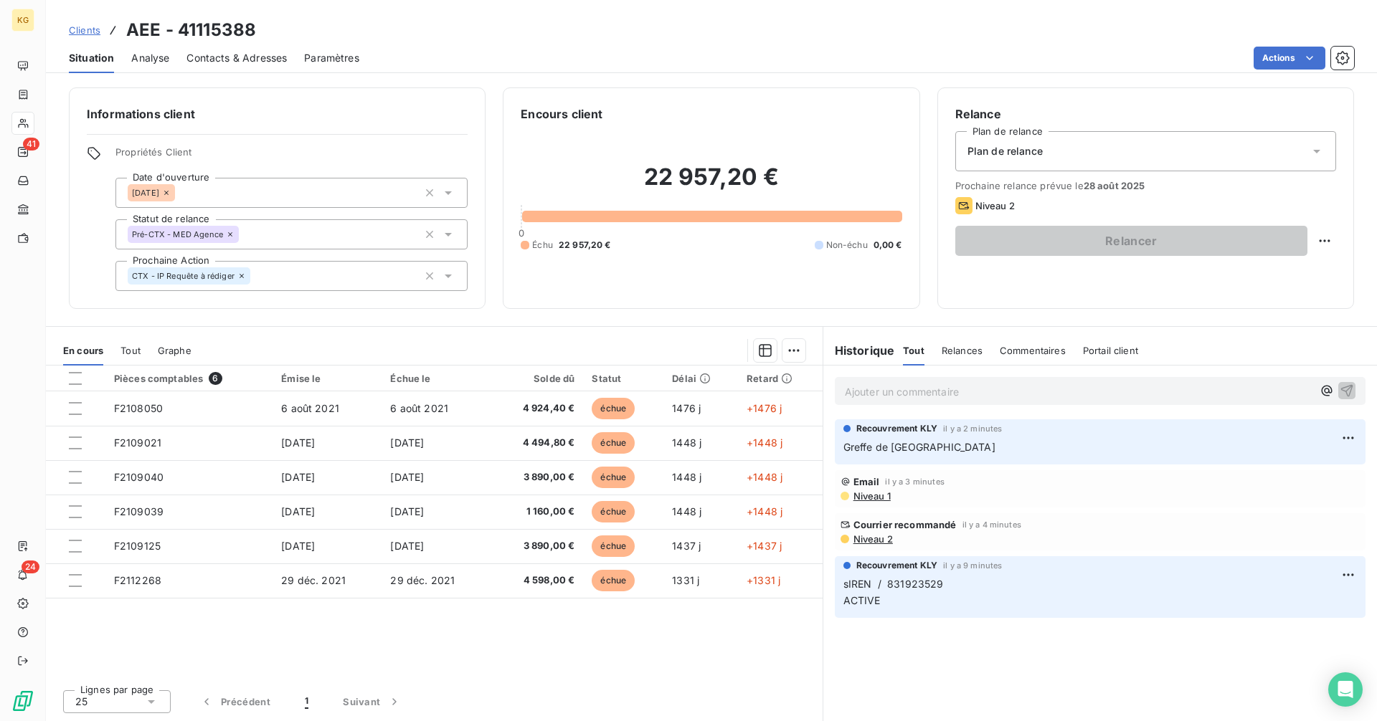
click at [919, 394] on p "Ajouter un commentaire ﻿" at bounding box center [1079, 392] width 468 height 18
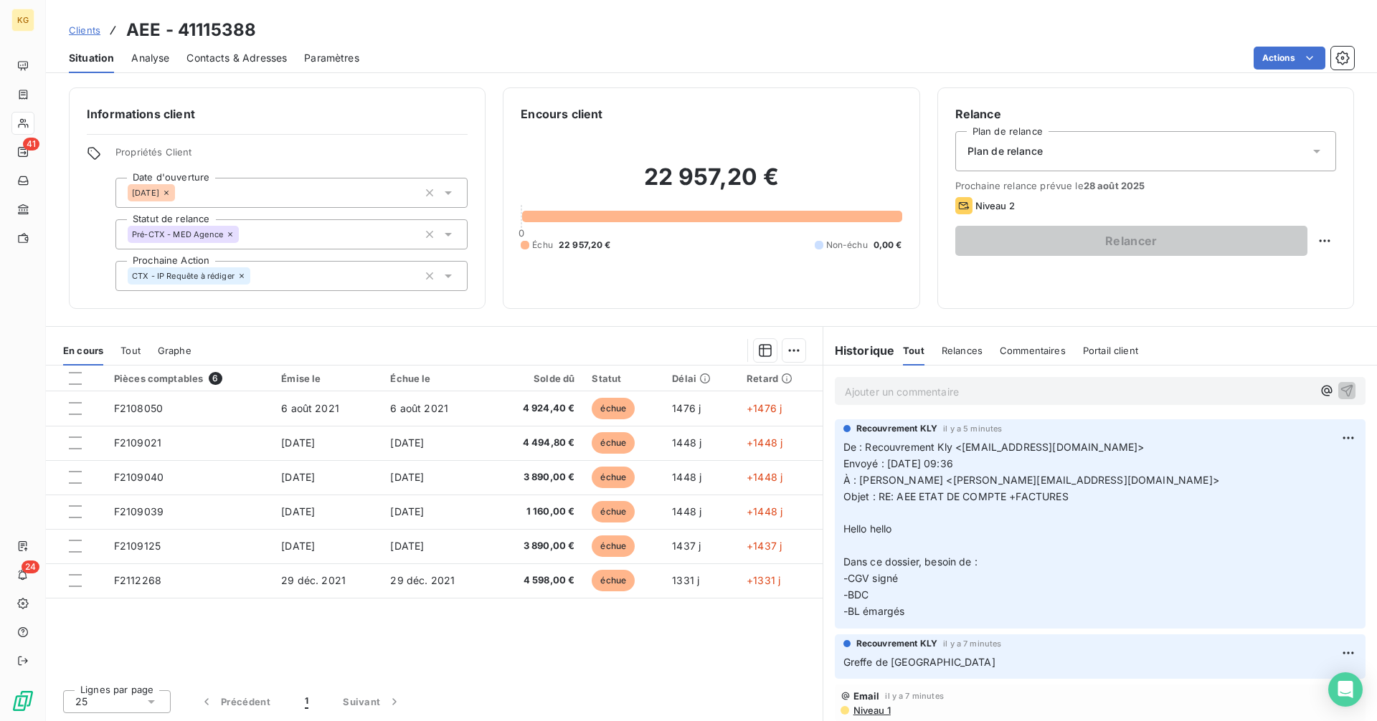
drag, startPoint x: 645, startPoint y: 180, endPoint x: 703, endPoint y: 180, distance: 58.8
click at [662, 180] on h2 "22 957,20 €" at bounding box center [711, 184] width 381 height 43
drag, startPoint x: 766, startPoint y: 184, endPoint x: 823, endPoint y: 189, distance: 56.9
click at [787, 185] on h2 "22 957,20 €" at bounding box center [711, 184] width 381 height 43
click at [677, 183] on h2 "22 957,20 €" at bounding box center [711, 184] width 381 height 43
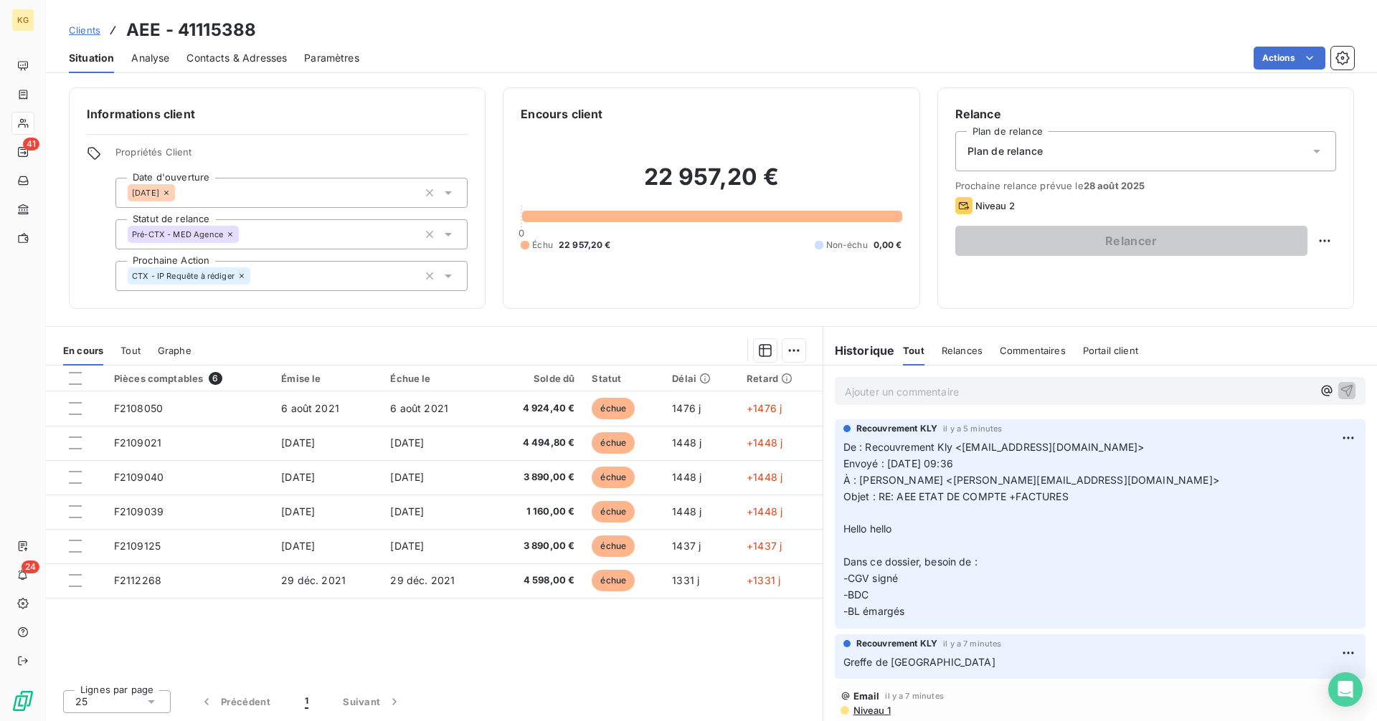
click at [650, 179] on h2 "22 957,20 €" at bounding box center [711, 184] width 381 height 43
click at [639, 177] on h2 "22 957,20 €" at bounding box center [711, 184] width 381 height 43
drag, startPoint x: 648, startPoint y: 176, endPoint x: 755, endPoint y: 185, distance: 107.2
click at [755, 185] on h2 "22 957,20 €" at bounding box center [711, 184] width 381 height 43
click at [755, 186] on h2 "22 957,20 €" at bounding box center [711, 184] width 381 height 43
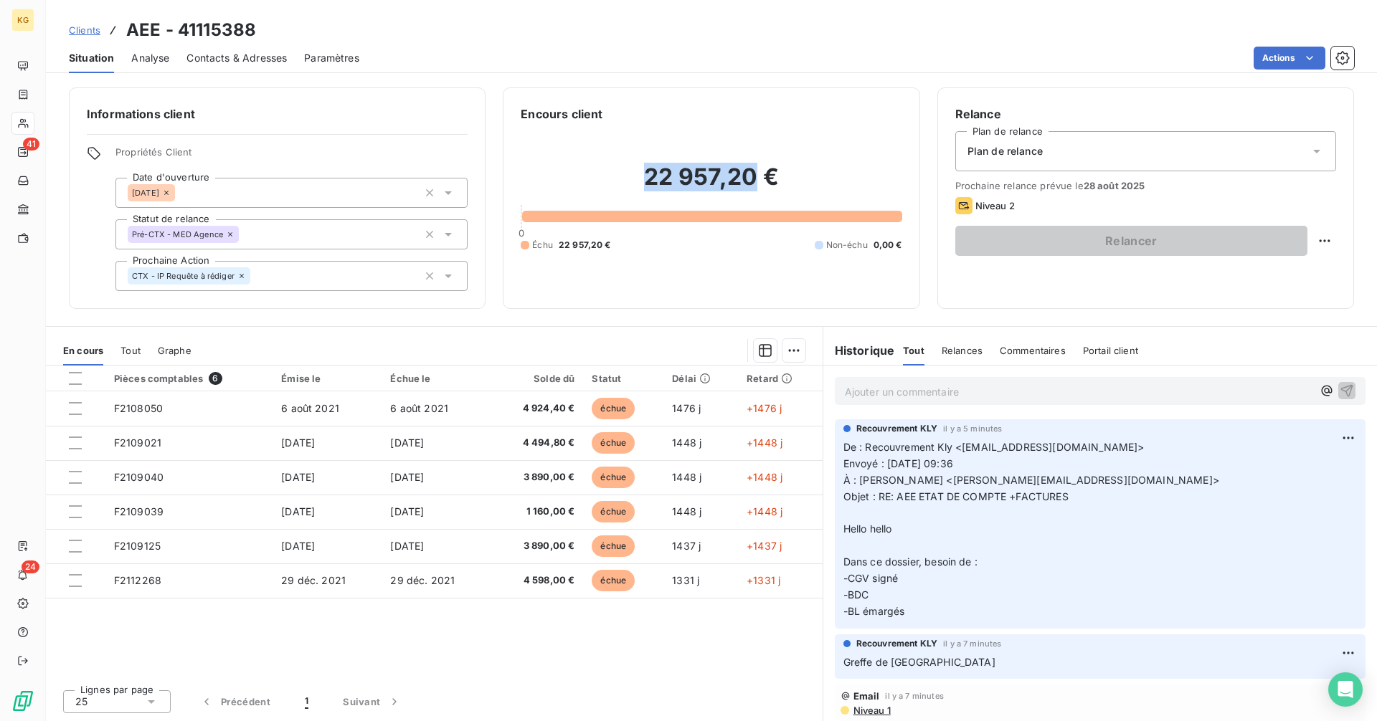
copy h2 "22 957,20"
click at [89, 33] on span "Clients" at bounding box center [85, 29] width 32 height 11
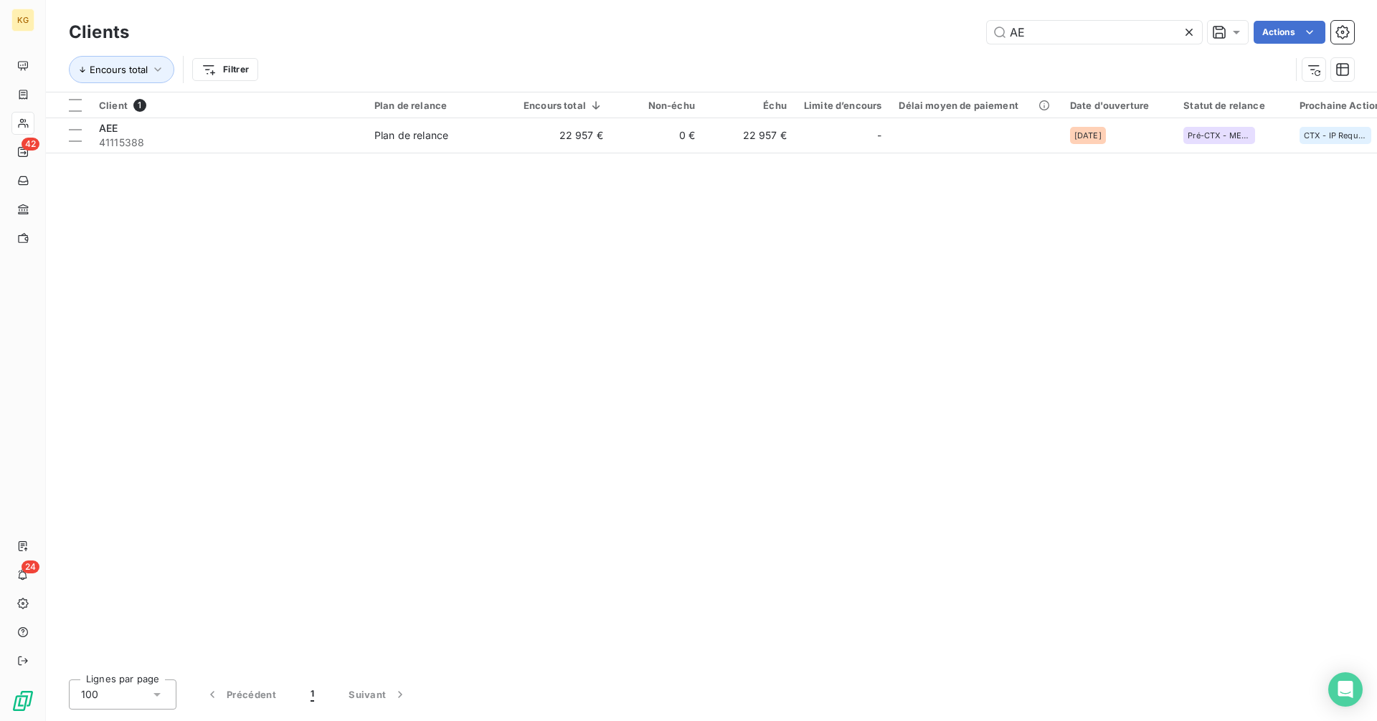
type input "A"
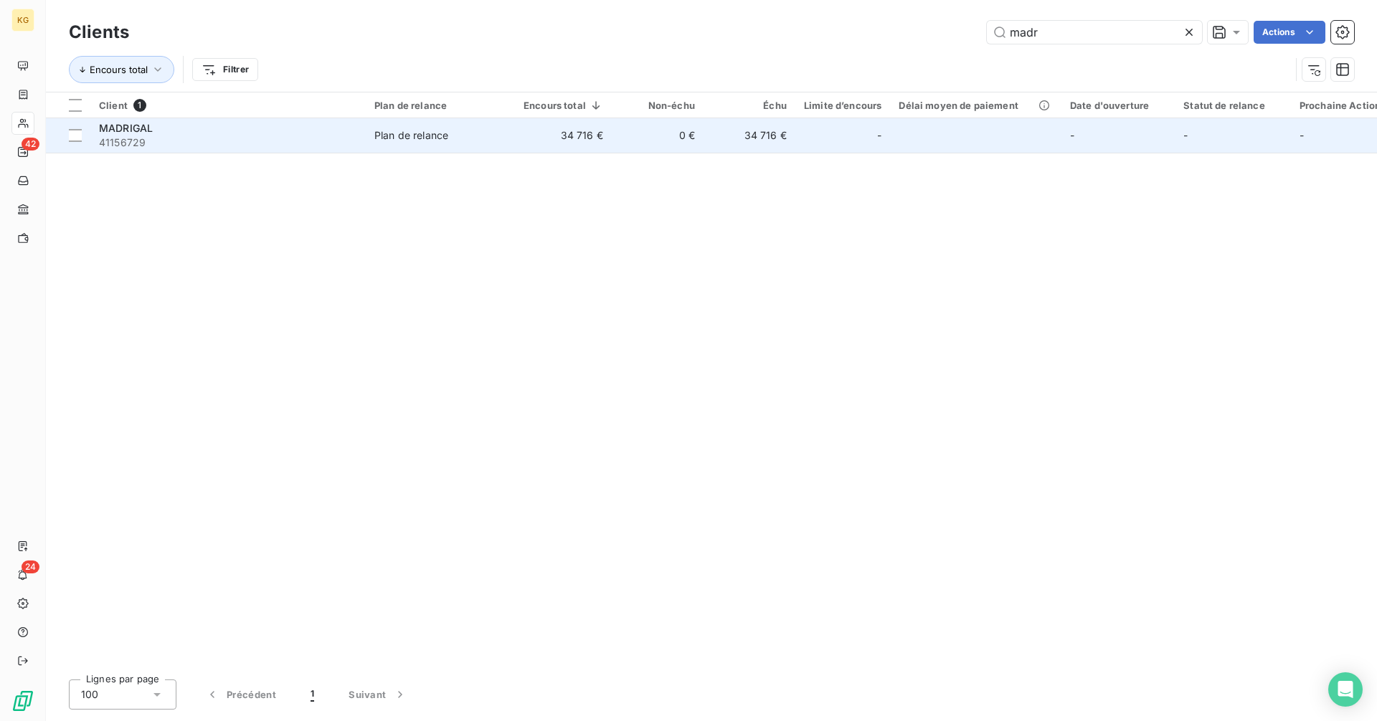
type input "madr"
click at [929, 148] on td at bounding box center [975, 135] width 171 height 34
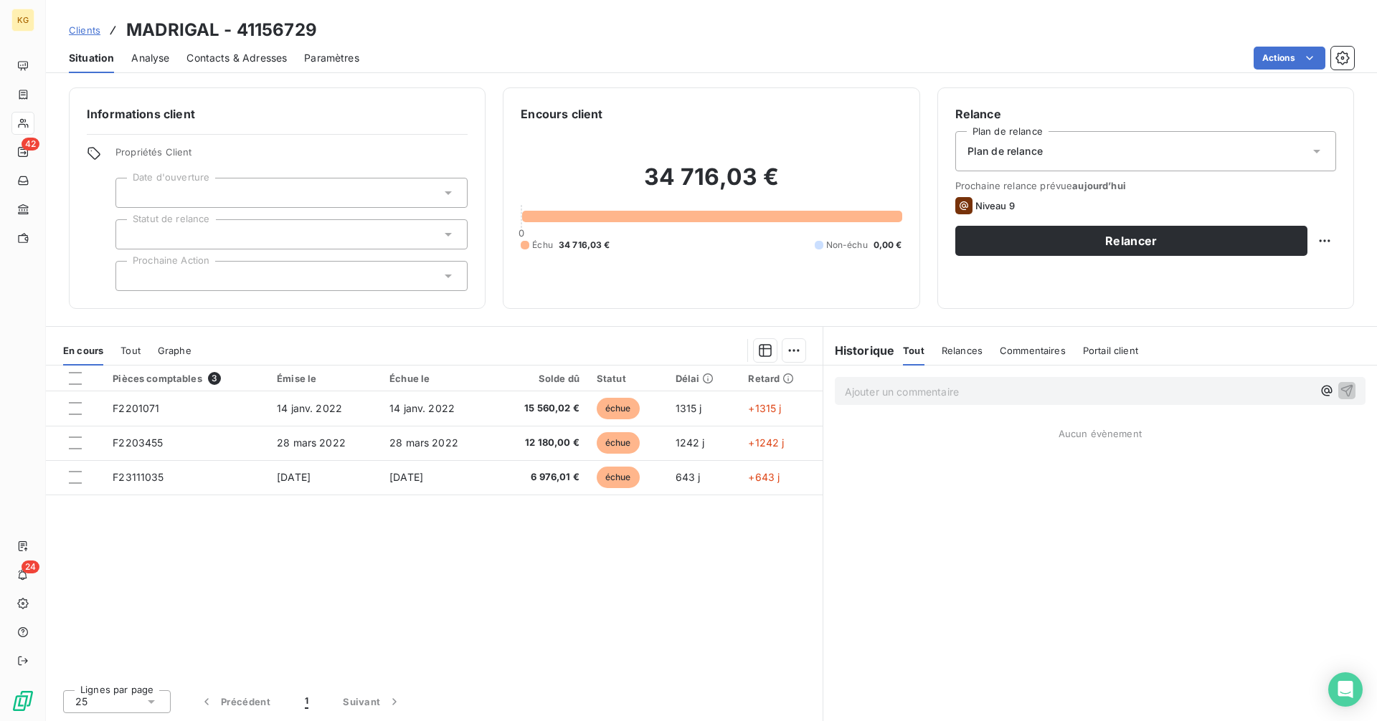
click at [259, 192] on div at bounding box center [291, 193] width 352 height 30
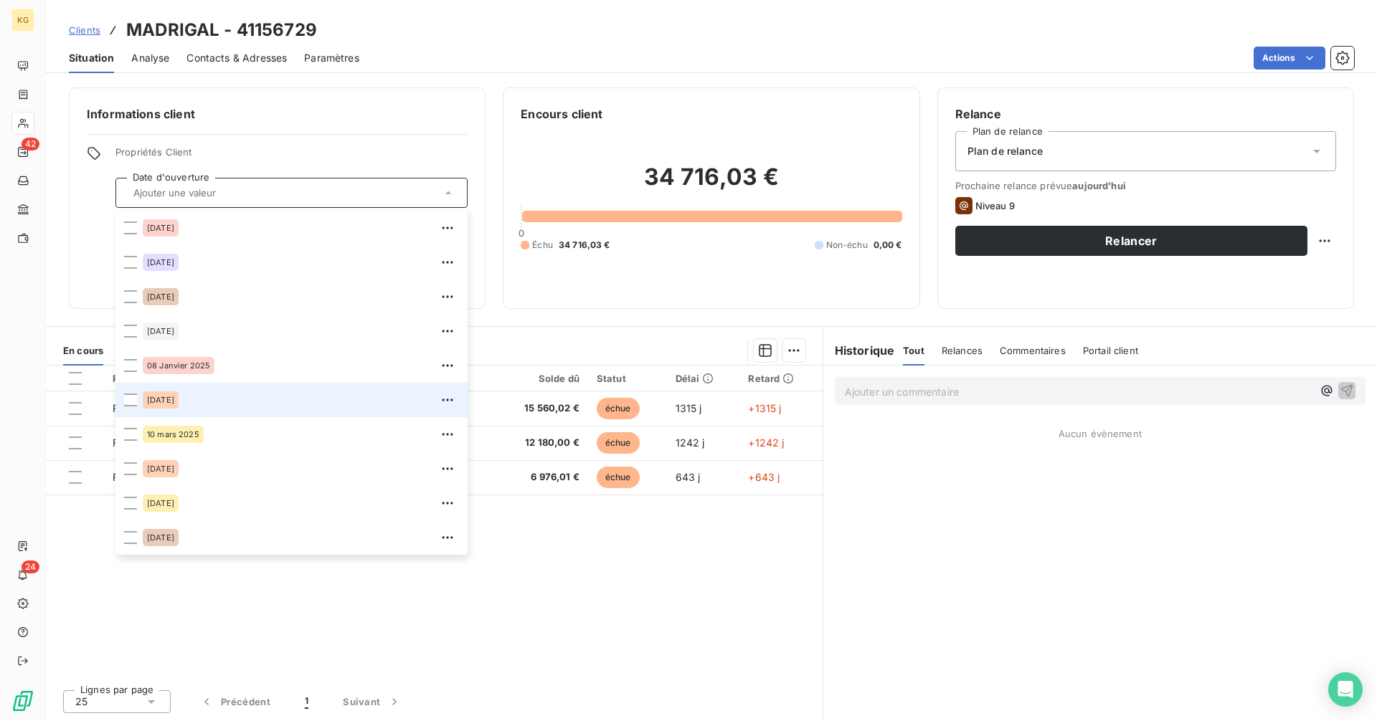
click at [222, 397] on div "[DATE]" at bounding box center [301, 400] width 316 height 23
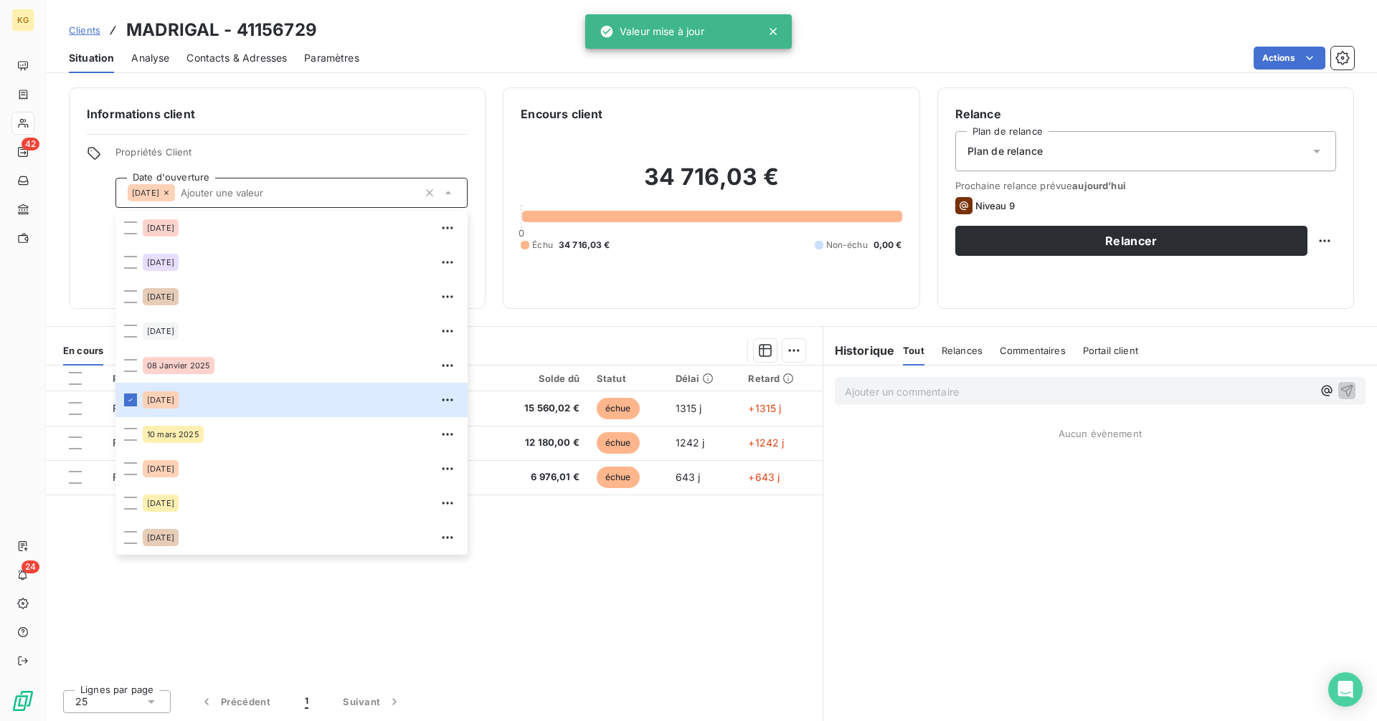
click at [582, 290] on div "34 716,03 € 0 Échu 34 716,03 € Non-échu 0,00 €" at bounding box center [711, 207] width 381 height 169
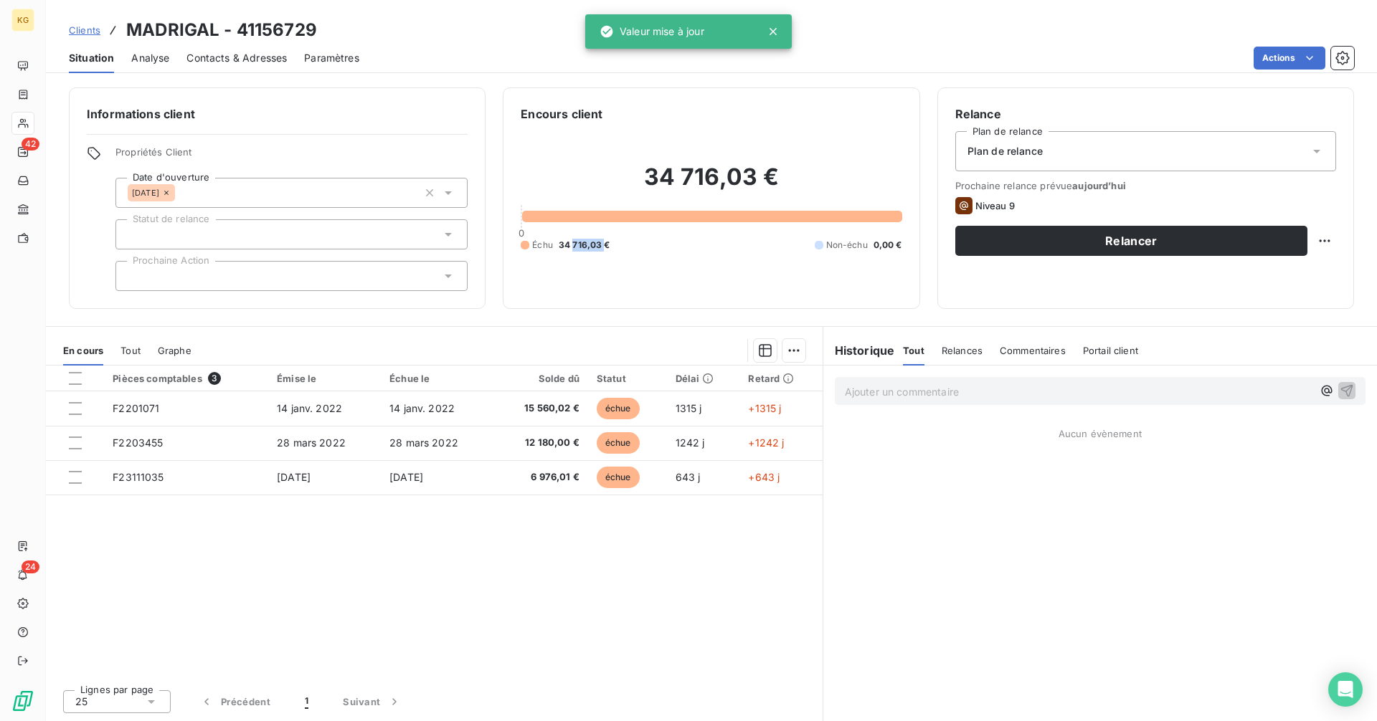
click at [582, 290] on div "34 716,03 € 0 Échu 34 716,03 € Non-échu 0,00 €" at bounding box center [711, 207] width 381 height 169
